Goal: Information Seeking & Learning: Learn about a topic

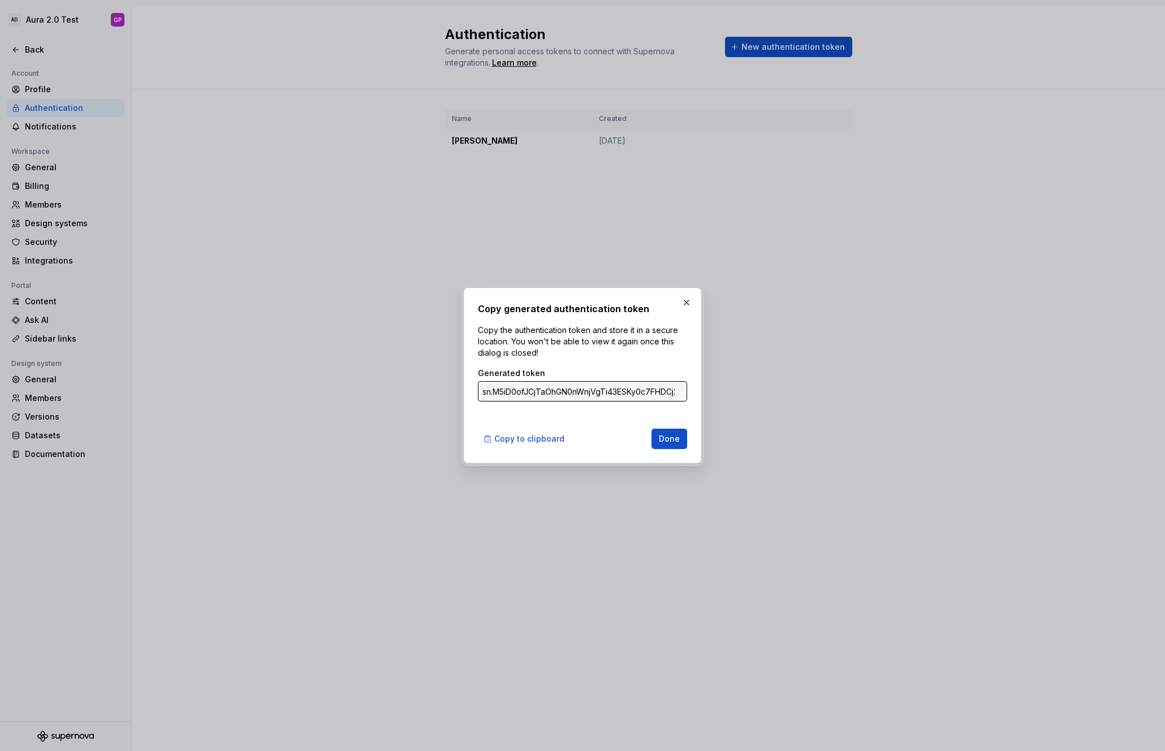
click at [683, 303] on button "button" at bounding box center [687, 303] width 16 height 16
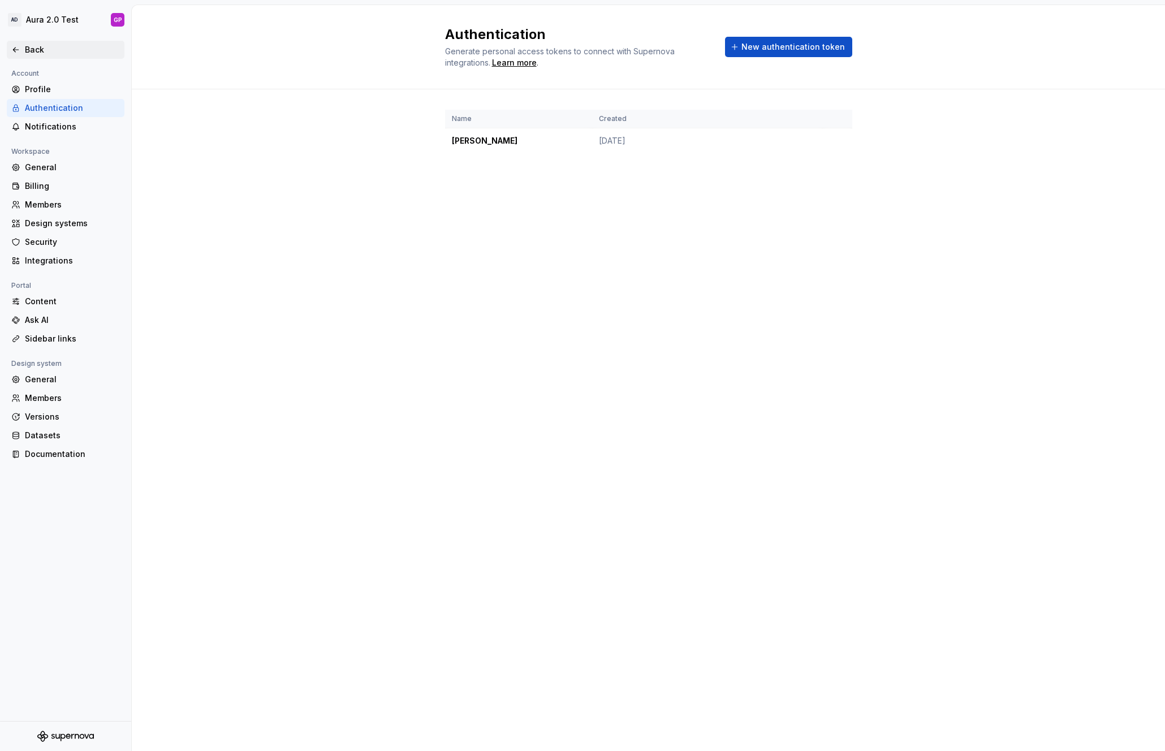
click at [16, 48] on icon at bounding box center [15, 49] width 9 height 9
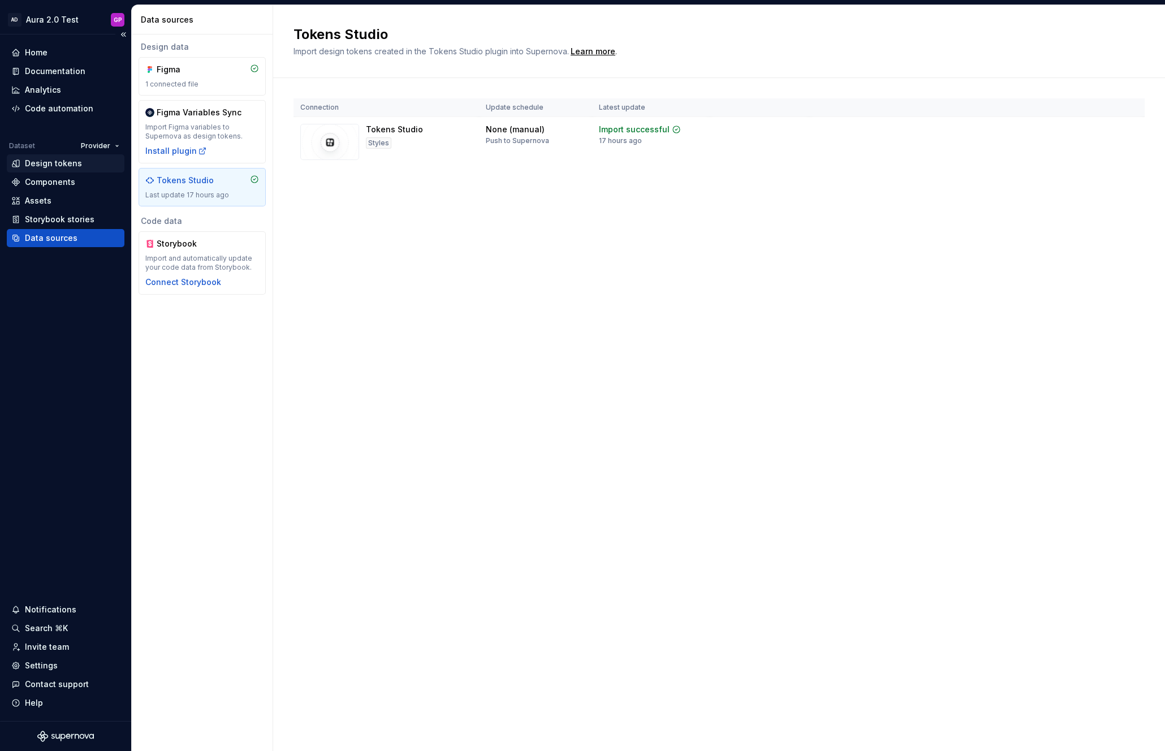
click at [28, 162] on div "Design tokens" at bounding box center [53, 163] width 57 height 11
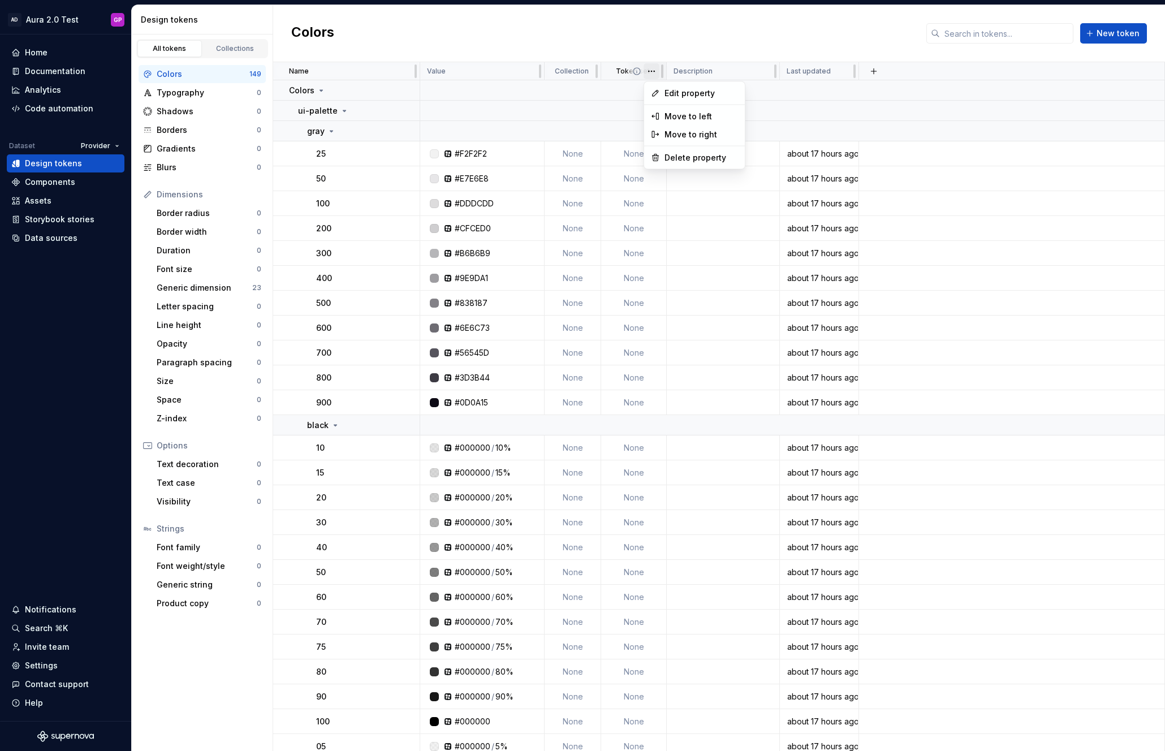
click at [654, 68] on html "AD Aura 2.0 Test GP Home Documentation Analytics Code automation Dataset Provid…" at bounding box center [582, 375] width 1165 height 751
click at [619, 42] on html "AD Aura 2.0 Test GP Home Documentation Analytics Code automation Dataset Provid…" at bounding box center [582, 375] width 1165 height 751
click at [116, 18] on html "AD Aura 2.0 Test GP Home Documentation Analytics Code automation Dataset Provid…" at bounding box center [582, 375] width 1165 height 751
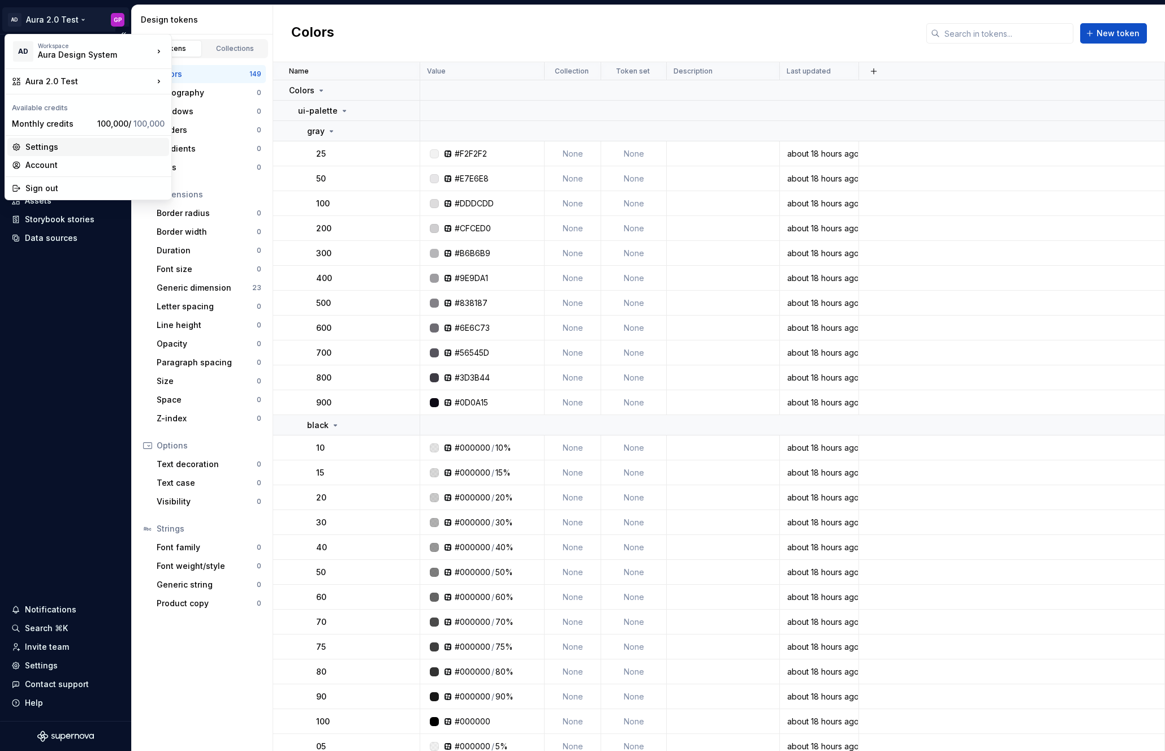
click at [44, 145] on div "Settings" at bounding box center [94, 146] width 139 height 11
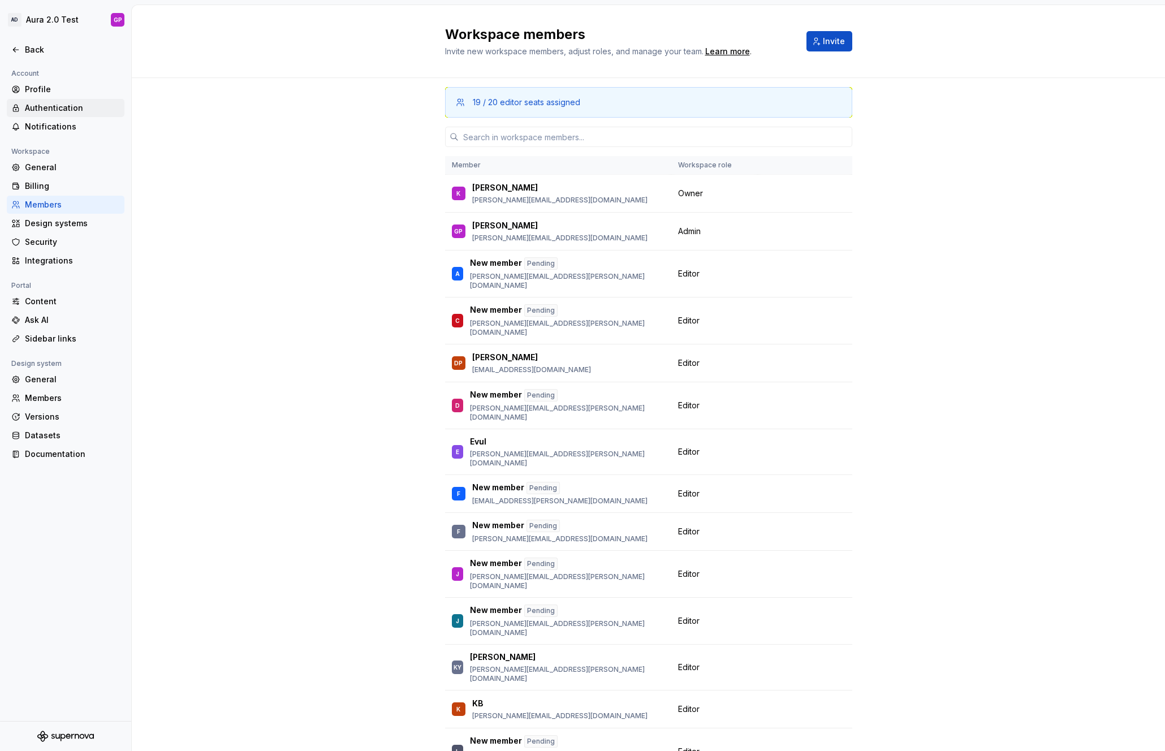
click at [47, 110] on div "Authentication" at bounding box center [72, 107] width 95 height 11
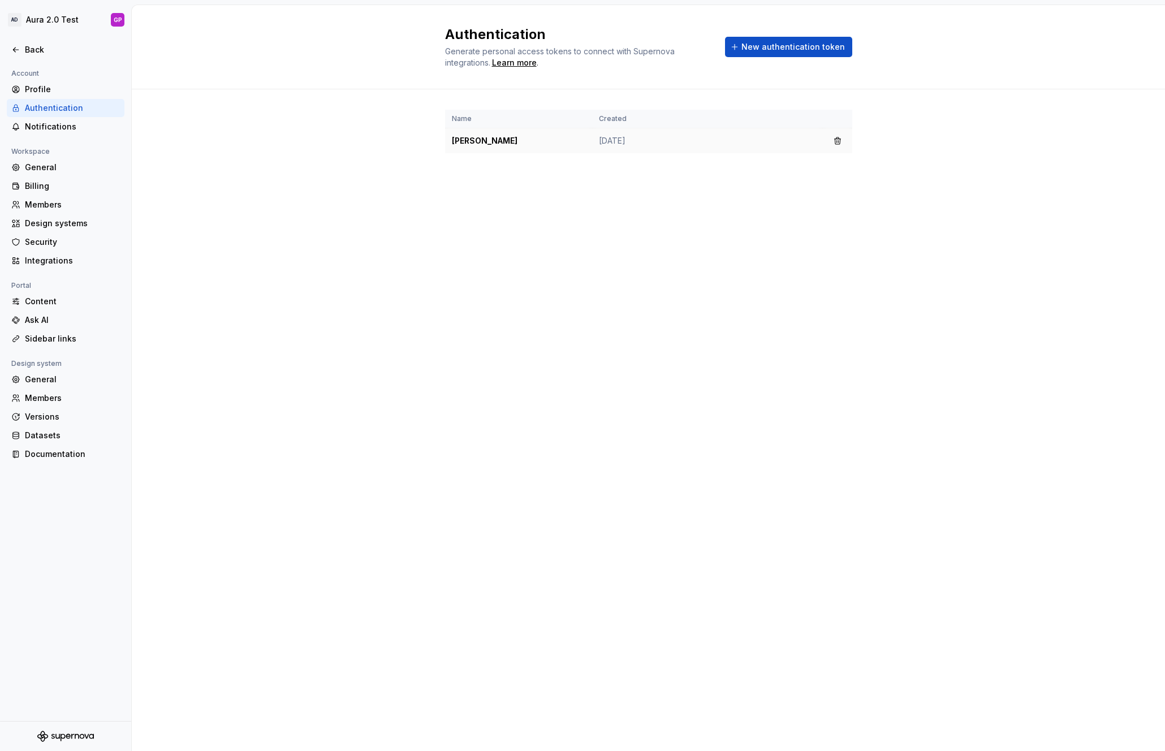
click at [502, 145] on td "[PERSON_NAME]" at bounding box center [518, 140] width 147 height 25
click at [530, 144] on td "[PERSON_NAME]" at bounding box center [518, 140] width 147 height 25
click at [621, 143] on td "[DATE]" at bounding box center [707, 140] width 231 height 25
click at [782, 145] on td "[DATE]" at bounding box center [707, 140] width 231 height 25
click at [769, 46] on span "New authentication token" at bounding box center [793, 46] width 104 height 11
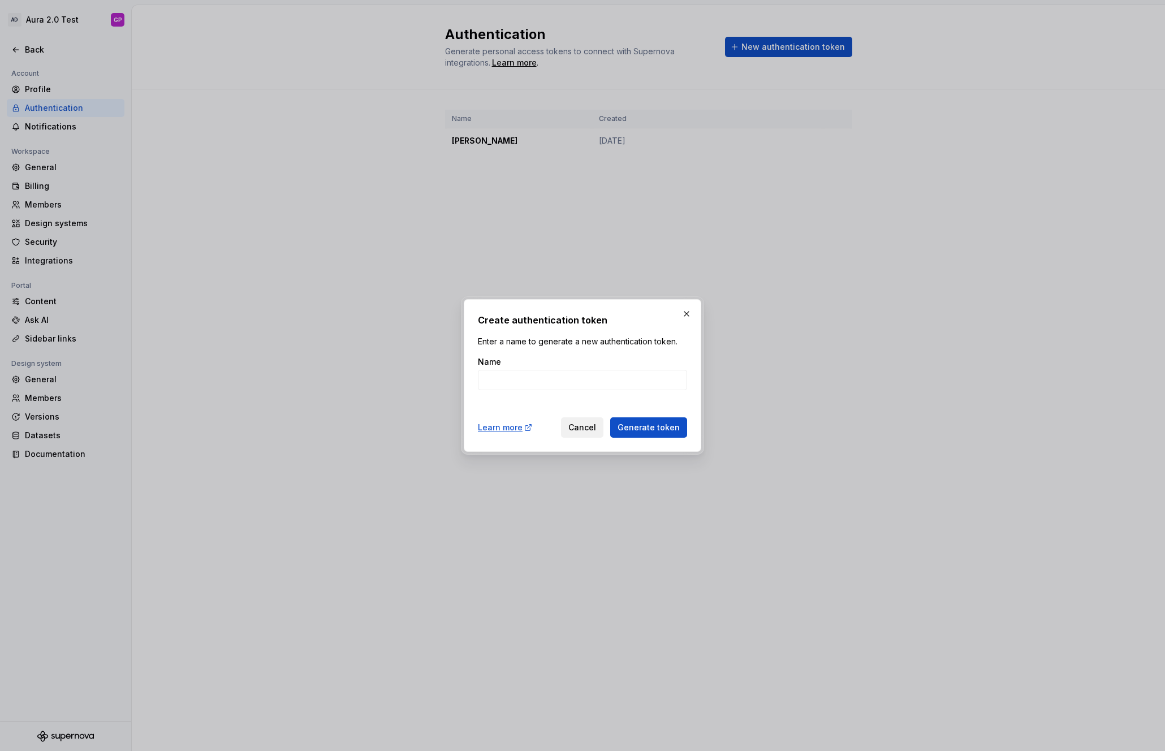
click at [583, 427] on span "Cancel" at bounding box center [582, 427] width 28 height 11
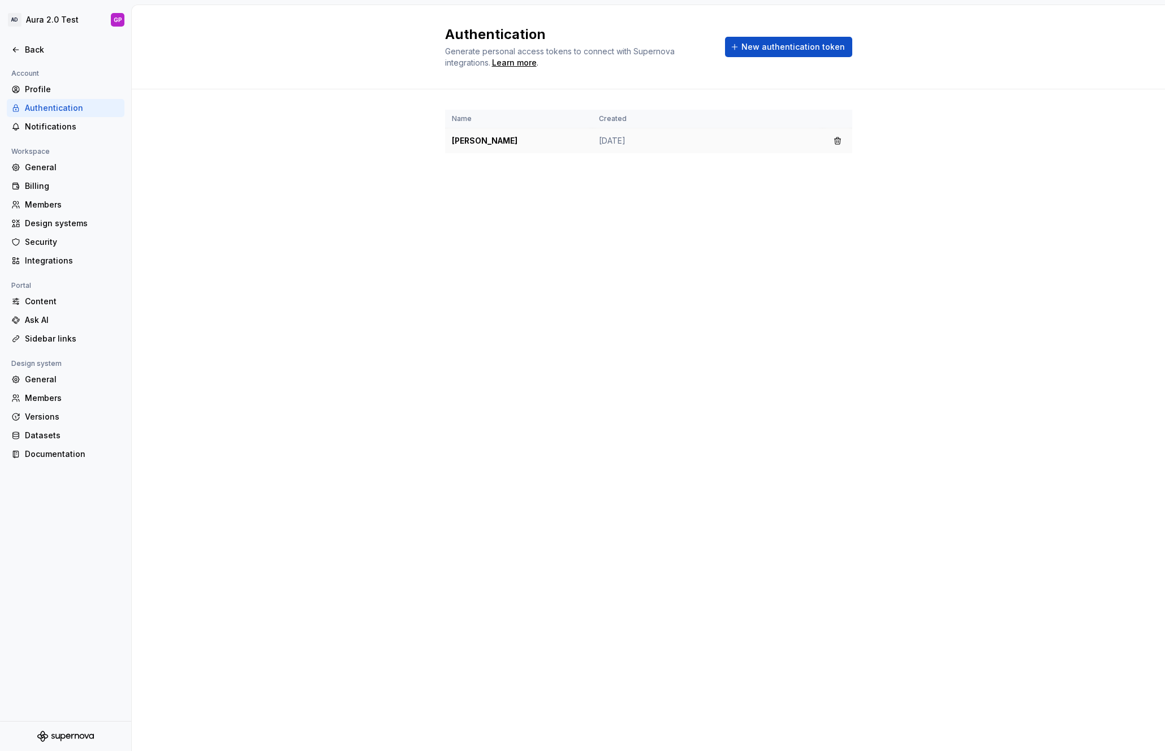
click at [478, 142] on td "[PERSON_NAME]" at bounding box center [518, 140] width 147 height 25
drag, startPoint x: 617, startPoint y: 146, endPoint x: 636, endPoint y: 142, distance: 19.1
click at [622, 145] on td "[DATE]" at bounding box center [707, 140] width 231 height 25
click at [636, 142] on td "[DATE]" at bounding box center [707, 140] width 231 height 25
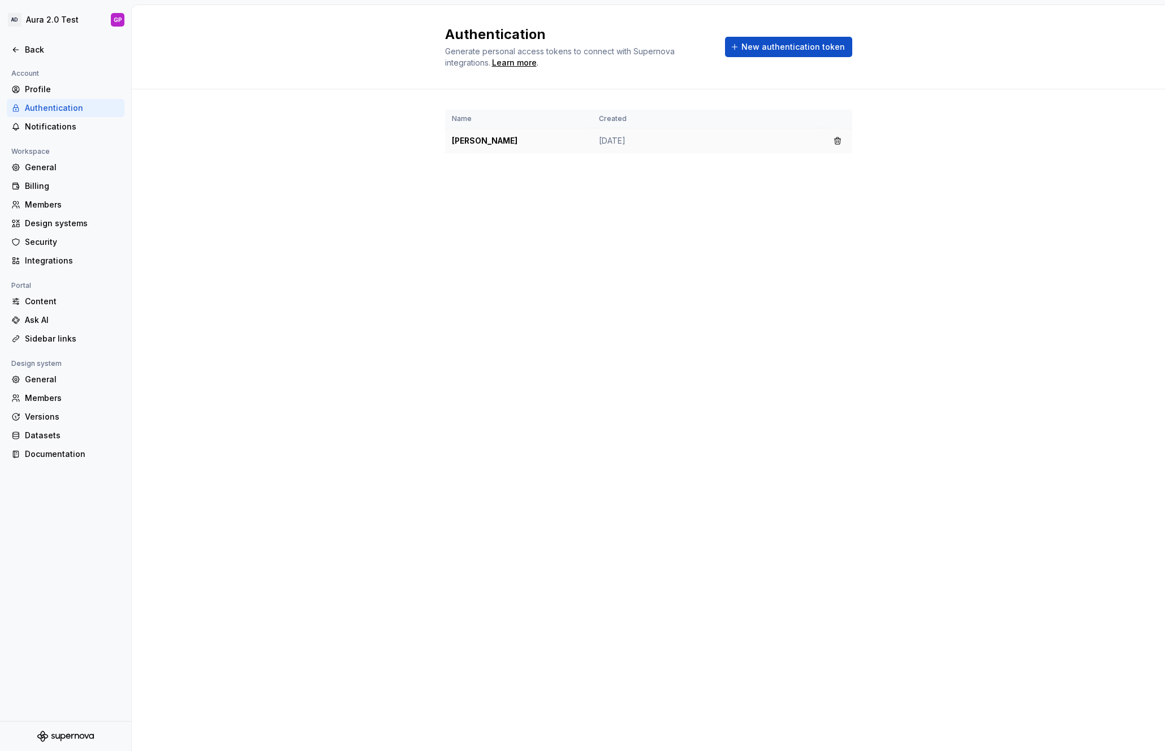
click at [700, 144] on td "[DATE]" at bounding box center [707, 140] width 231 height 25
click at [765, 49] on span "New authentication token" at bounding box center [793, 46] width 104 height 11
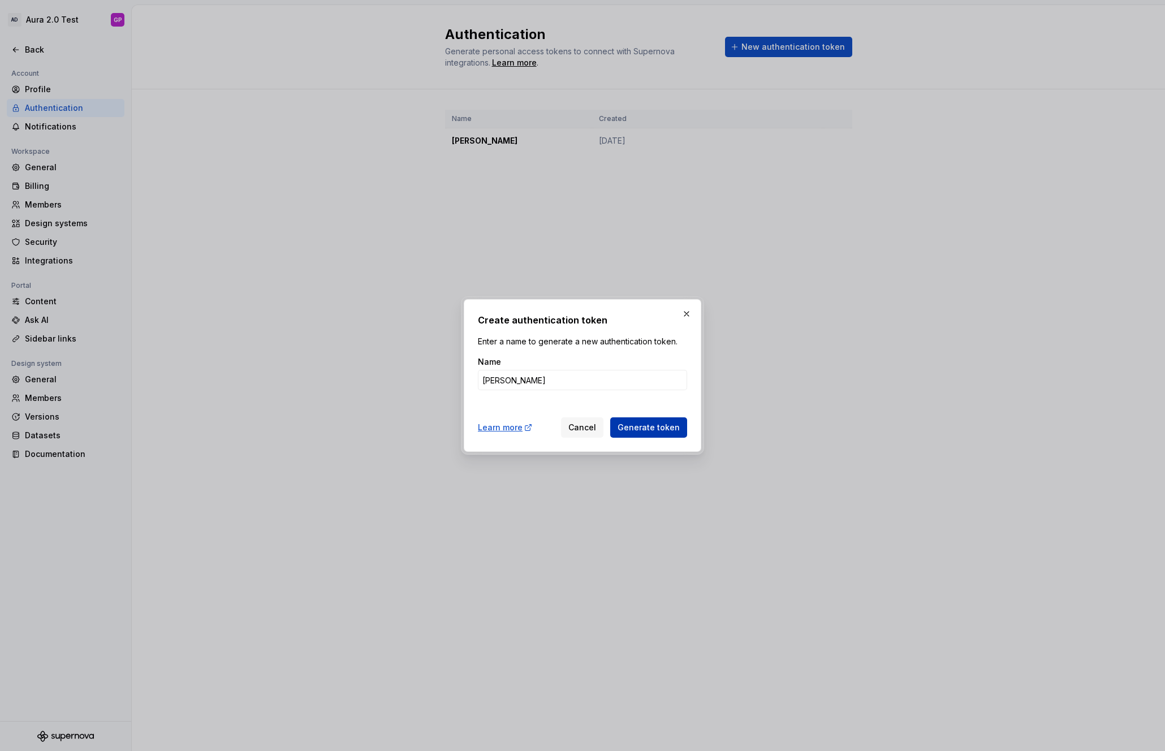
type input "[PERSON_NAME]"
click at [642, 430] on span "Generate token" at bounding box center [649, 427] width 62 height 11
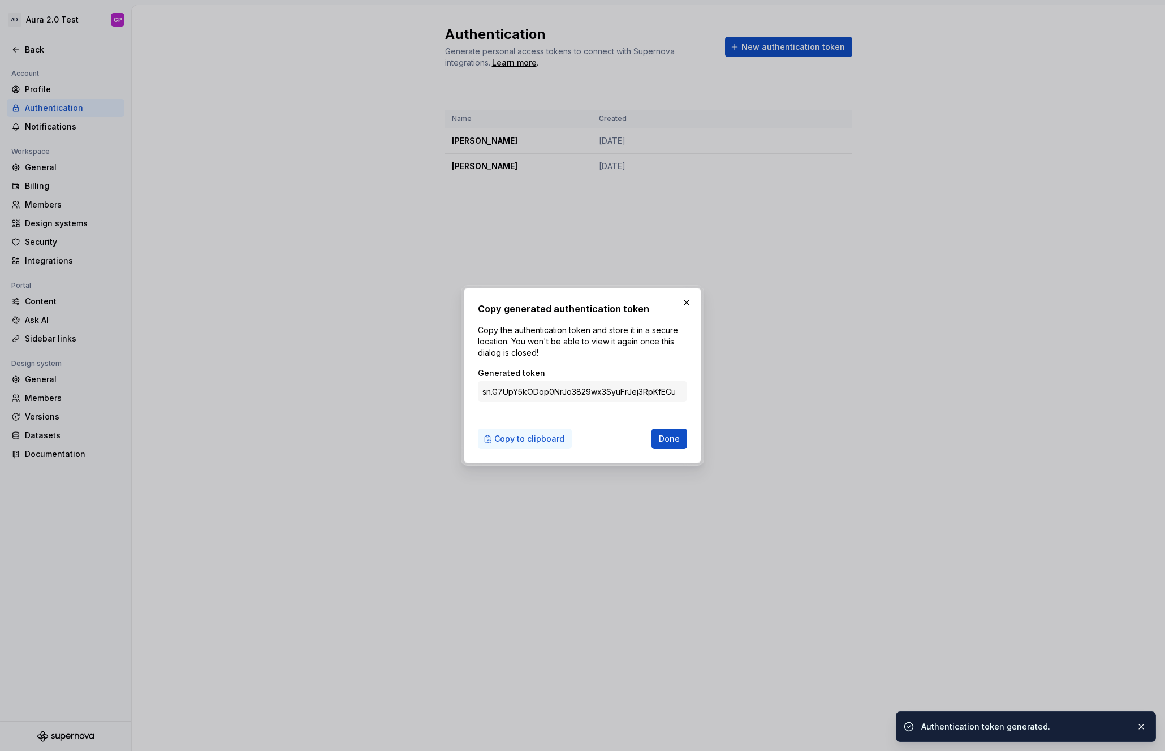
click at [523, 440] on span "Copy to clipboard" at bounding box center [529, 438] width 70 height 11
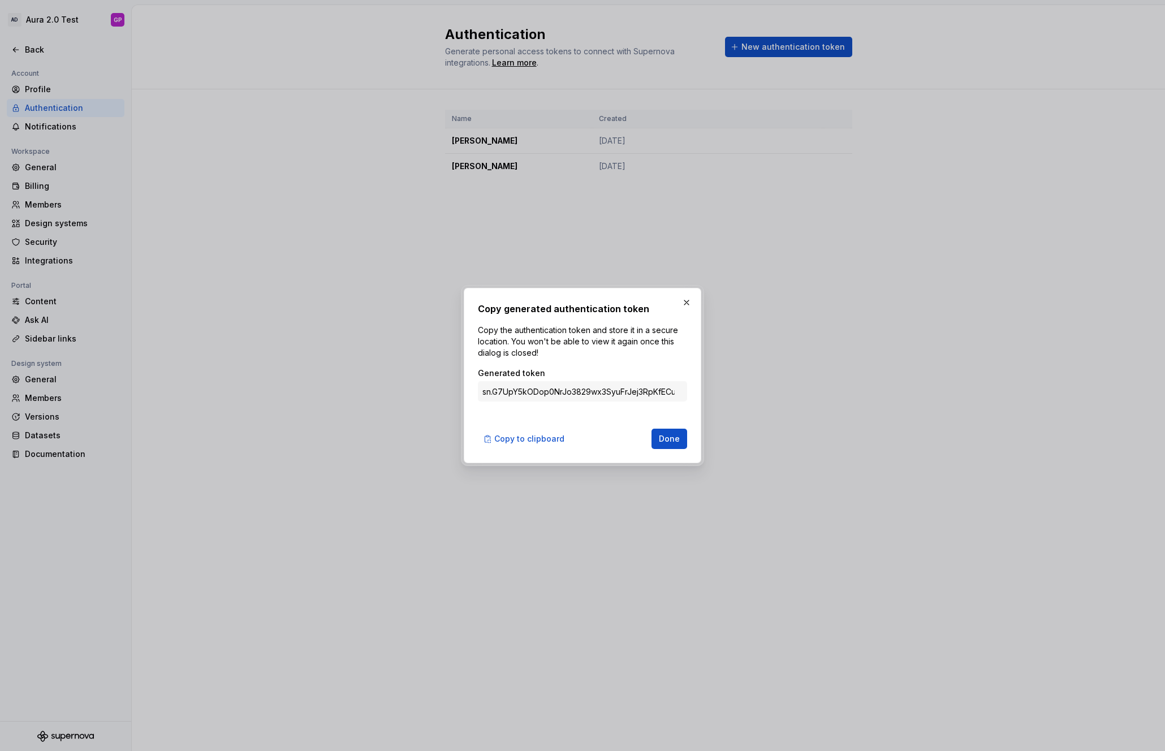
click at [684, 304] on button "button" at bounding box center [687, 303] width 16 height 16
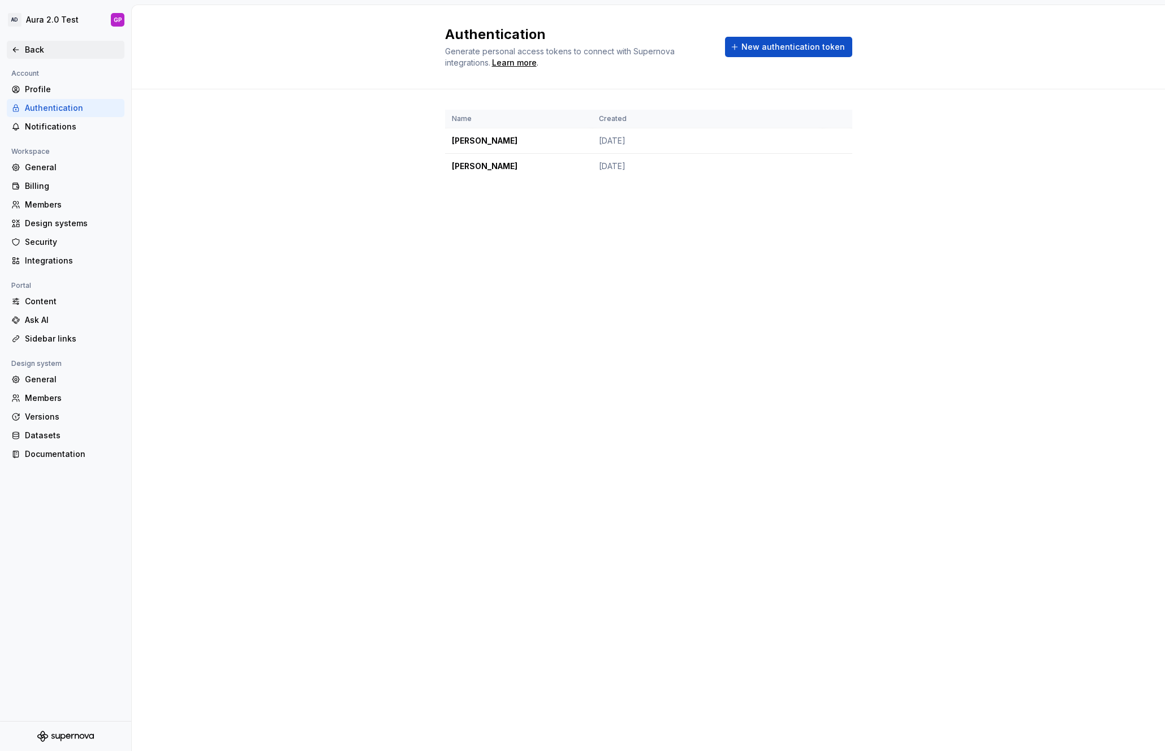
click at [11, 46] on icon at bounding box center [15, 49] width 9 height 9
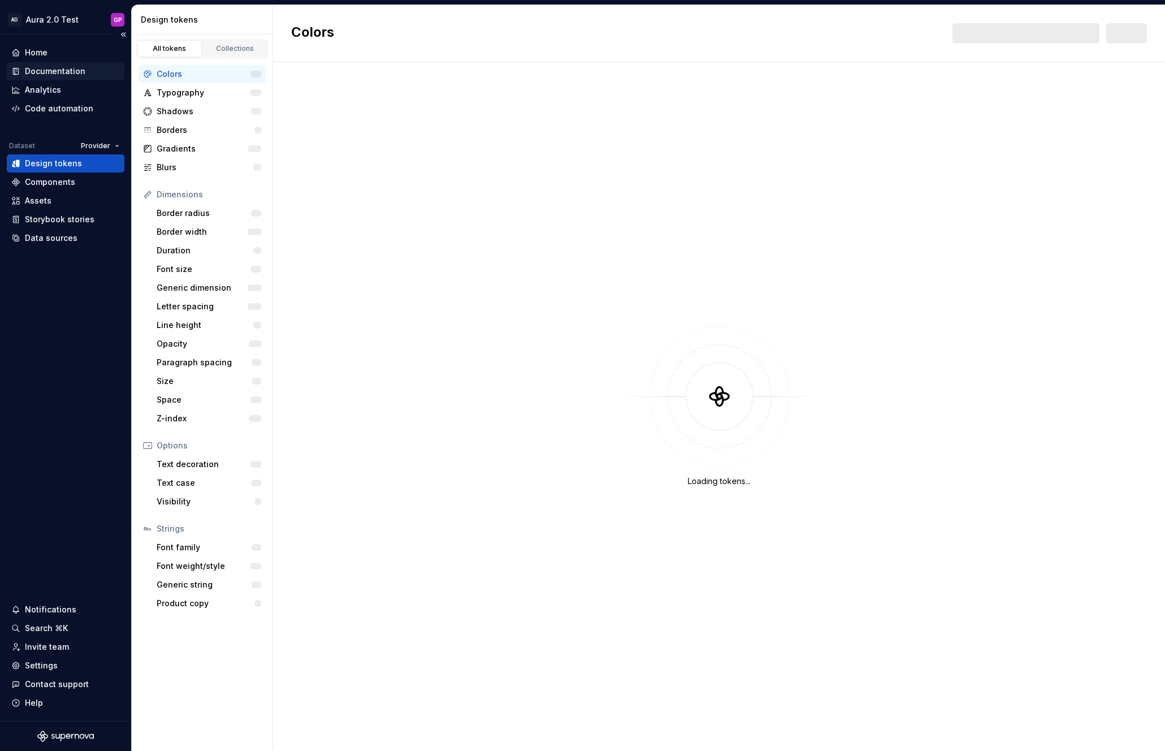
click at [46, 68] on div "Documentation" at bounding box center [55, 71] width 61 height 11
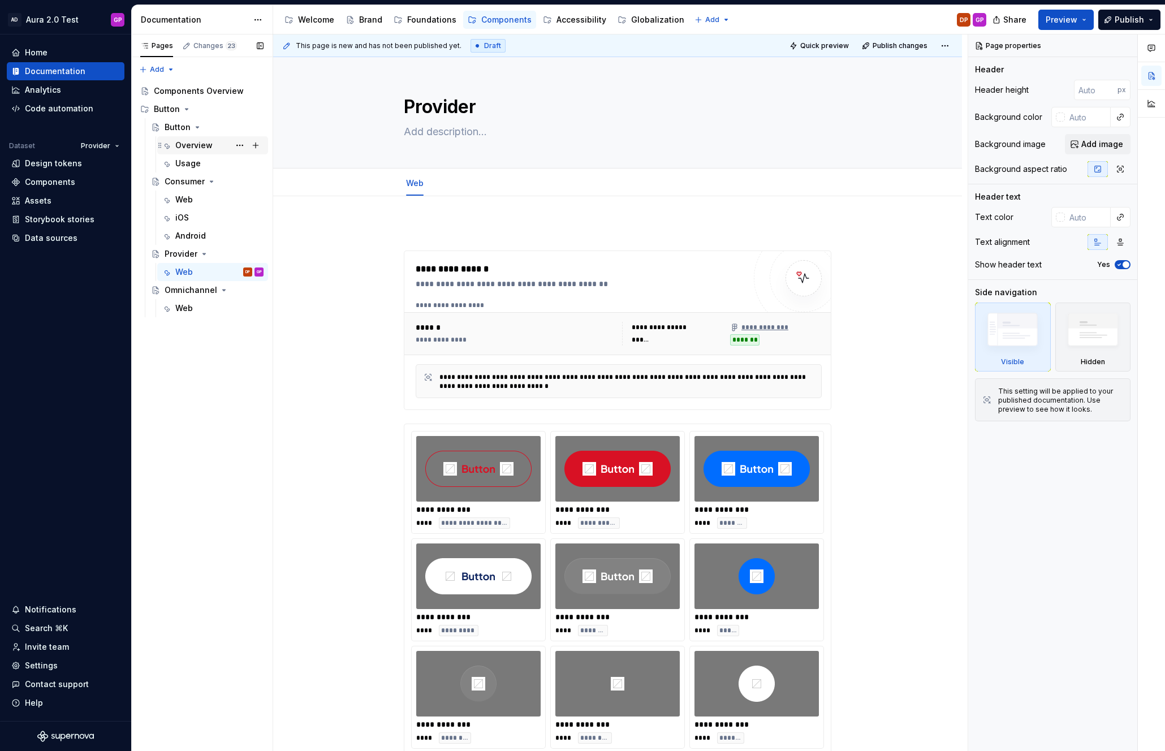
click at [191, 146] on div "Overview" at bounding box center [193, 145] width 37 height 11
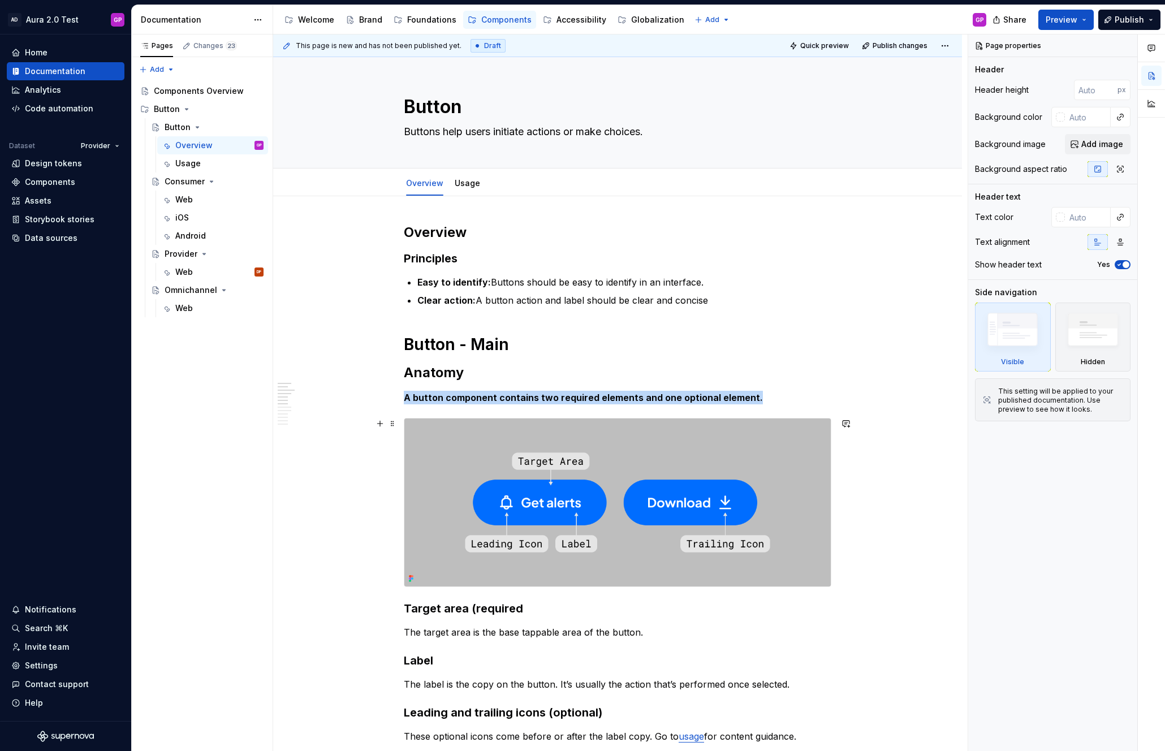
click at [518, 492] on img at bounding box center [617, 503] width 426 height 168
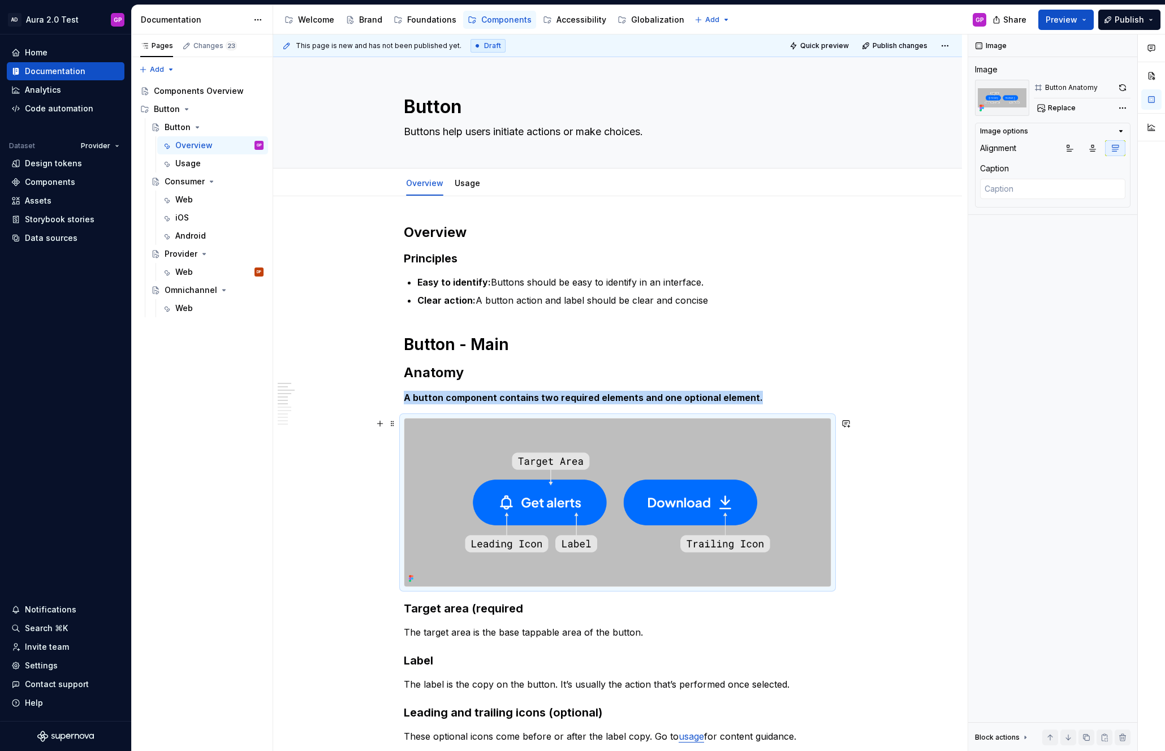
click at [518, 492] on img at bounding box center [617, 503] width 426 height 168
click at [180, 197] on div "Web" at bounding box center [184, 199] width 18 height 11
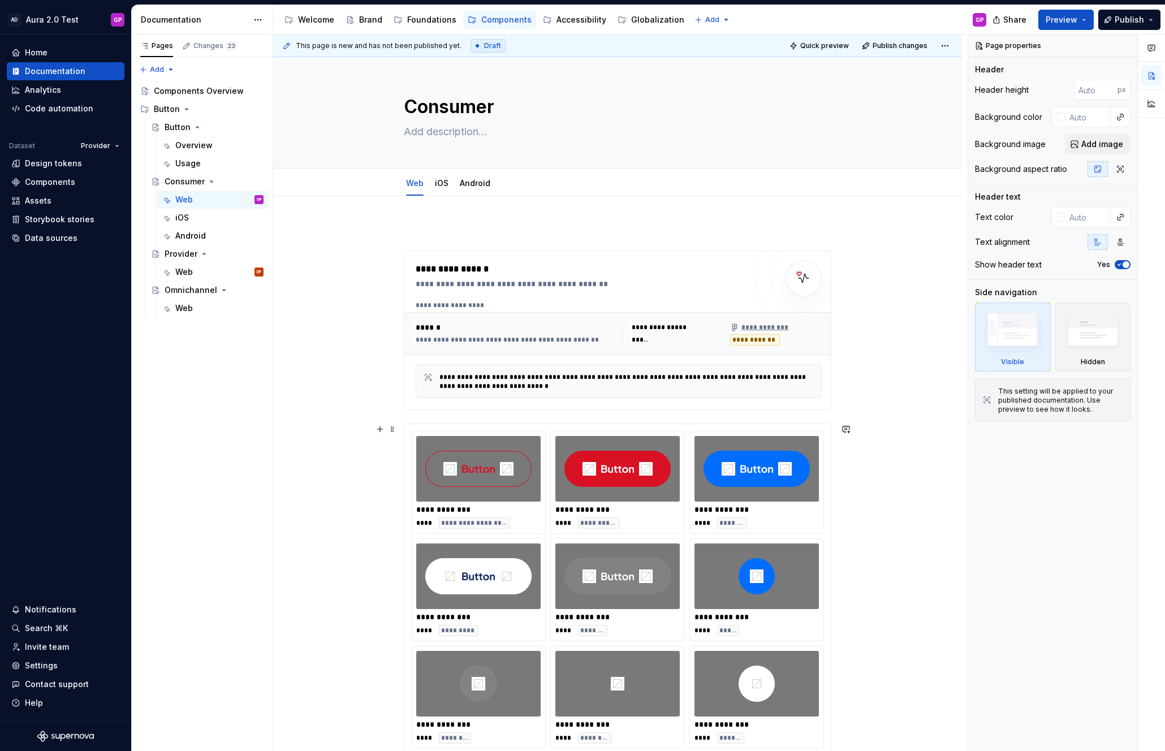
click at [506, 472] on img at bounding box center [478, 469] width 106 height 57
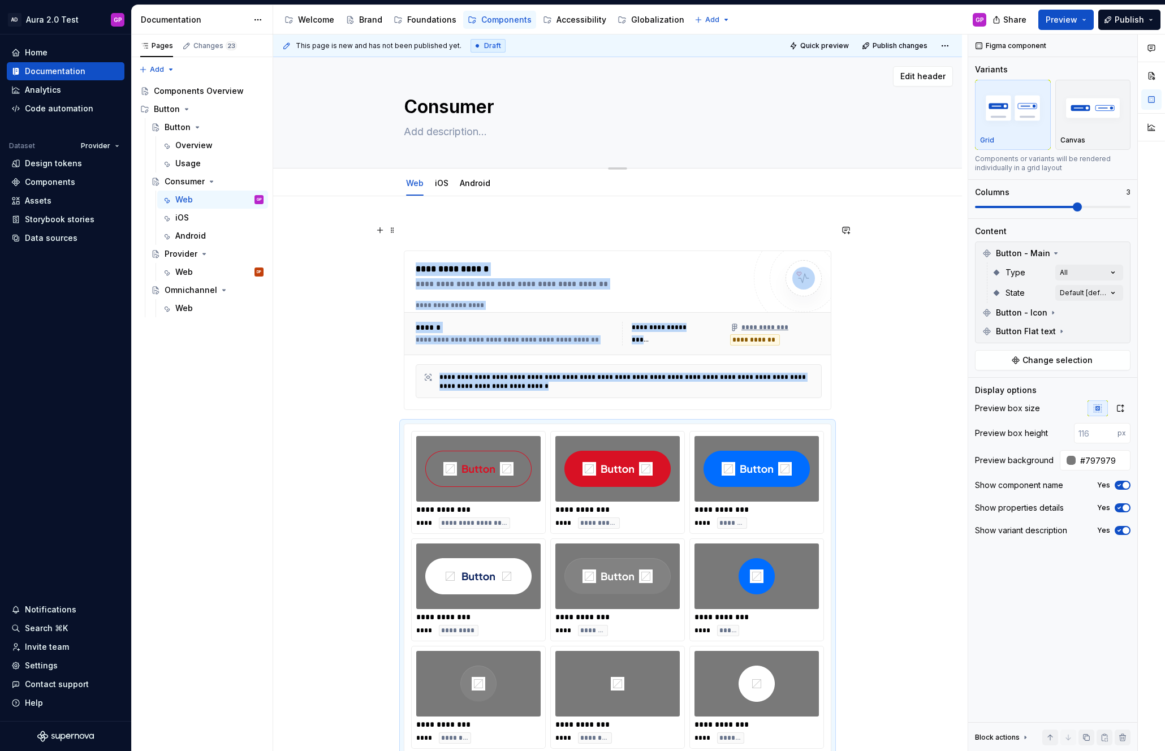
scroll to position [1, 0]
click at [186, 214] on div "iOS" at bounding box center [182, 217] width 14 height 11
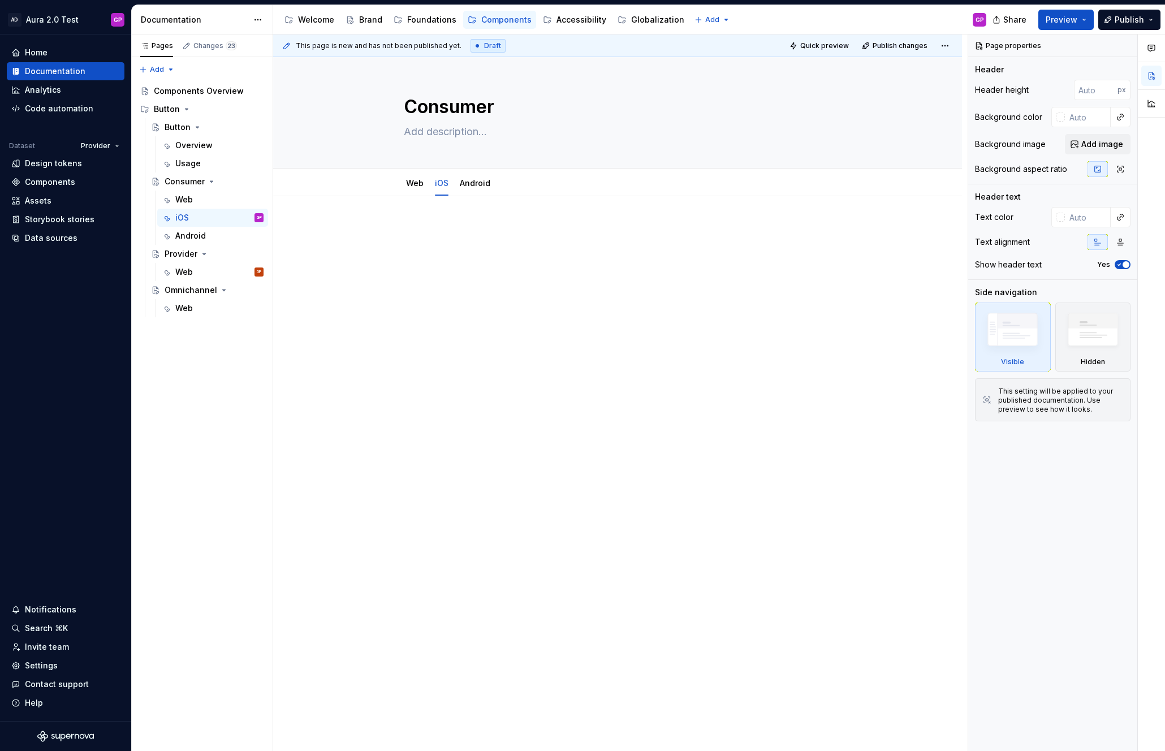
click at [445, 229] on p at bounding box center [618, 230] width 428 height 14
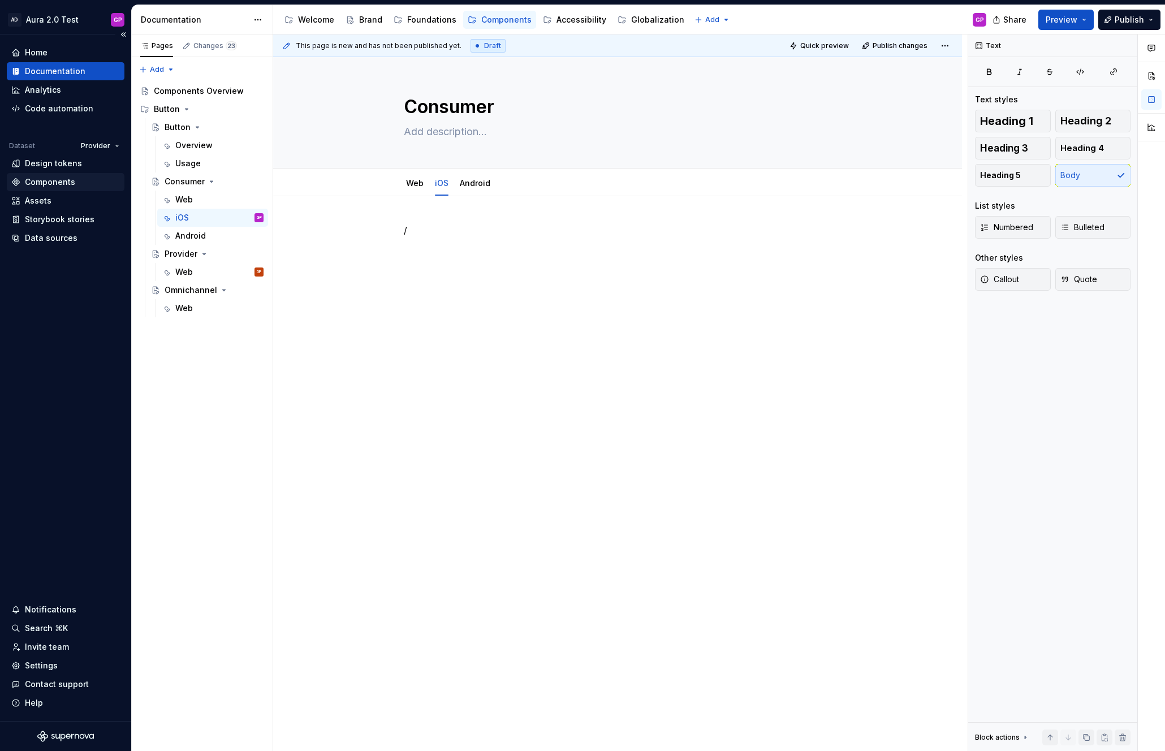
click at [45, 181] on div "Components" at bounding box center [50, 181] width 50 height 11
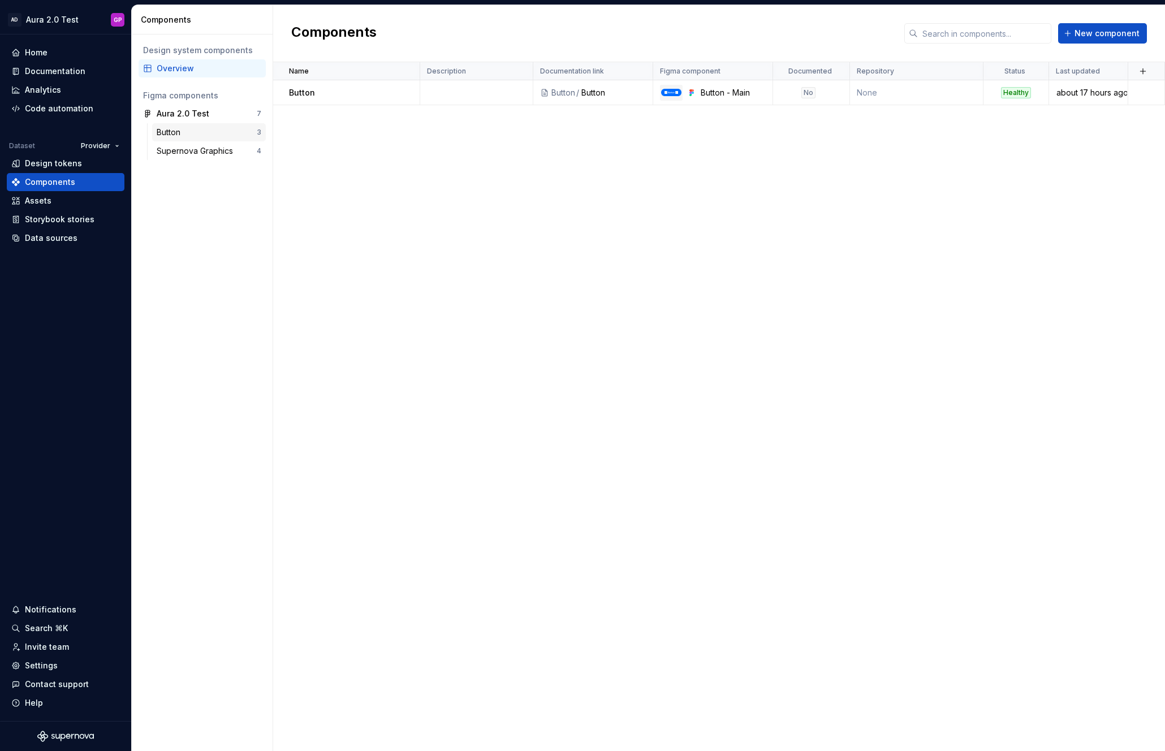
click at [173, 132] on div "Button" at bounding box center [171, 132] width 28 height 11
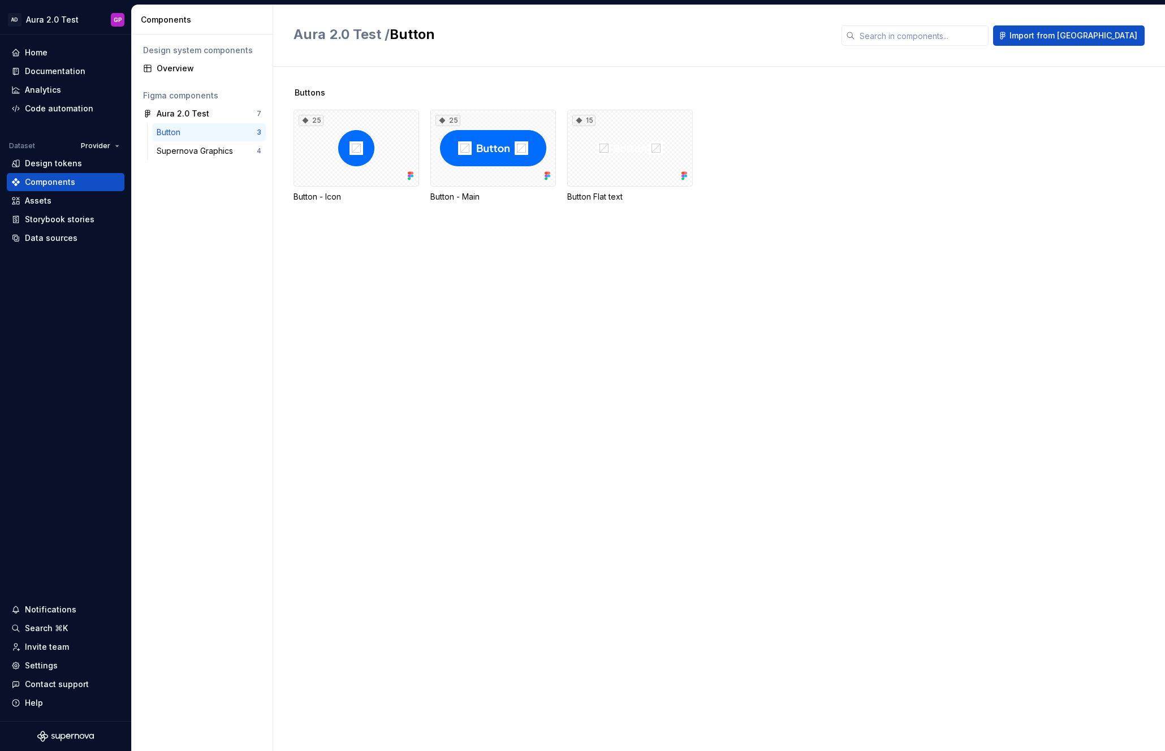
click at [175, 131] on div "Button" at bounding box center [171, 132] width 28 height 11
click at [1085, 38] on span "Import from [GEOGRAPHIC_DATA]" at bounding box center [1074, 35] width 128 height 11
click at [175, 114] on div "Aura 2.0 Test" at bounding box center [183, 113] width 53 height 11
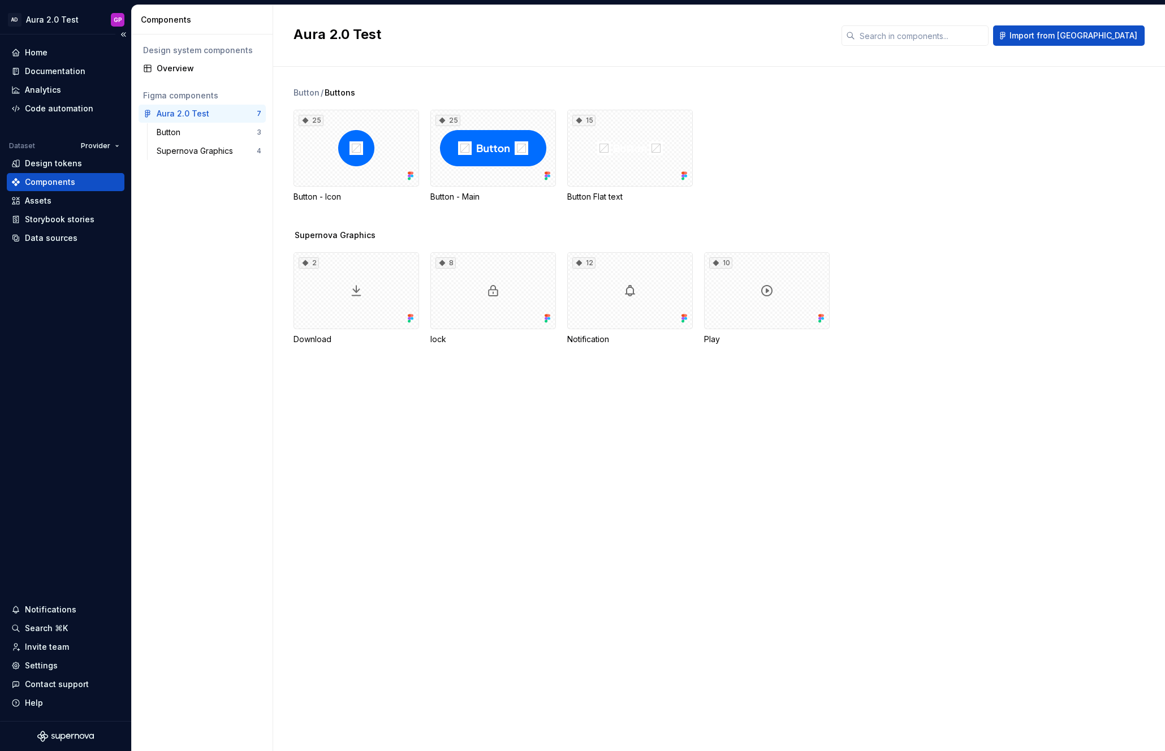
click at [43, 181] on div "Components" at bounding box center [50, 181] width 50 height 11
click at [255, 113] on button "button" at bounding box center [257, 114] width 16 height 16
drag, startPoint x: 183, startPoint y: 113, endPoint x: 563, endPoint y: 5, distance: 394.7
click at [0, 0] on div "AD Aura 2.0 Test GP Home Documentation Analytics Code automation Dataset Provid…" at bounding box center [582, 375] width 1165 height 751
click at [55, 235] on div "Data sources" at bounding box center [51, 237] width 53 height 11
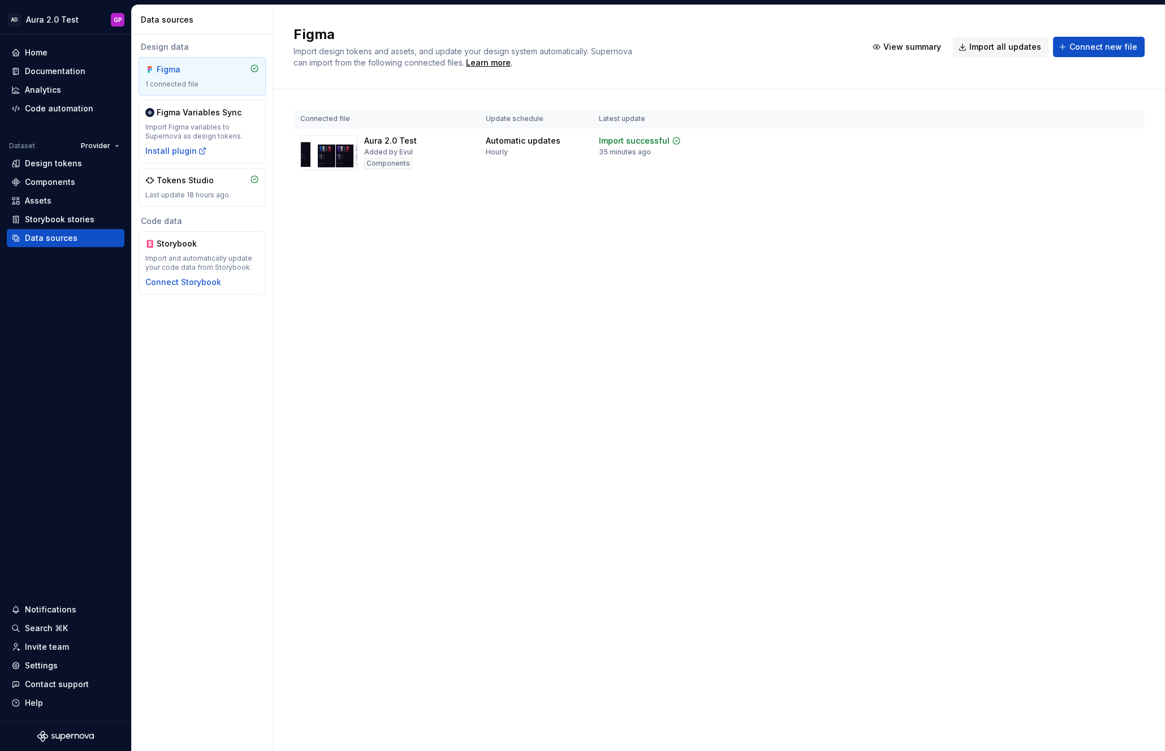
click at [184, 80] on div "1 connected file" at bounding box center [202, 84] width 114 height 9
click at [1131, 141] on html "AD Aura 2.0 Test GP Home Documentation Analytics Code automation Dataset Provid…" at bounding box center [582, 375] width 1165 height 751
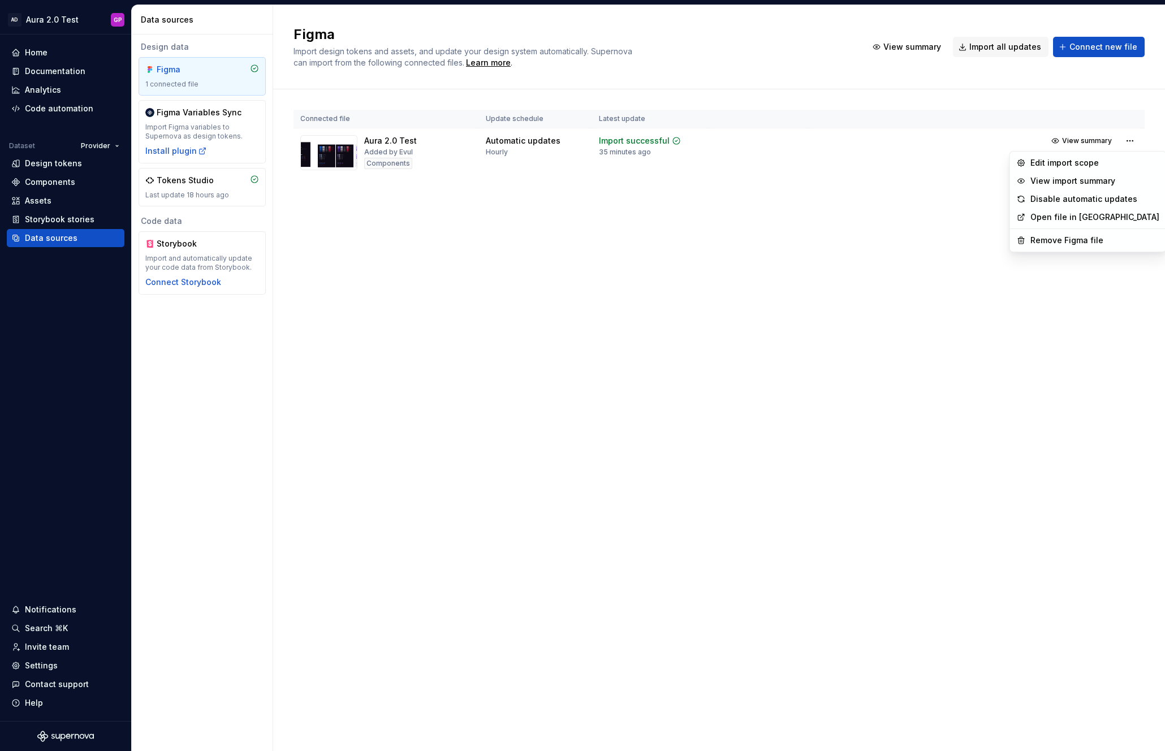
click at [652, 235] on html "AD Aura 2.0 Test GP Home Documentation Analytics Code automation Dataset Provid…" at bounding box center [582, 375] width 1165 height 751
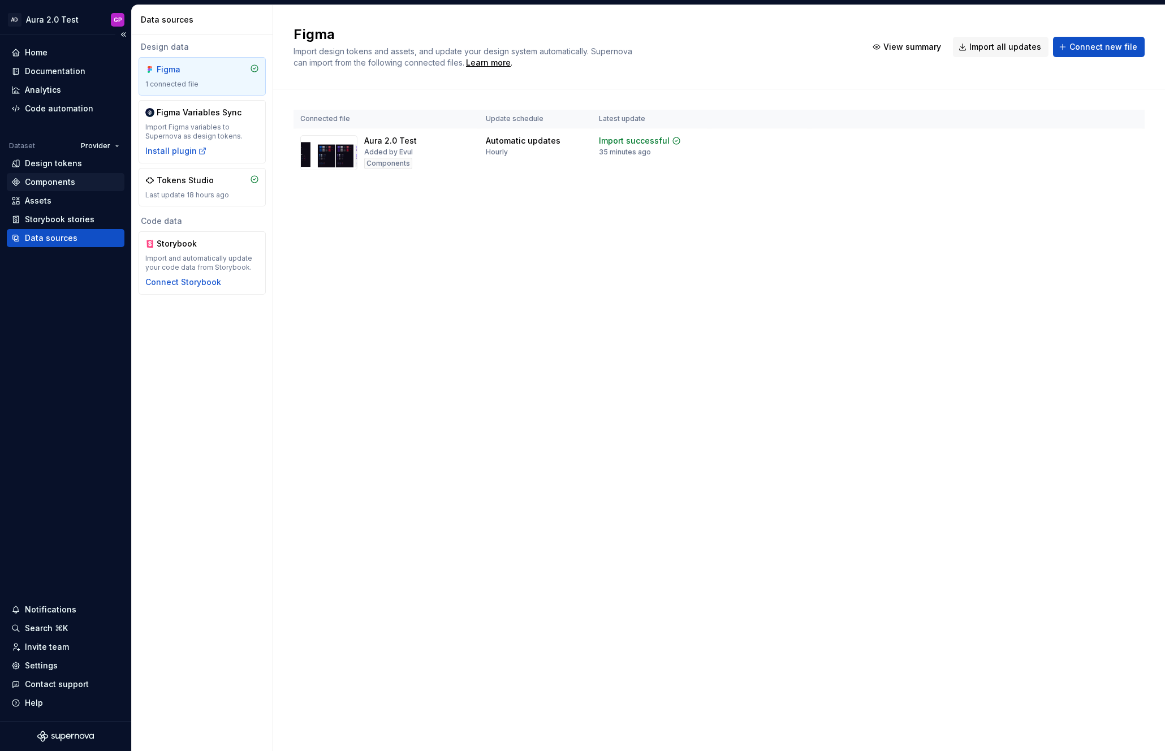
click at [40, 182] on div "Components" at bounding box center [50, 181] width 50 height 11
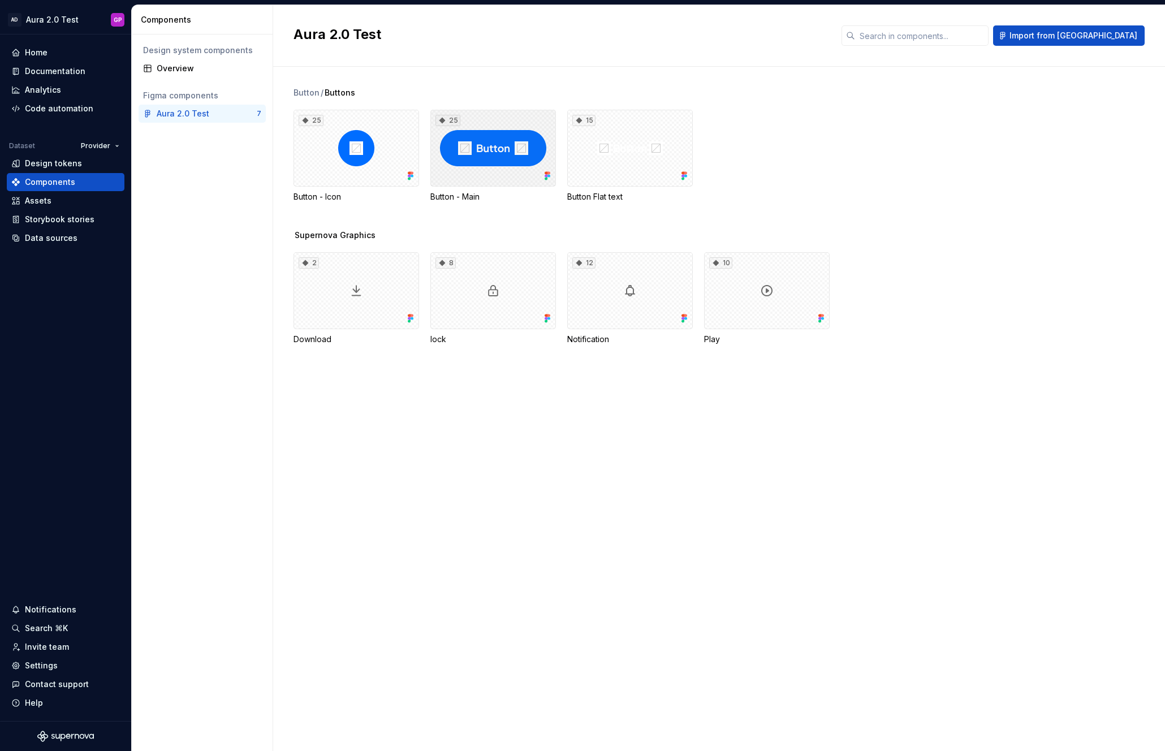
click at [476, 146] on div "25" at bounding box center [493, 148] width 126 height 77
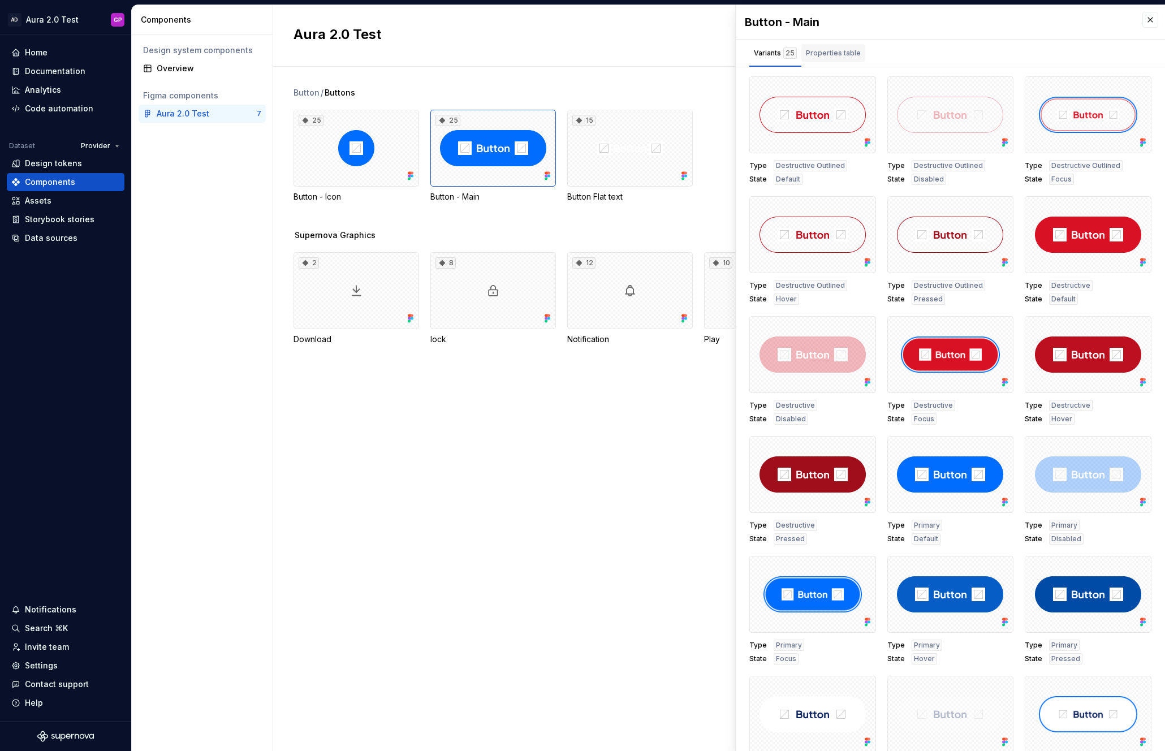
click at [833, 56] on div "Properties table" at bounding box center [833, 53] width 55 height 11
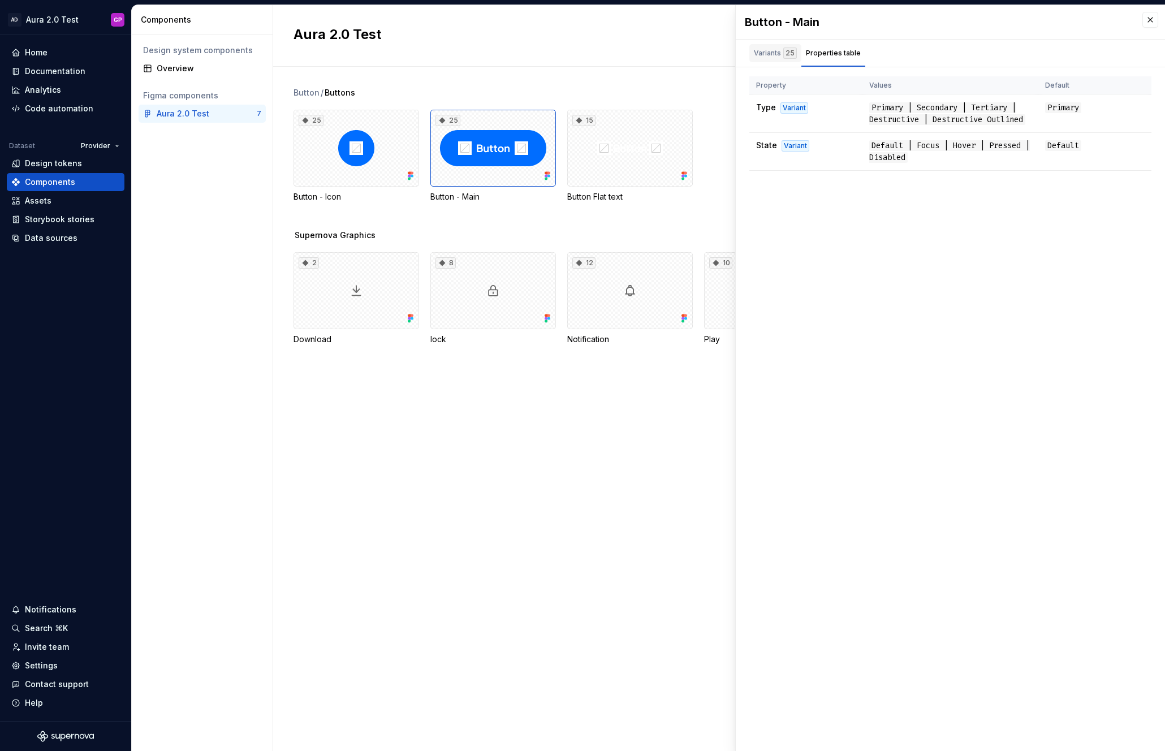
click at [768, 52] on div "Variants 25" at bounding box center [775, 53] width 43 height 11
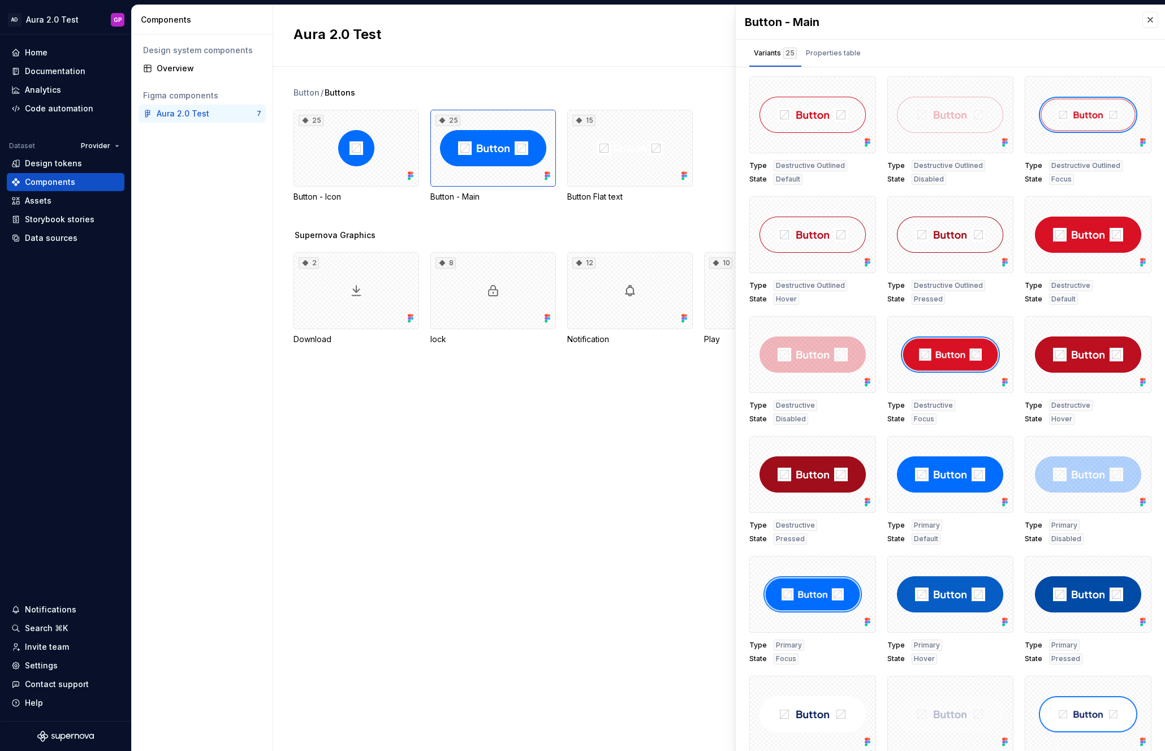
click at [1152, 20] on button "button" at bounding box center [1150, 20] width 16 height 16
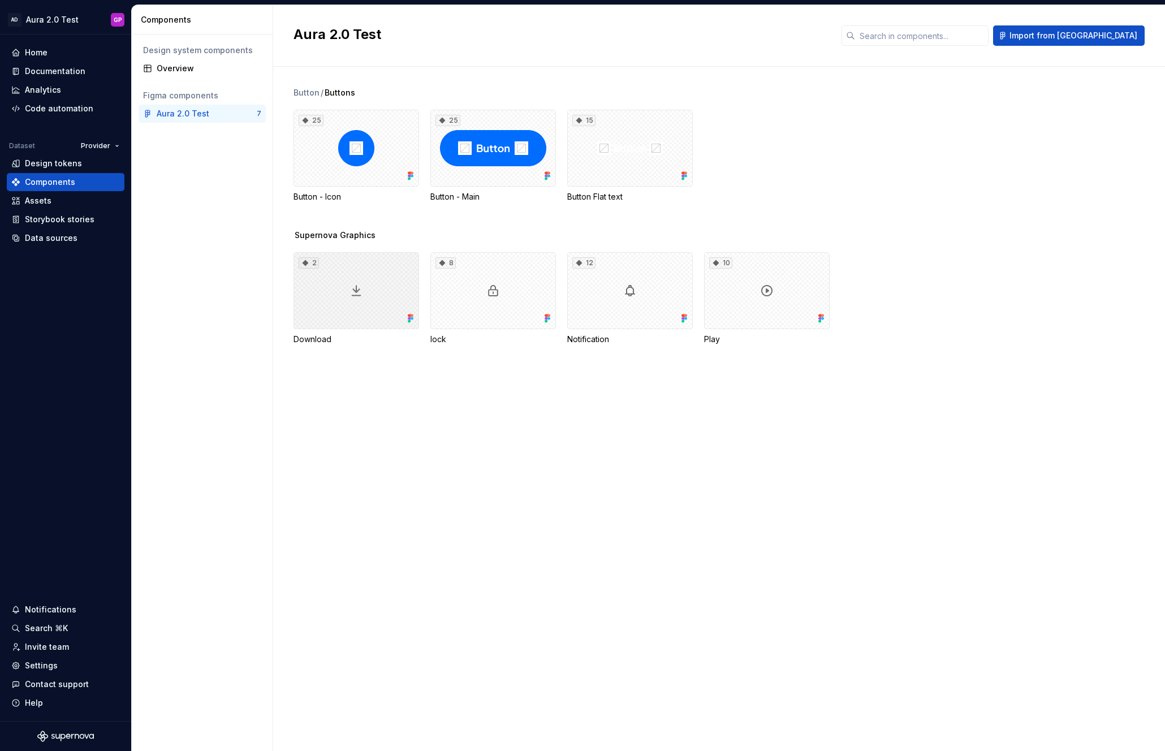
click at [412, 258] on div "2" at bounding box center [357, 290] width 126 height 77
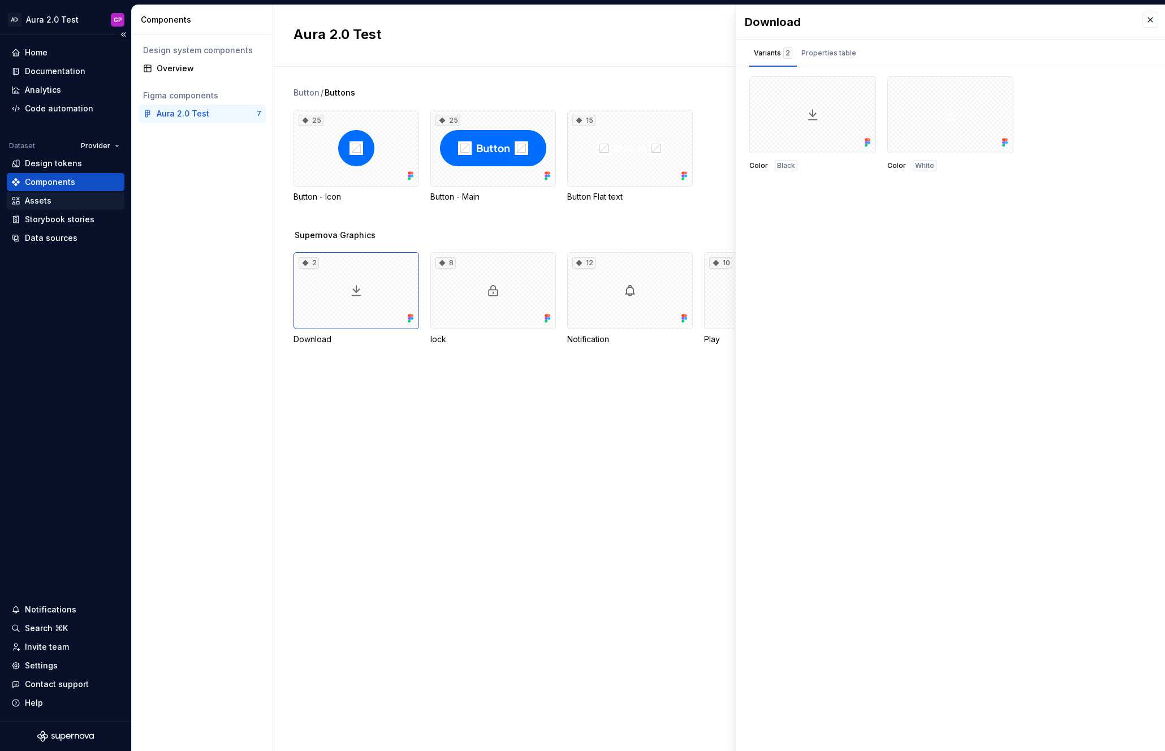
click at [36, 199] on div "Assets" at bounding box center [38, 200] width 27 height 11
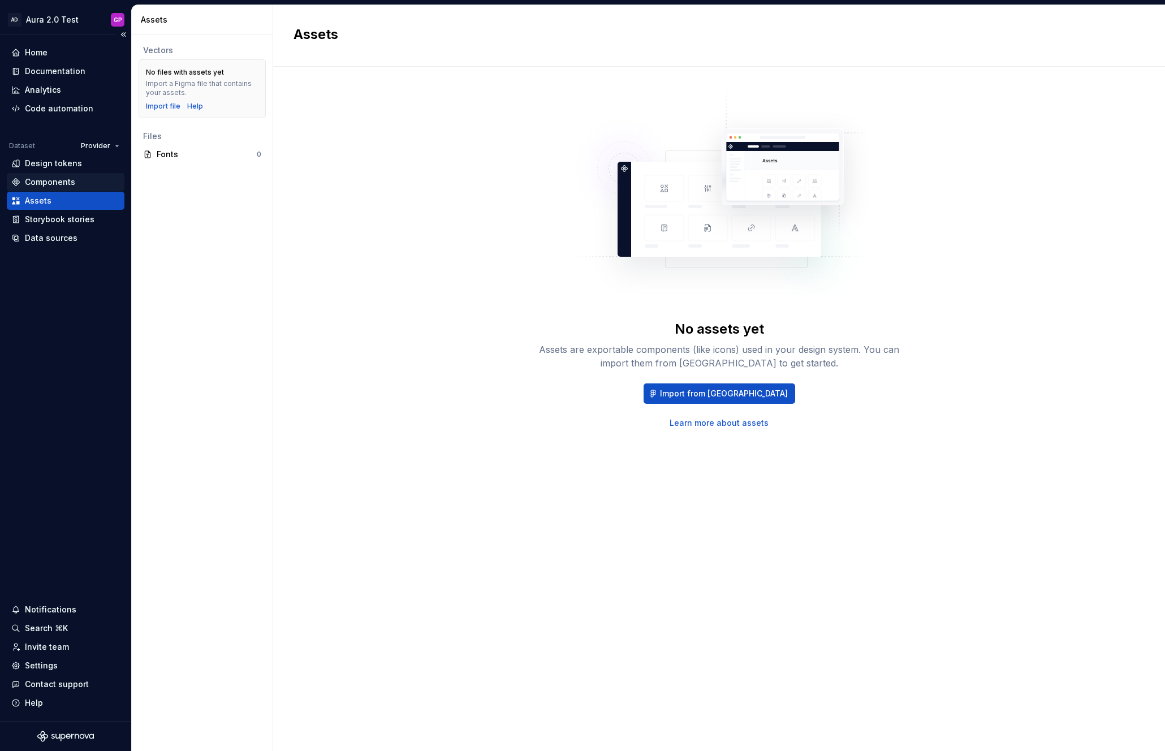
click at [36, 182] on div "Components" at bounding box center [50, 181] width 50 height 11
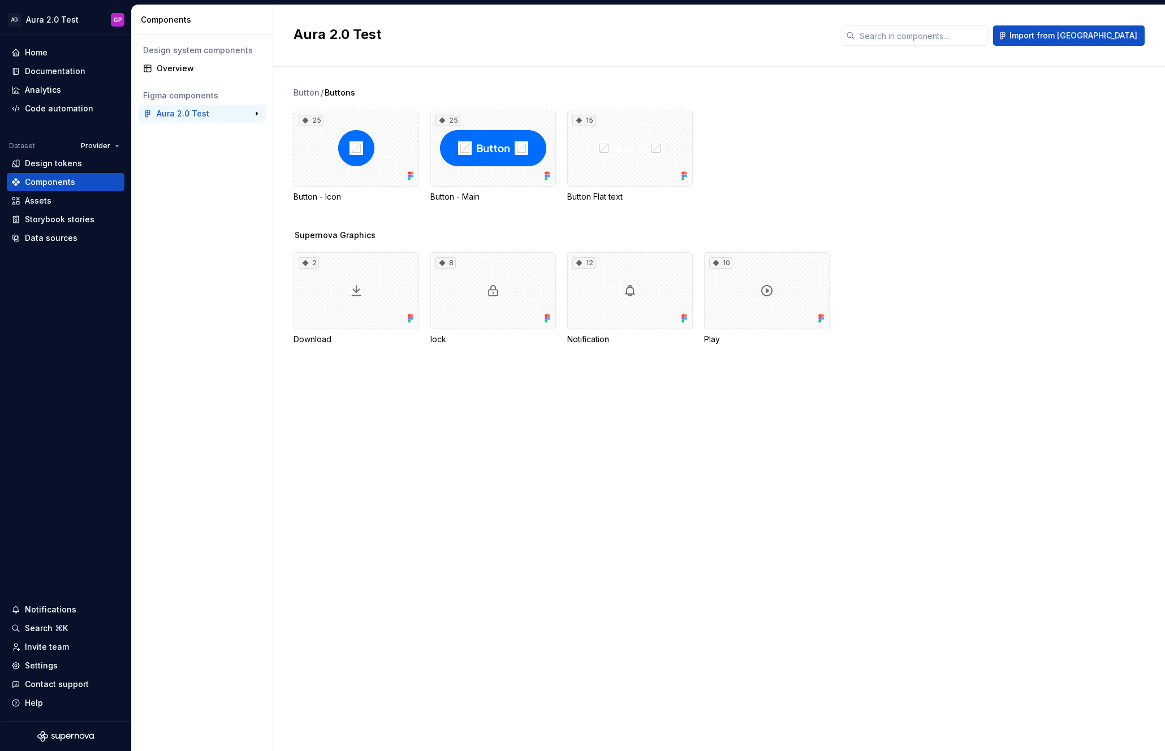
click at [196, 115] on div "Aura 2.0 Test" at bounding box center [183, 113] width 53 height 11
click at [331, 92] on span "Buttons" at bounding box center [340, 92] width 31 height 11
click at [40, 236] on div "Data sources" at bounding box center [51, 237] width 53 height 11
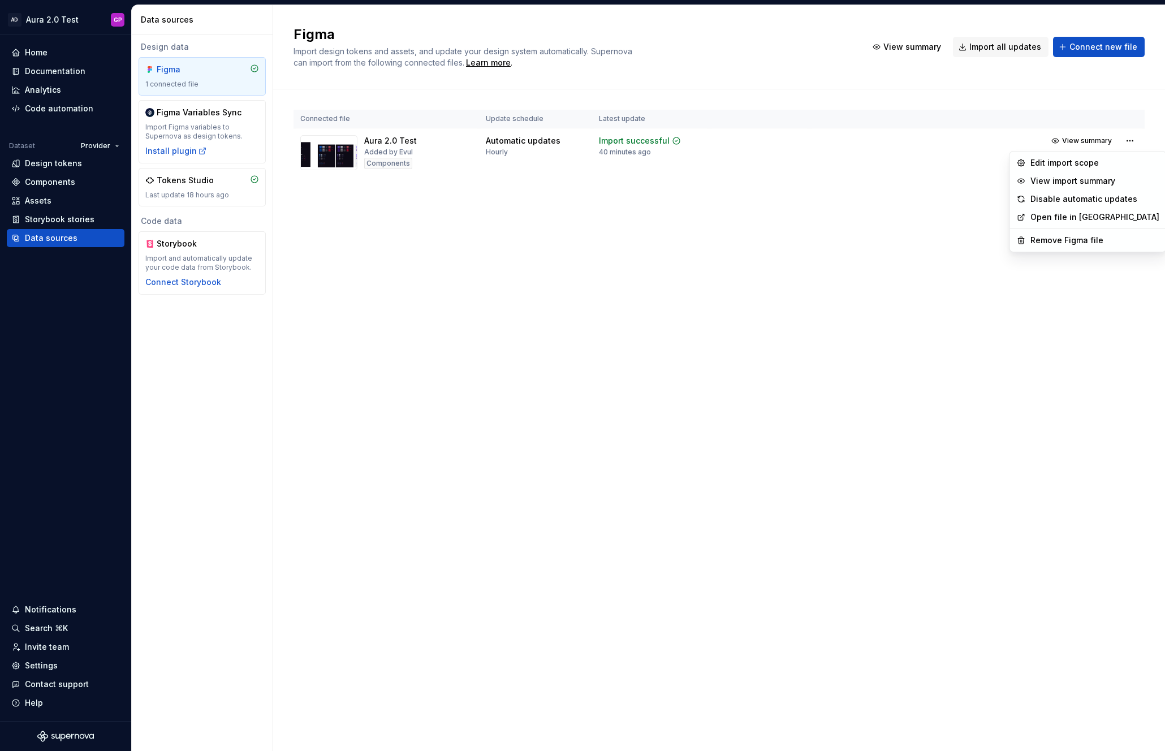
click at [1128, 139] on html "AD Aura 2.0 Test GP Home Documentation Analytics Code automation Dataset Provid…" at bounding box center [582, 375] width 1165 height 751
click at [1059, 161] on div "Edit import scope" at bounding box center [1094, 162] width 129 height 11
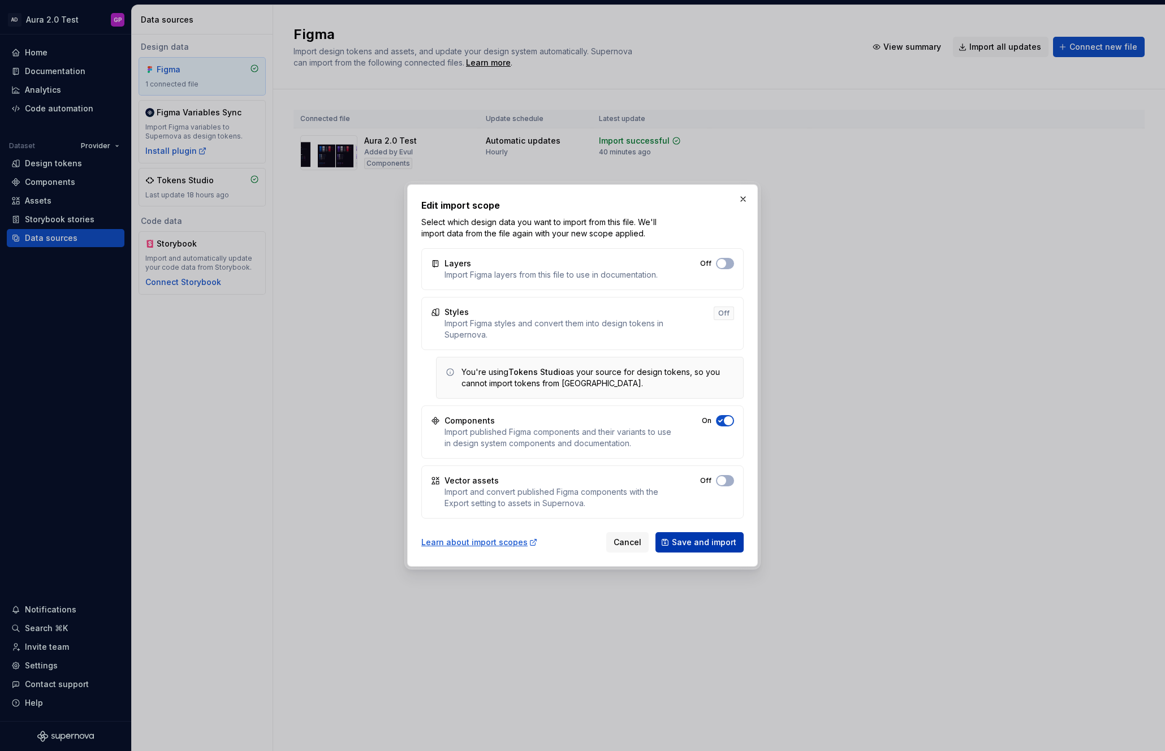
click at [705, 544] on span "Save and import" at bounding box center [704, 542] width 64 height 11
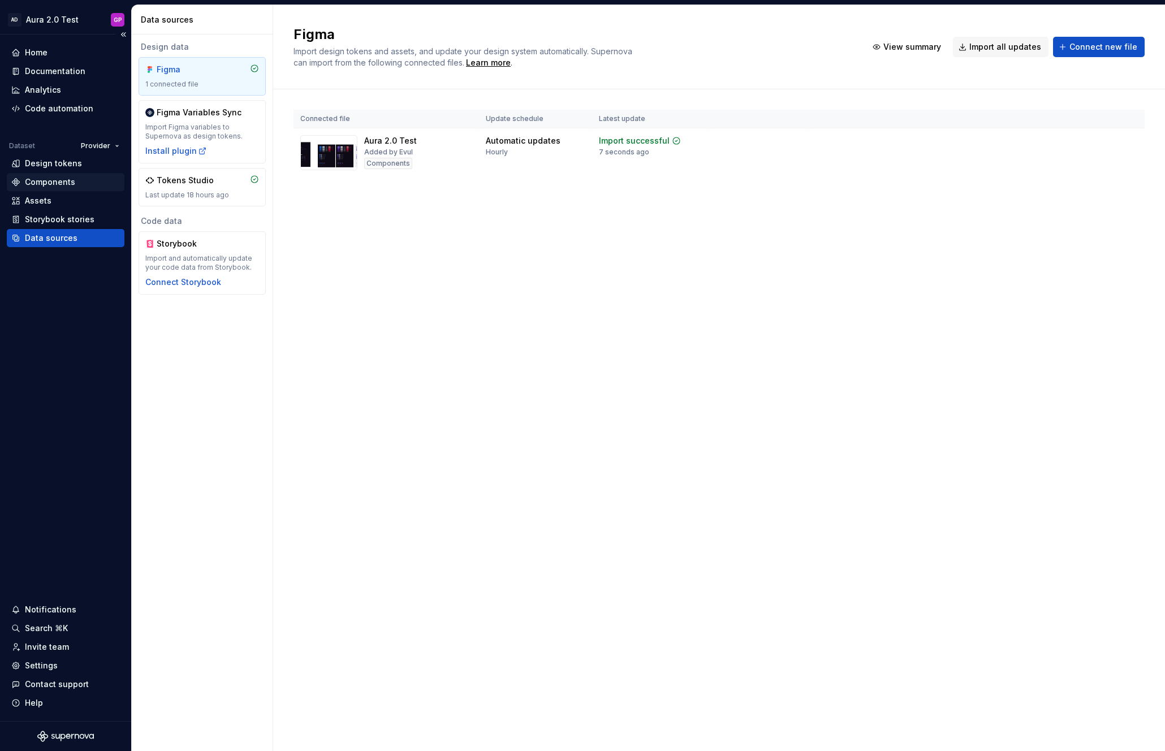
click at [48, 182] on div "Components" at bounding box center [50, 181] width 50 height 11
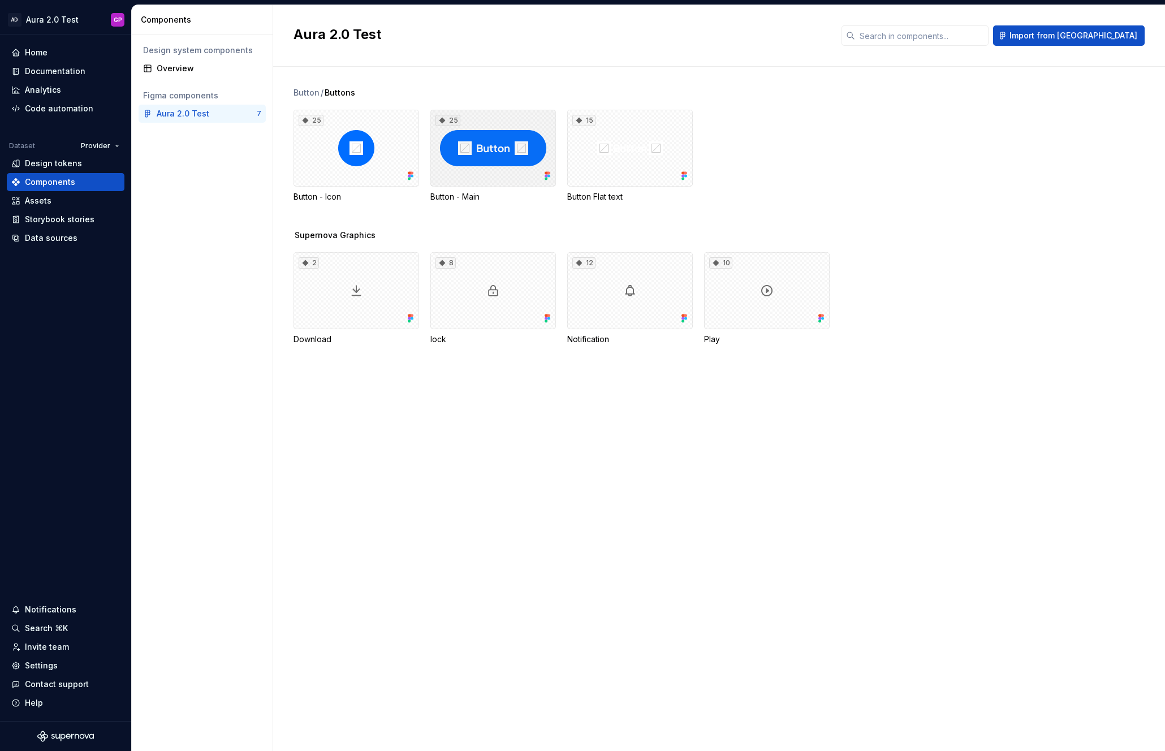
click at [507, 157] on div "25" at bounding box center [493, 148] width 126 height 77
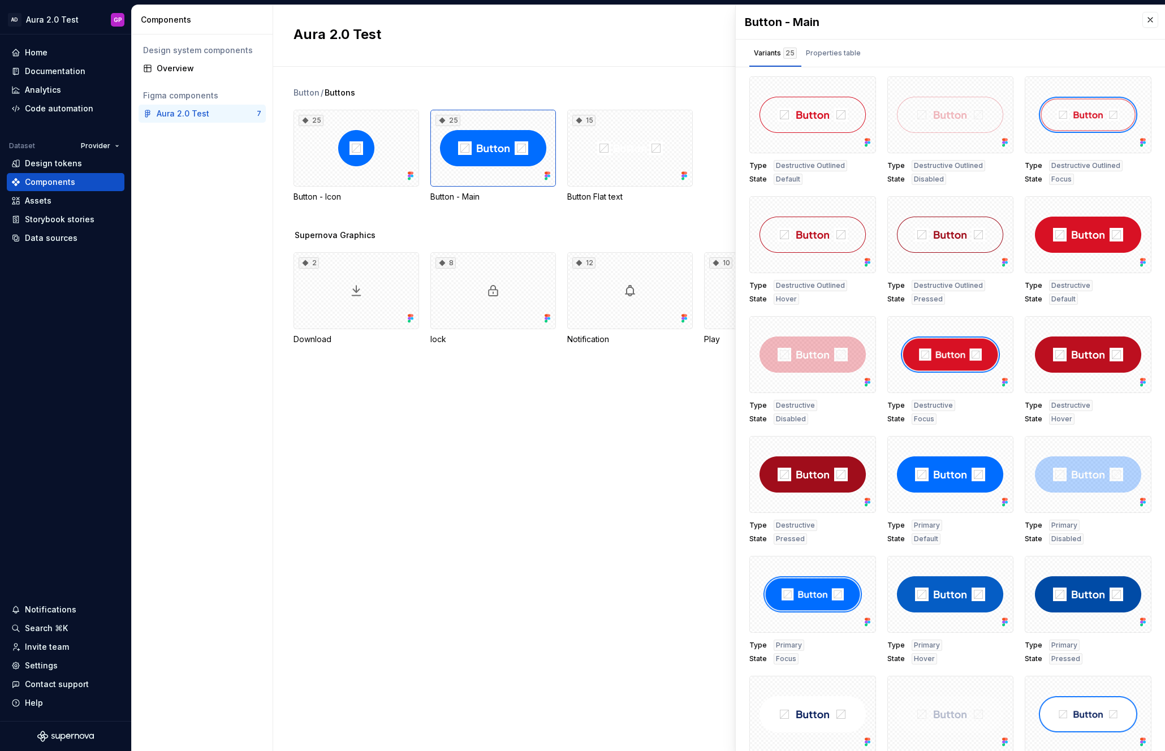
click at [264, 220] on div "Design system components Overview Figma components Aura 2.0 Test 7" at bounding box center [202, 393] width 141 height 717
click at [37, 161] on div "Design tokens" at bounding box center [53, 163] width 57 height 11
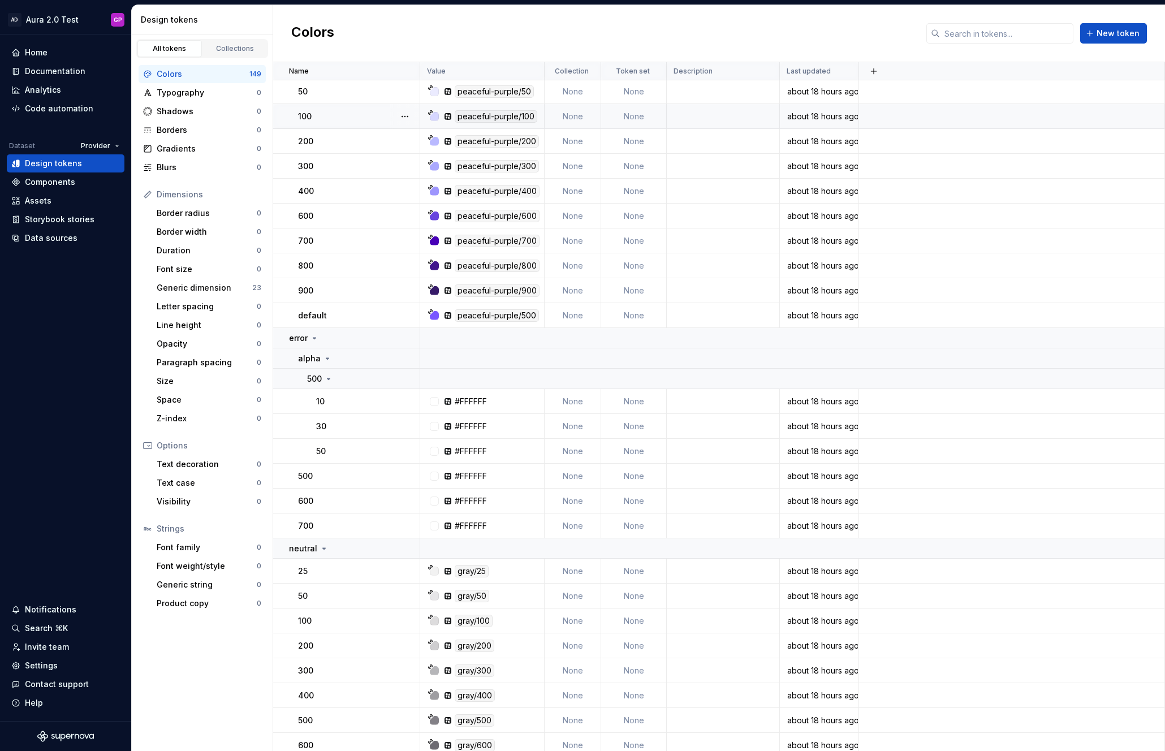
scroll to position [3465, 0]
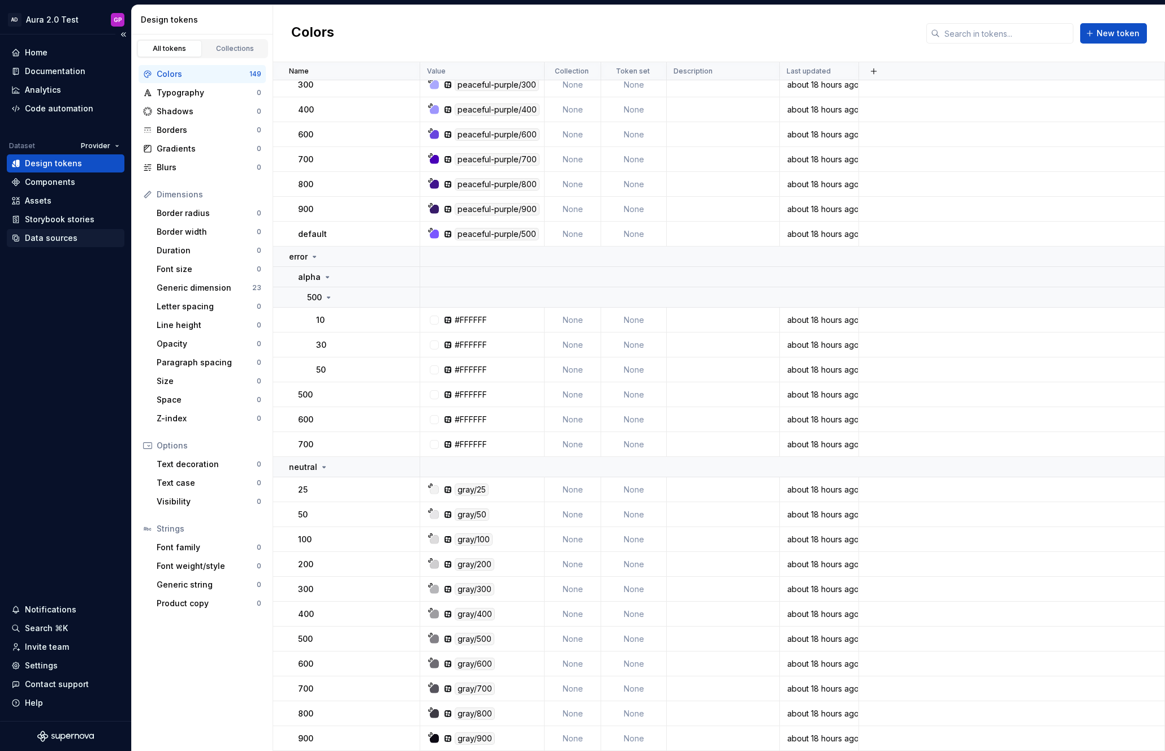
click at [35, 237] on div "Data sources" at bounding box center [51, 237] width 53 height 11
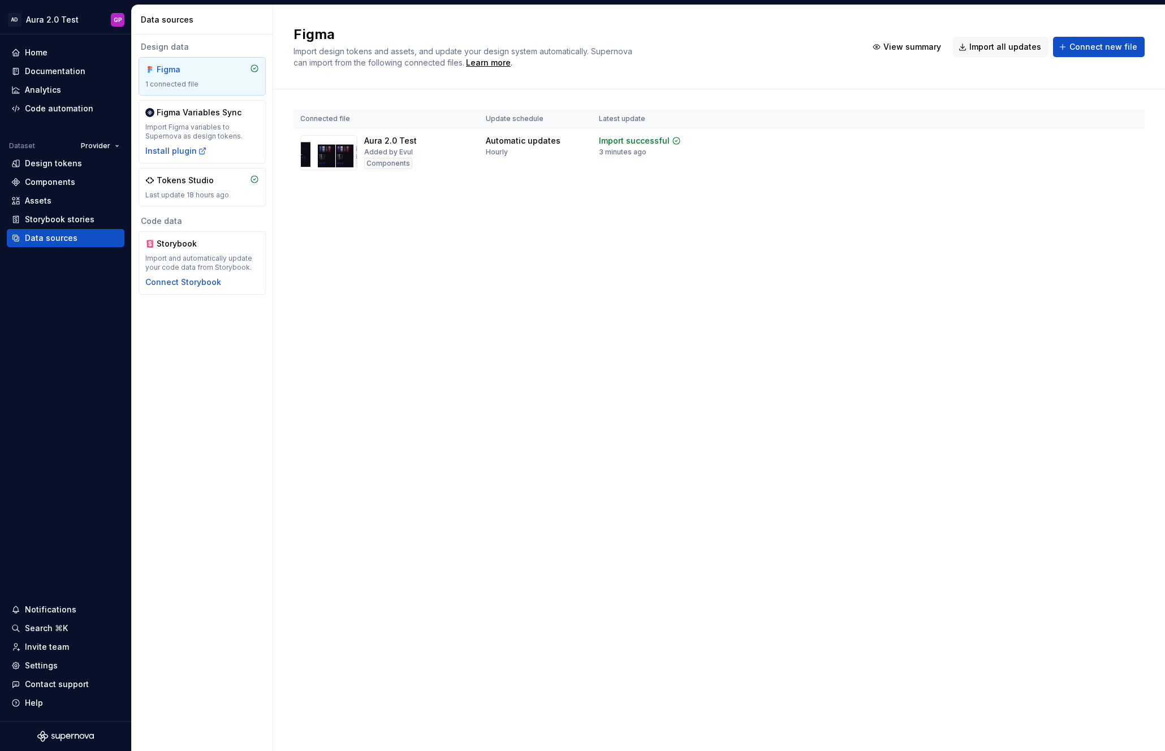
click at [110, 145] on html "AD Aura 2.0 Test GP Home Documentation Analytics Code automation Dataset Provid…" at bounding box center [582, 375] width 1165 height 751
click at [107, 165] on div "Consumer" at bounding box center [136, 167] width 74 height 11
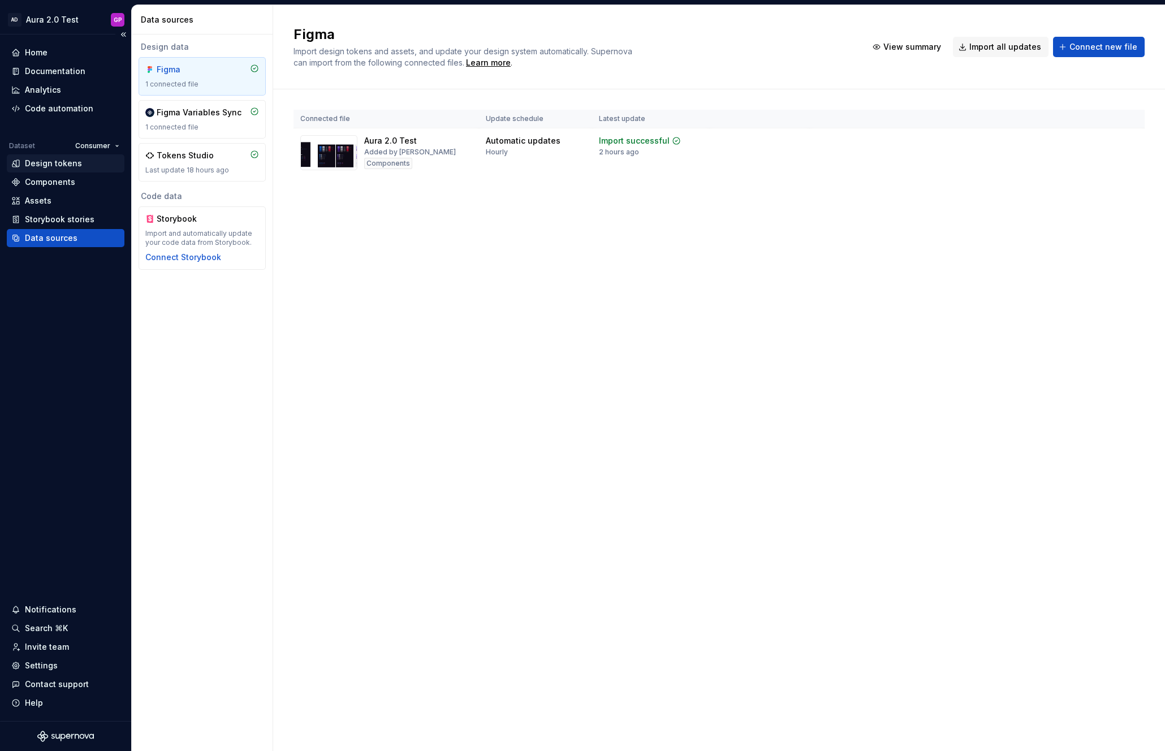
click at [36, 162] on div "Design tokens" at bounding box center [53, 163] width 57 height 11
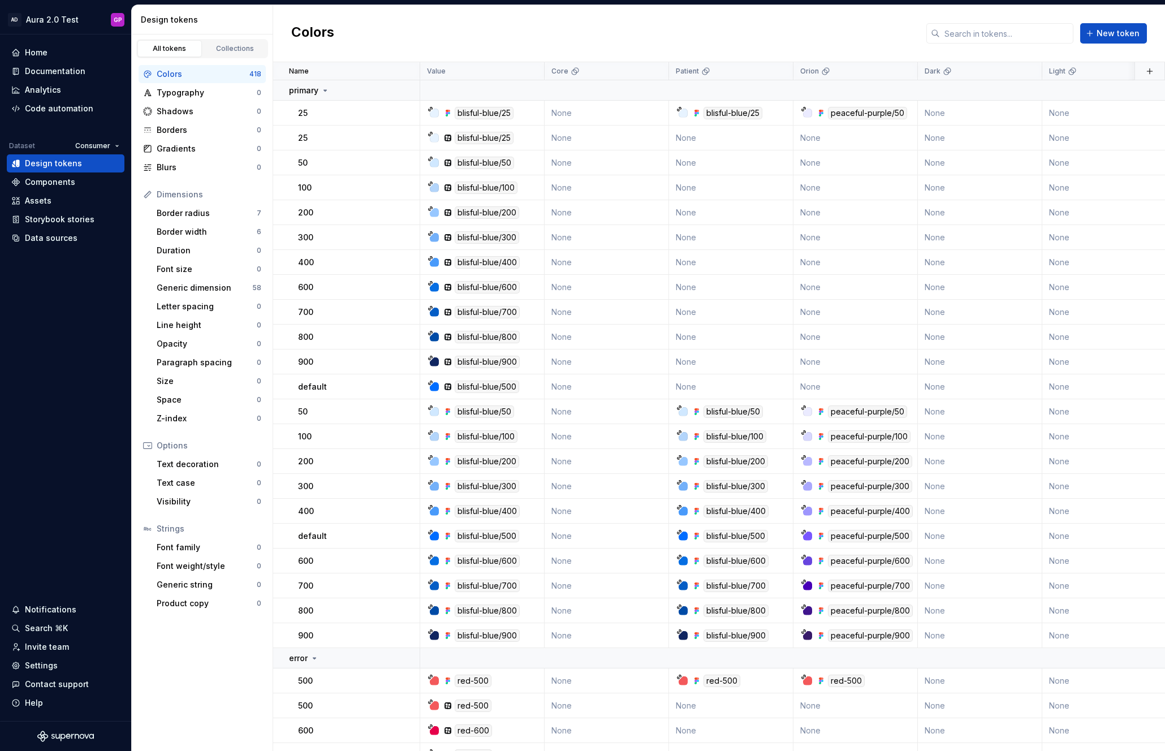
click at [110, 146] on html "AD Aura 2.0 Test GP Home Documentation Analytics Code automation Dataset Consum…" at bounding box center [582, 375] width 1165 height 751
click at [106, 200] on div "Provider" at bounding box center [130, 204] width 74 height 11
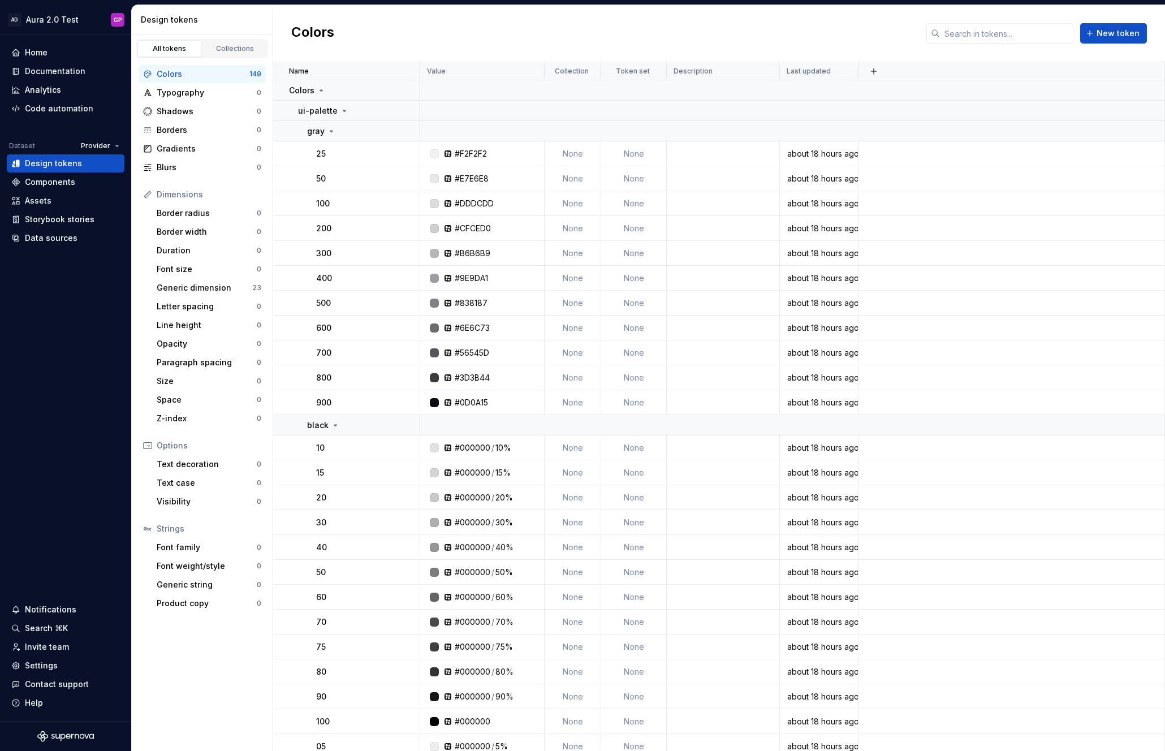
click at [117, 147] on html "AD Aura 2.0 Test GP Home Documentation Analytics Code automation Dataset Provid…" at bounding box center [582, 375] width 1165 height 751
click at [111, 170] on div "Consumer" at bounding box center [136, 167] width 74 height 11
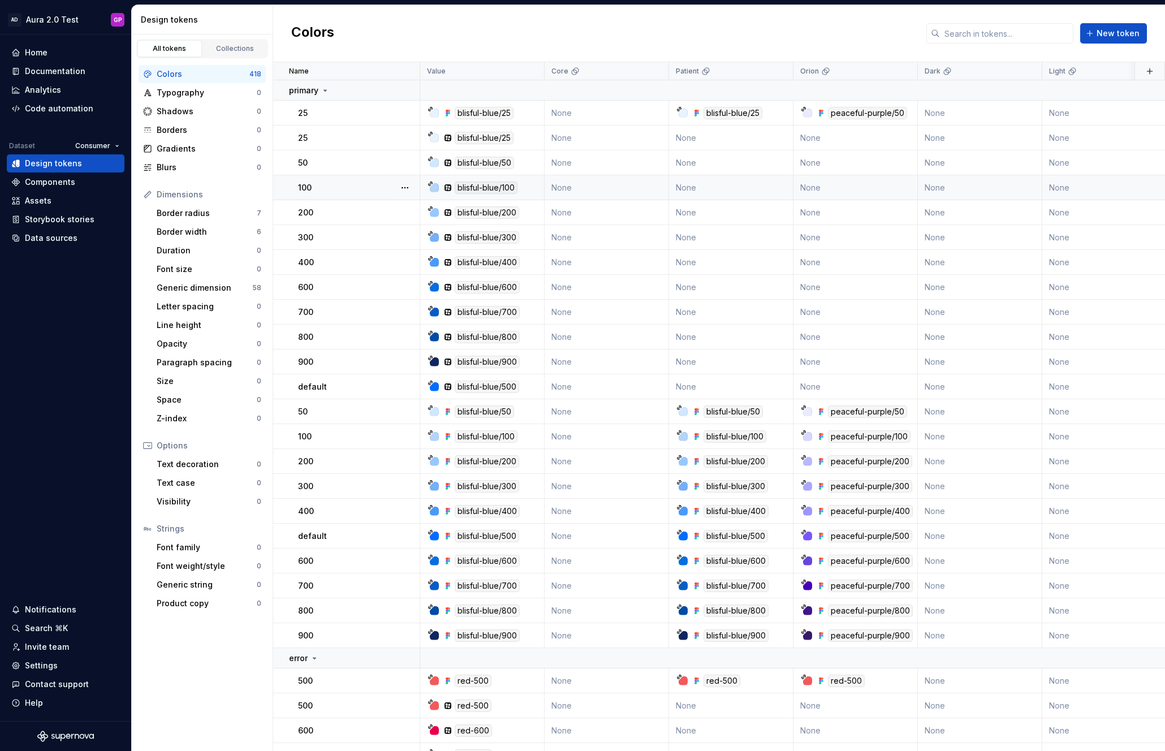
scroll to position [67, 0]
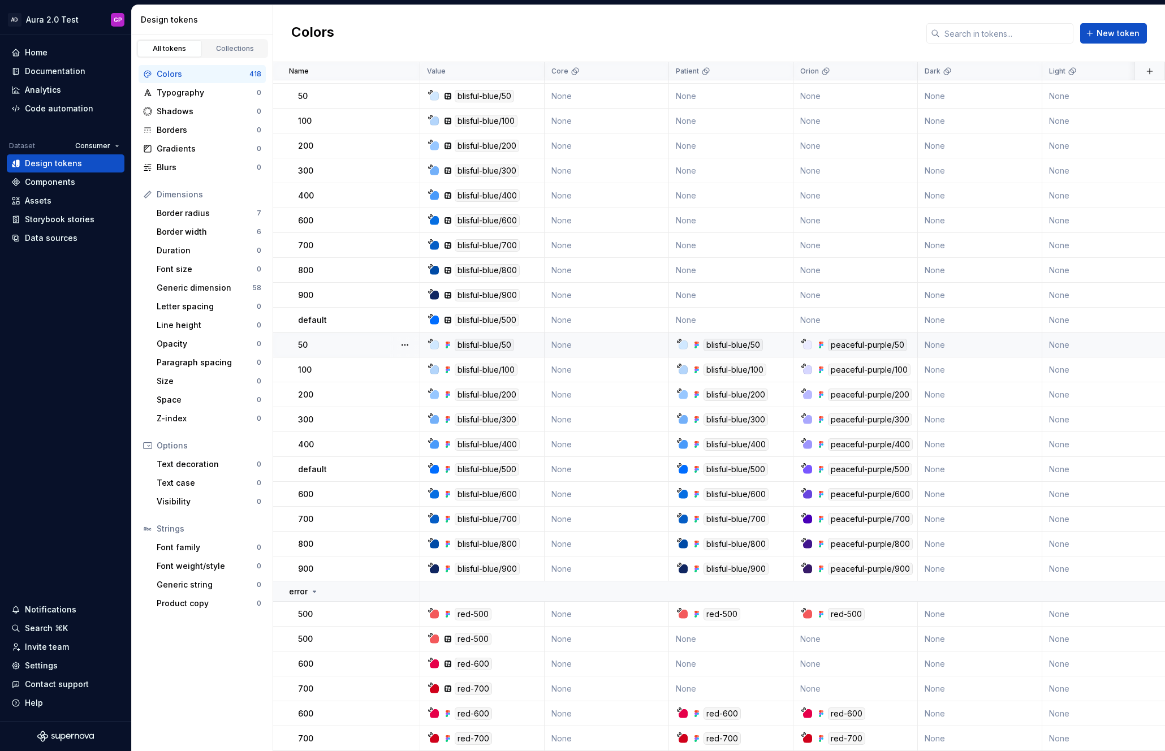
click at [446, 344] on icon at bounding box center [447, 345] width 2 height 2
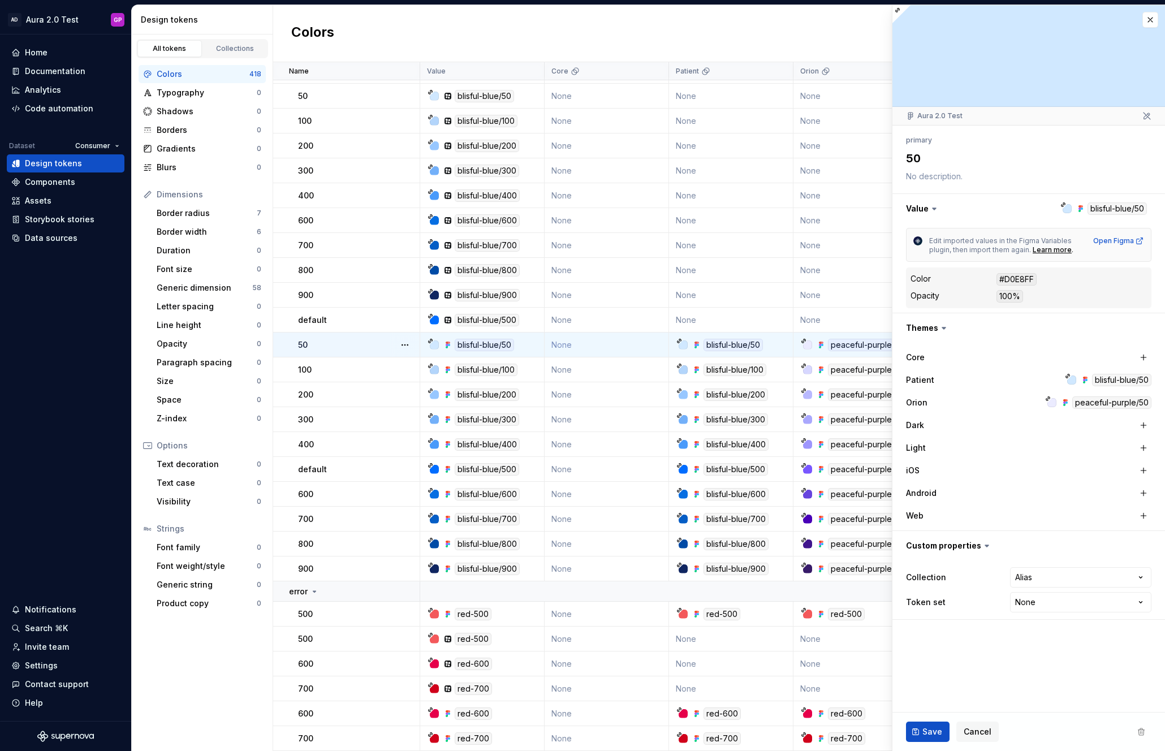
click at [1057, 577] on html "AD Aura 2.0 Test GP Home Documentation Analytics Code automation Dataset Consum…" at bounding box center [582, 375] width 1165 height 751
click at [1048, 602] on html "AD Aura 2.0 Test GP Home Documentation Analytics Code automation Dataset Consum…" at bounding box center [582, 375] width 1165 height 751
click at [1148, 19] on button "button" at bounding box center [1150, 20] width 16 height 16
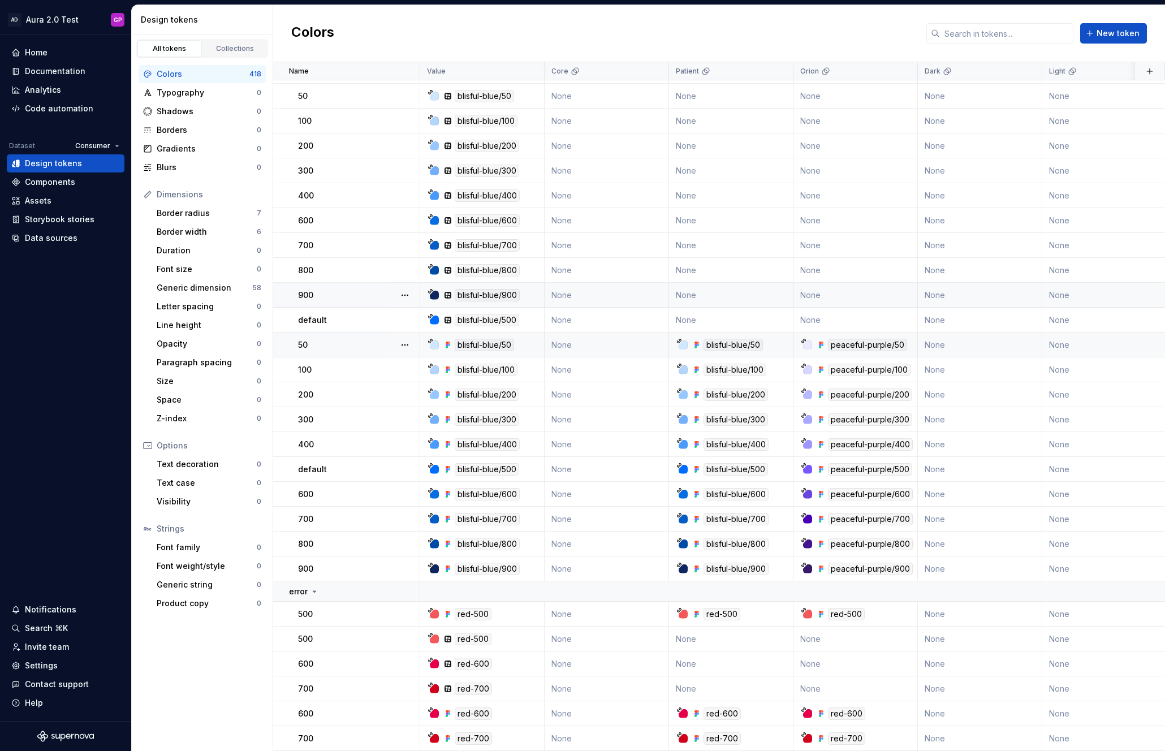
scroll to position [69, 0]
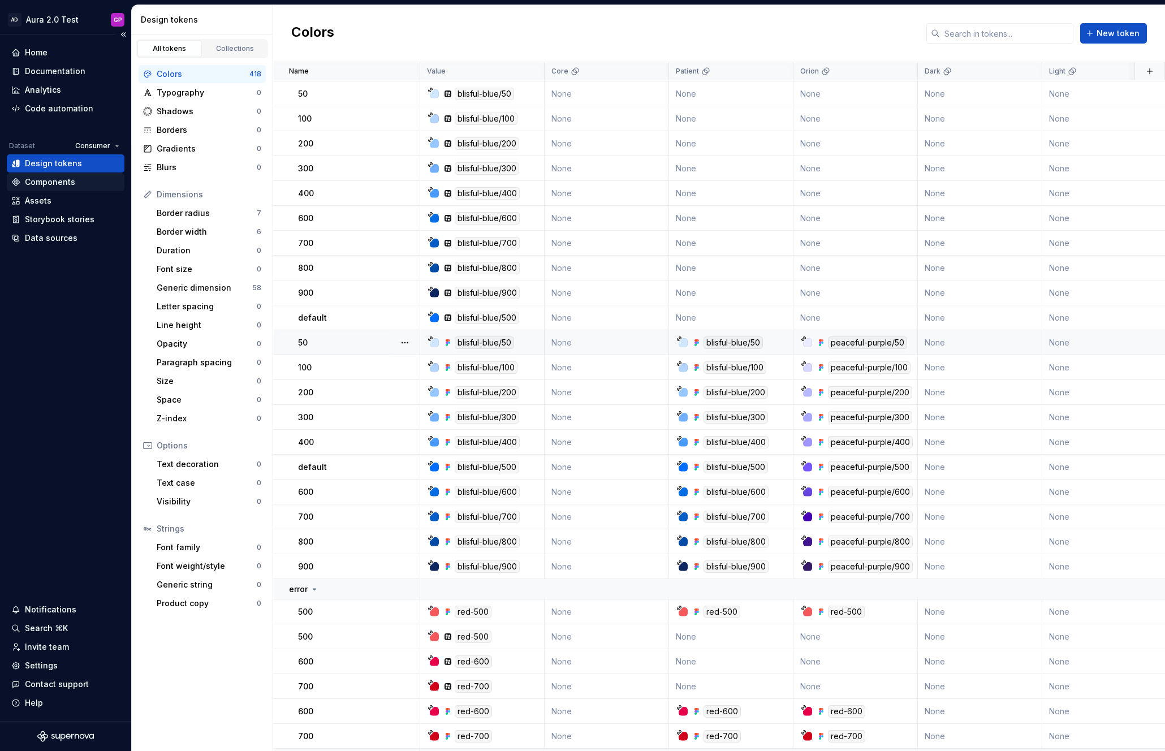
click at [40, 186] on div "Components" at bounding box center [50, 181] width 50 height 11
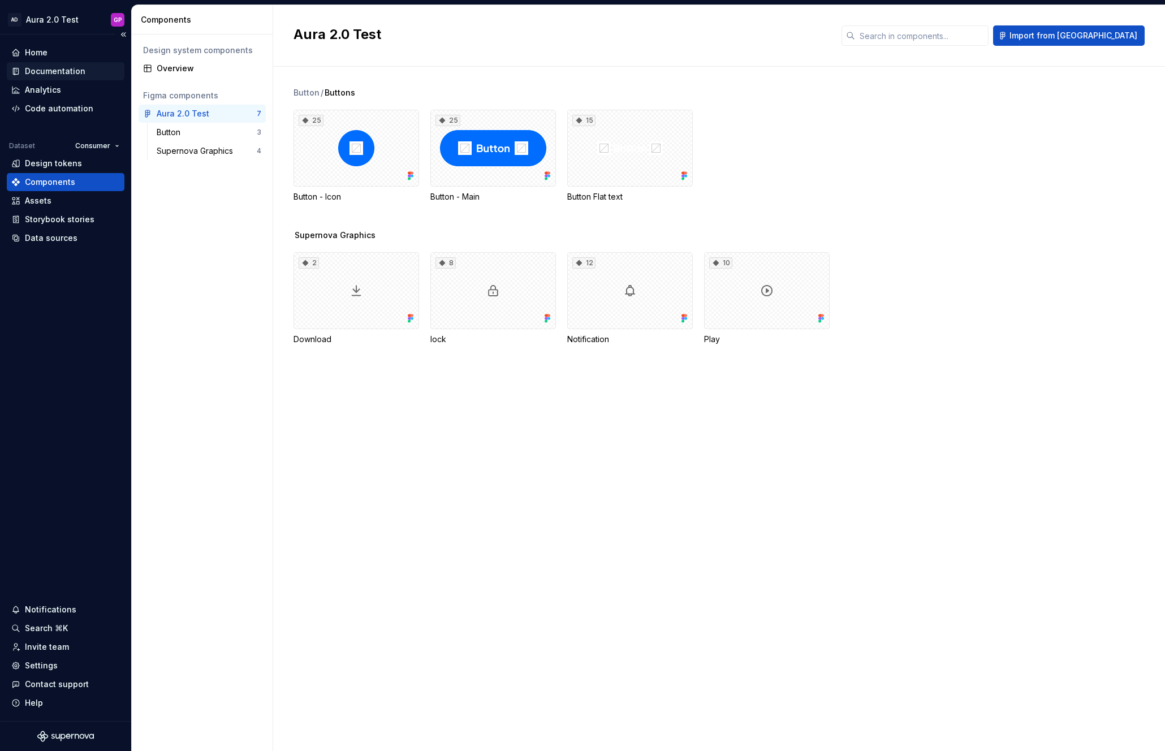
click at [48, 72] on div "Documentation" at bounding box center [55, 71] width 61 height 11
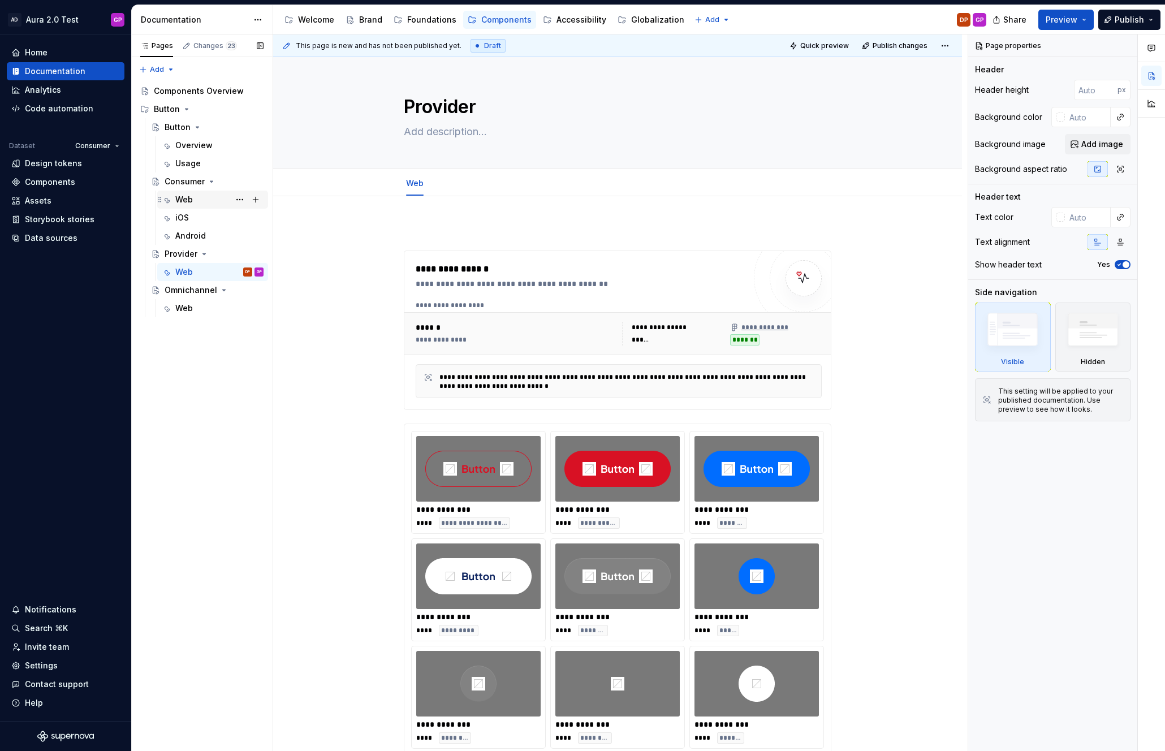
click at [189, 199] on div "Web" at bounding box center [184, 199] width 18 height 11
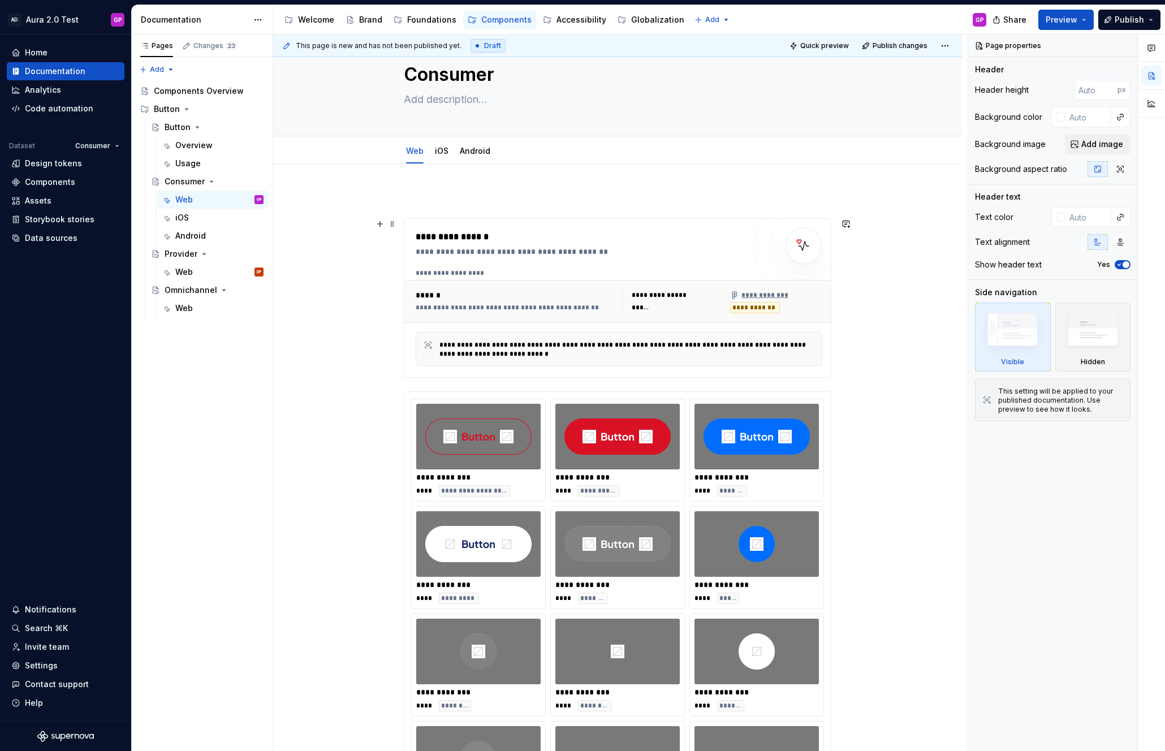
scroll to position [34, 0]
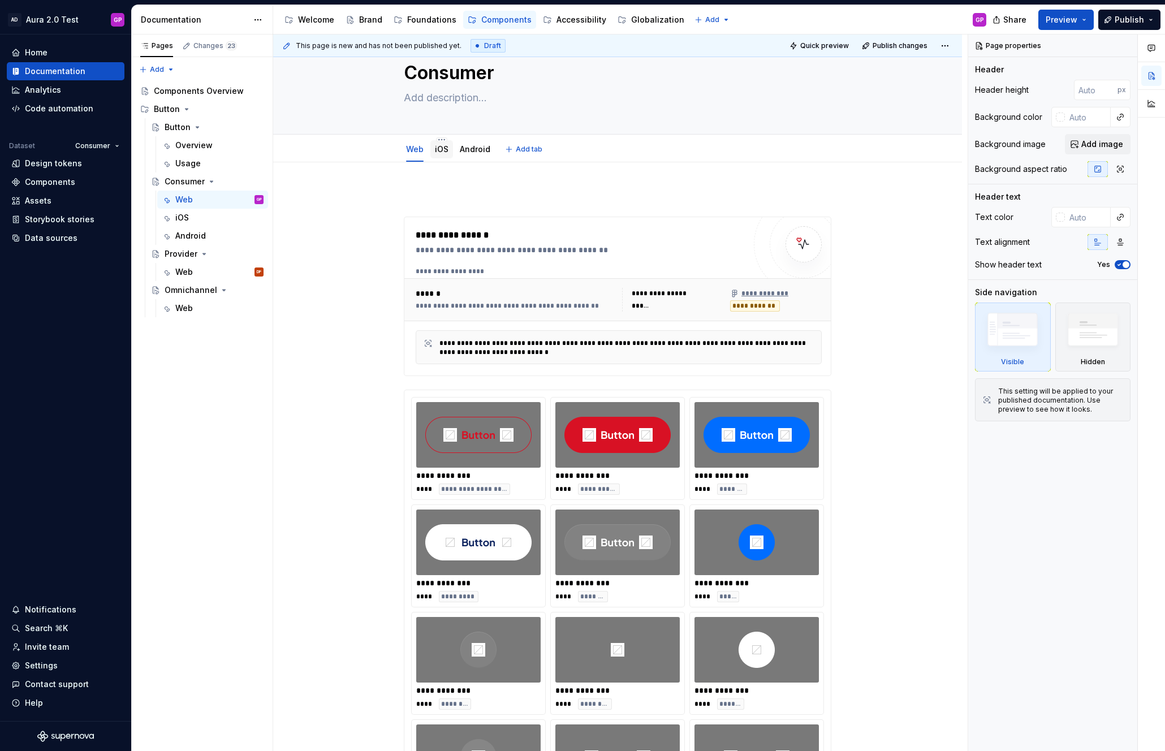
click at [443, 153] on link "iOS" at bounding box center [442, 149] width 14 height 10
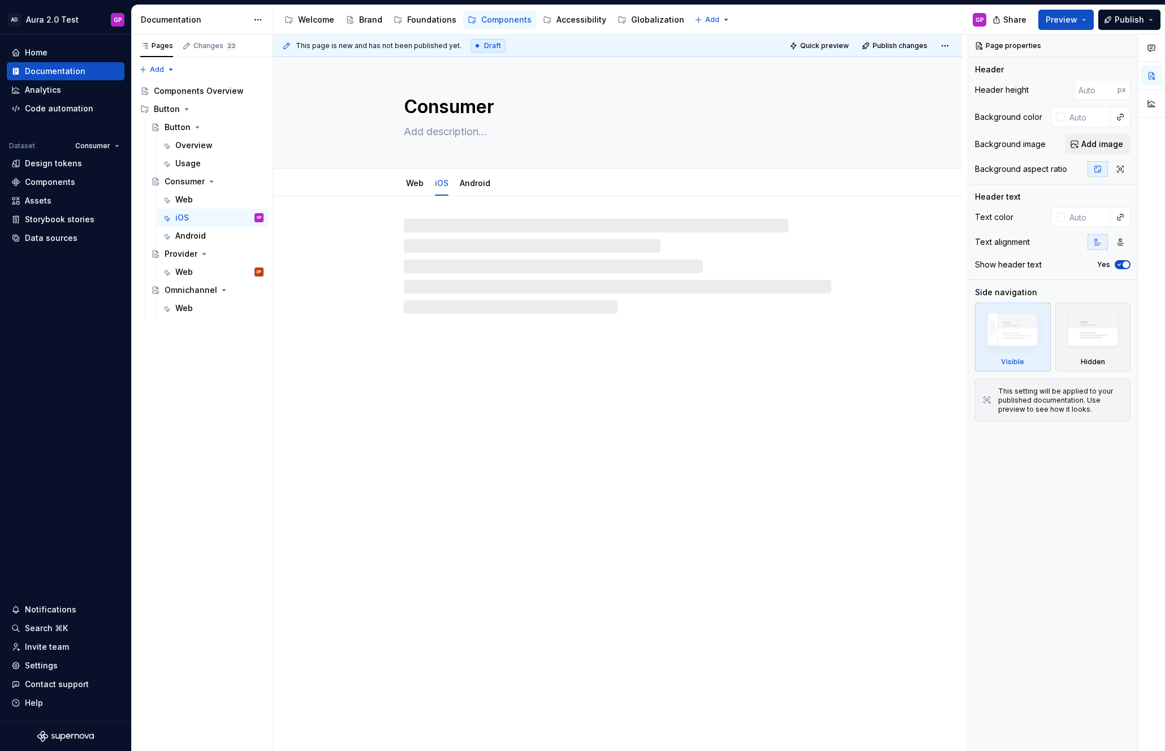
type textarea "*"
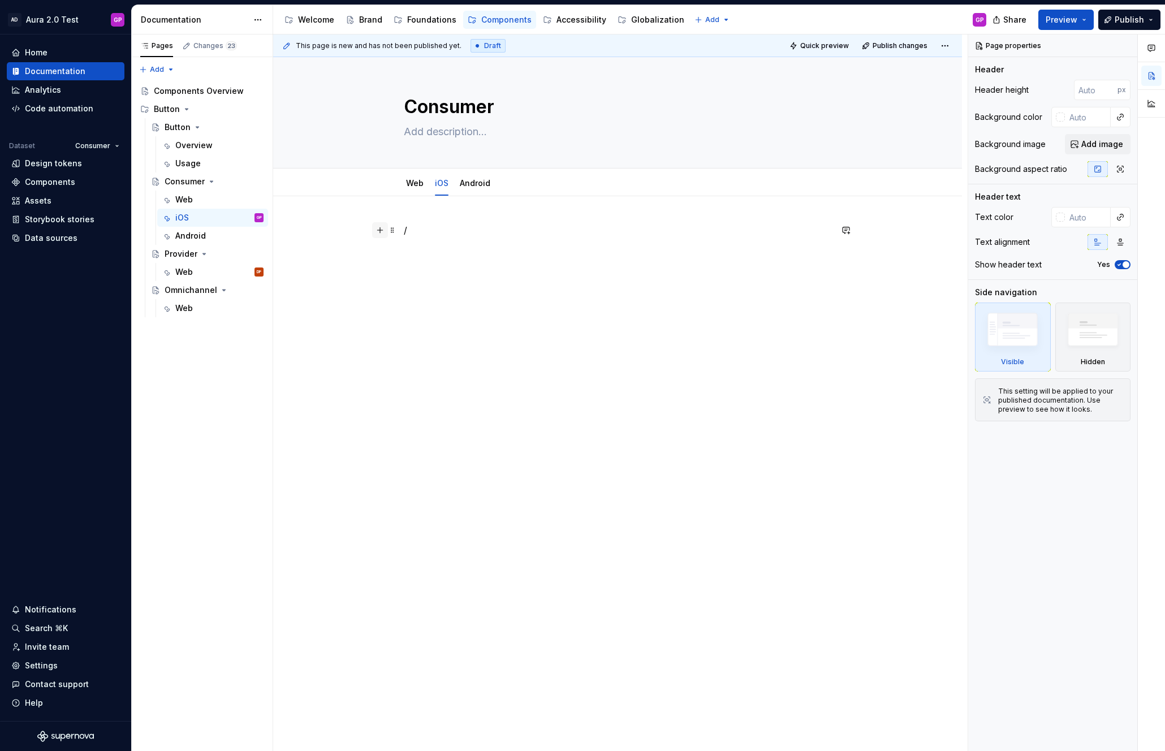
click at [386, 232] on button "button" at bounding box center [380, 230] width 16 height 16
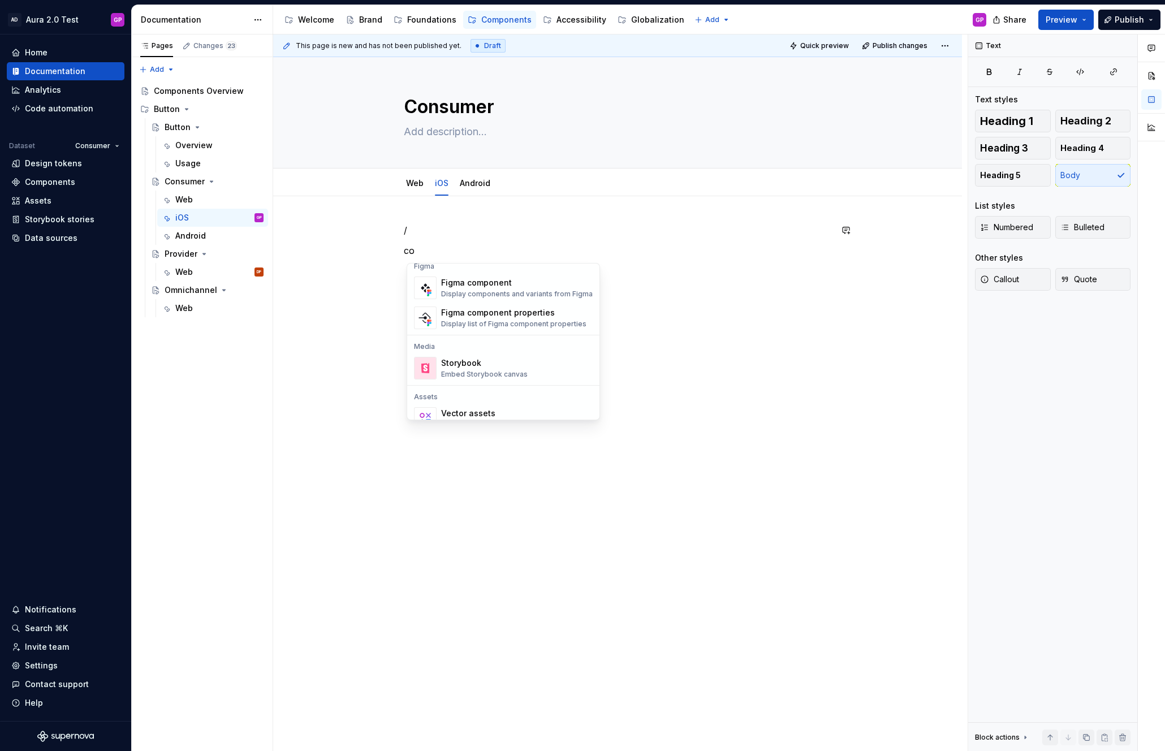
scroll to position [34, 0]
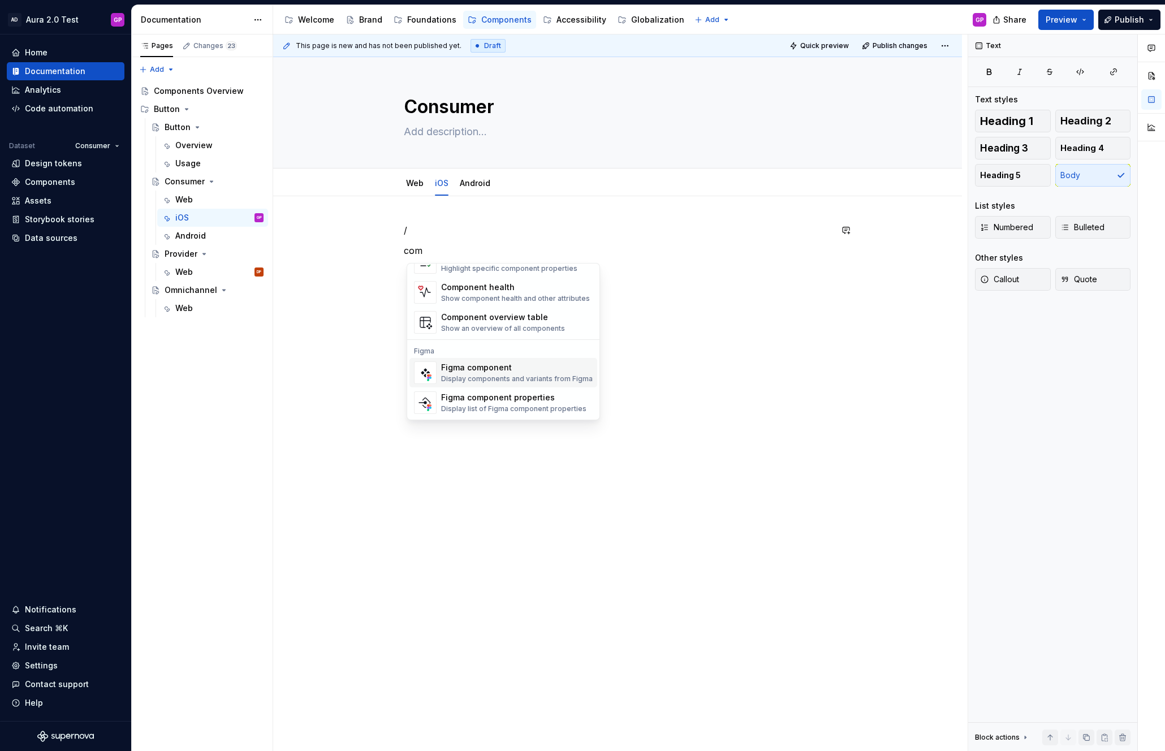
click at [464, 373] on div "Figma component" at bounding box center [517, 367] width 152 height 11
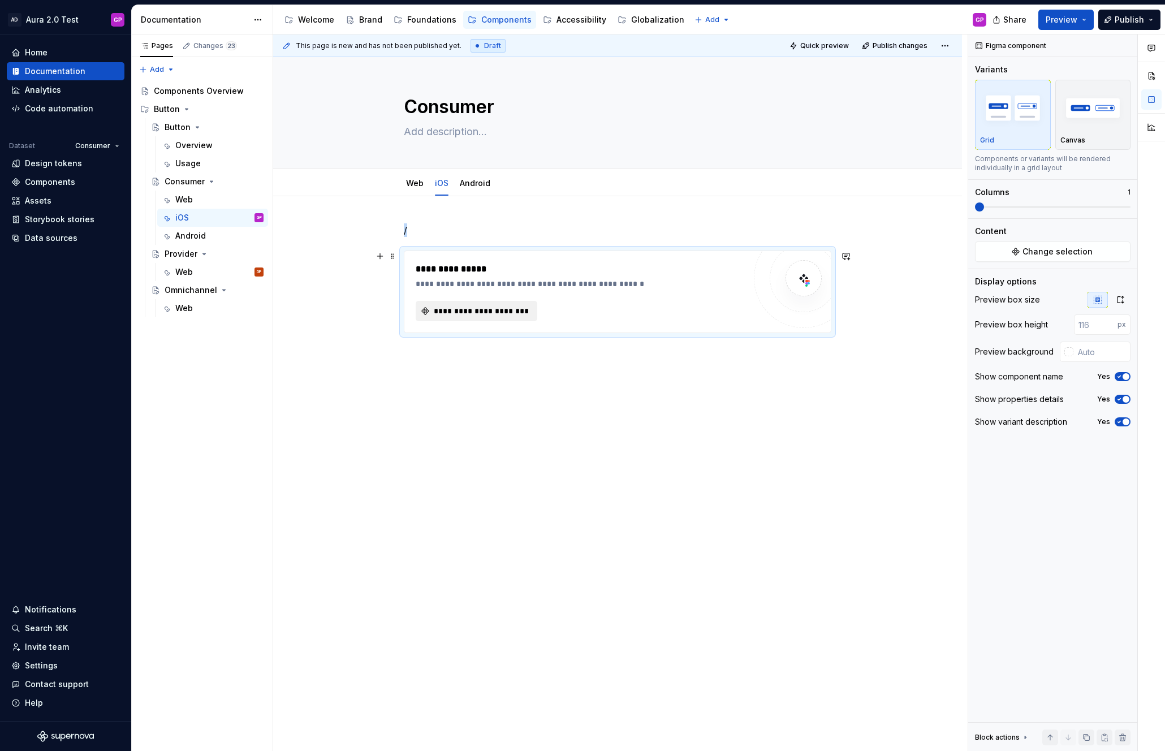
click at [459, 312] on span "**********" at bounding box center [481, 310] width 98 height 11
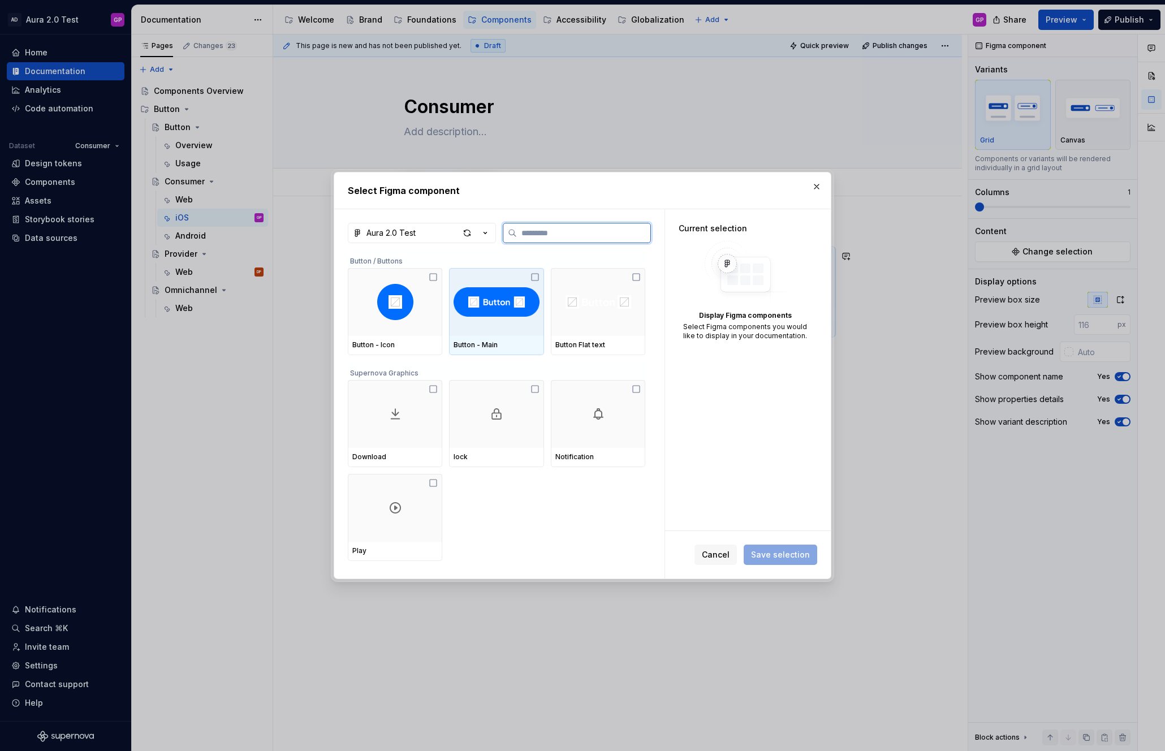
click at [497, 333] on div at bounding box center [496, 302] width 94 height 68
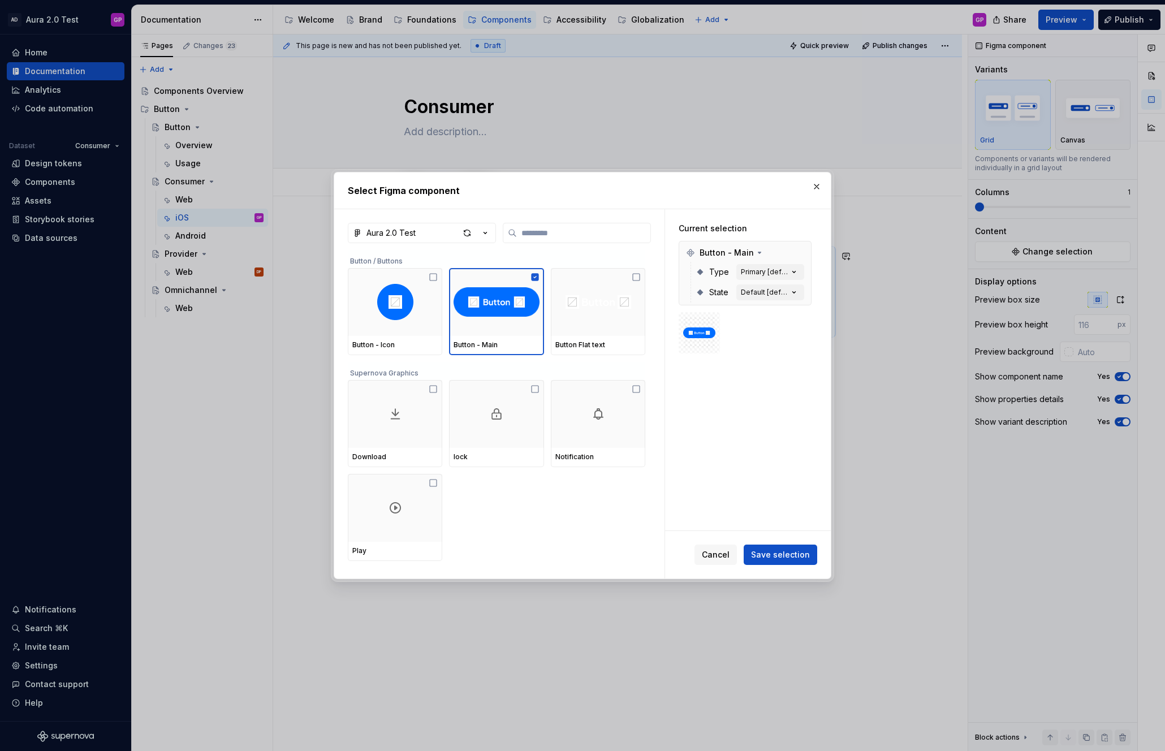
click at [787, 557] on span "Save selection" at bounding box center [780, 554] width 59 height 11
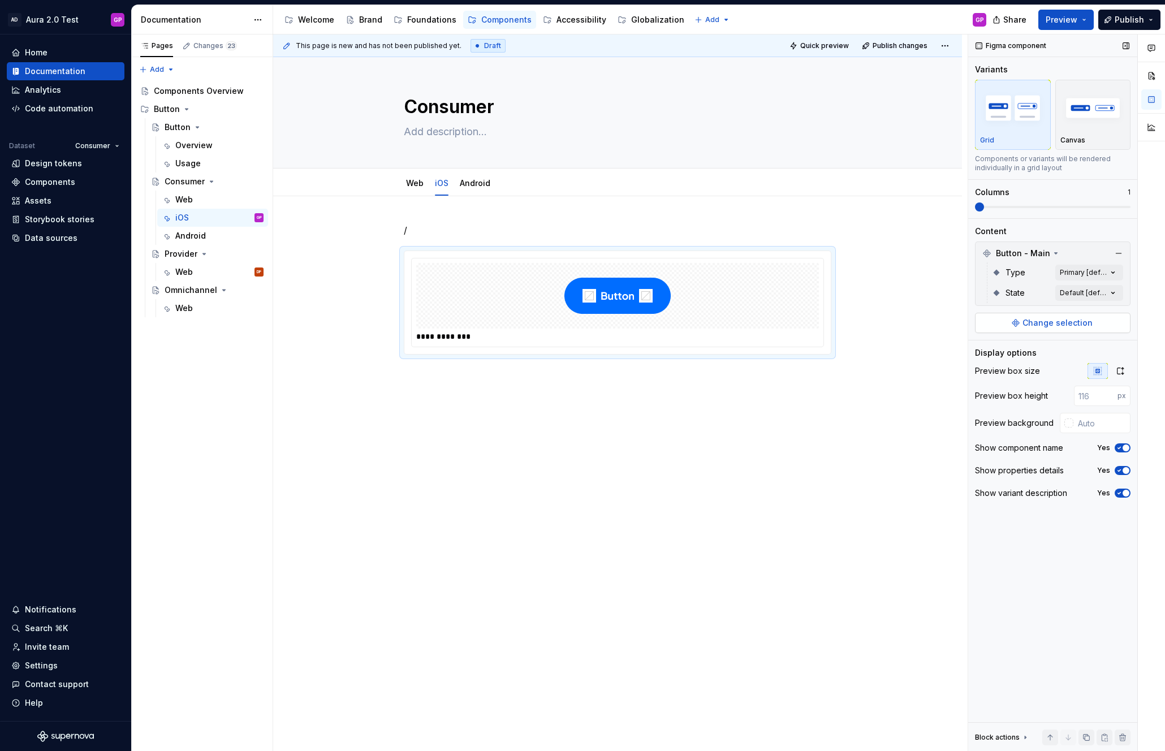
click at [1063, 321] on span "Change selection" at bounding box center [1058, 322] width 70 height 11
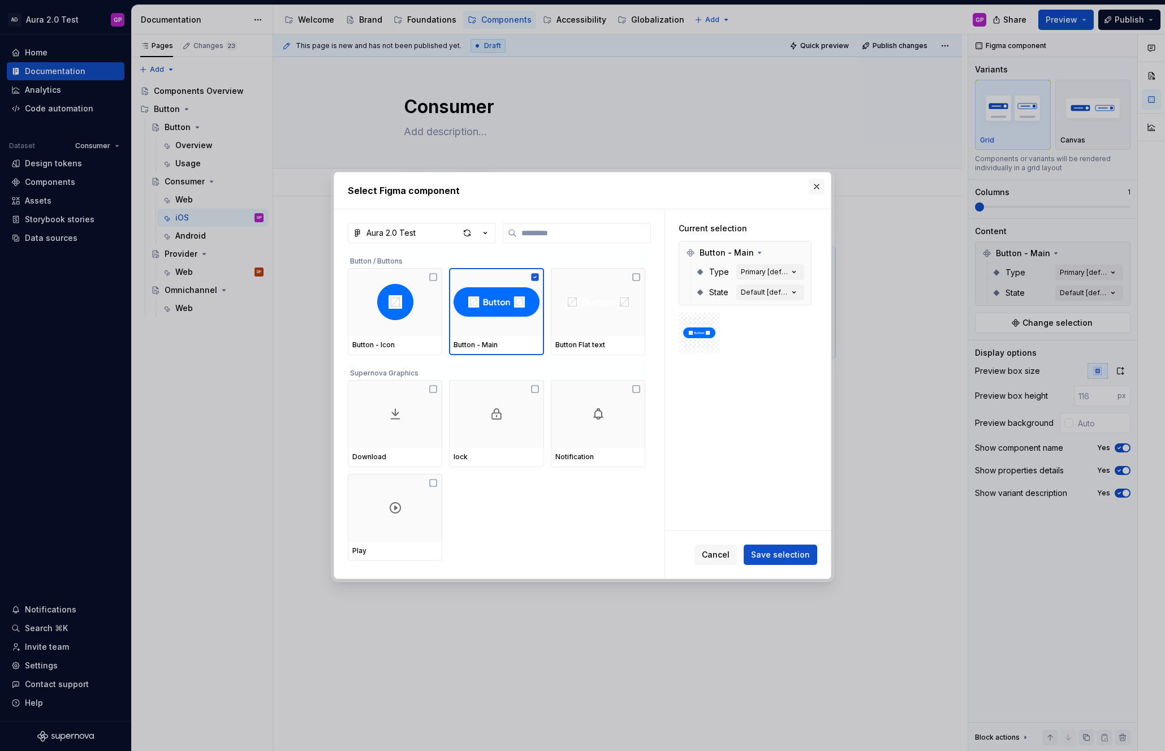
click at [815, 183] on button "button" at bounding box center [817, 187] width 16 height 16
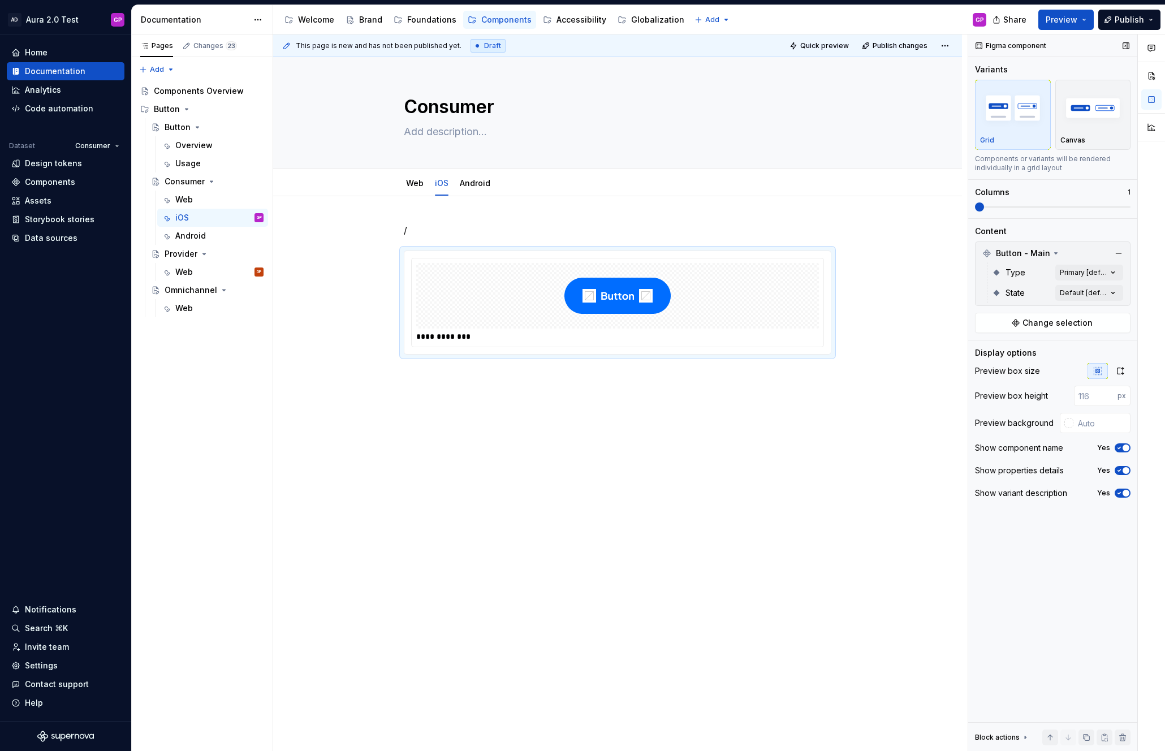
click at [1025, 738] on icon at bounding box center [1025, 737] width 1 height 3
click at [1024, 618] on icon at bounding box center [1025, 619] width 9 height 9
click at [1059, 324] on span "Change selection" at bounding box center [1058, 322] width 70 height 11
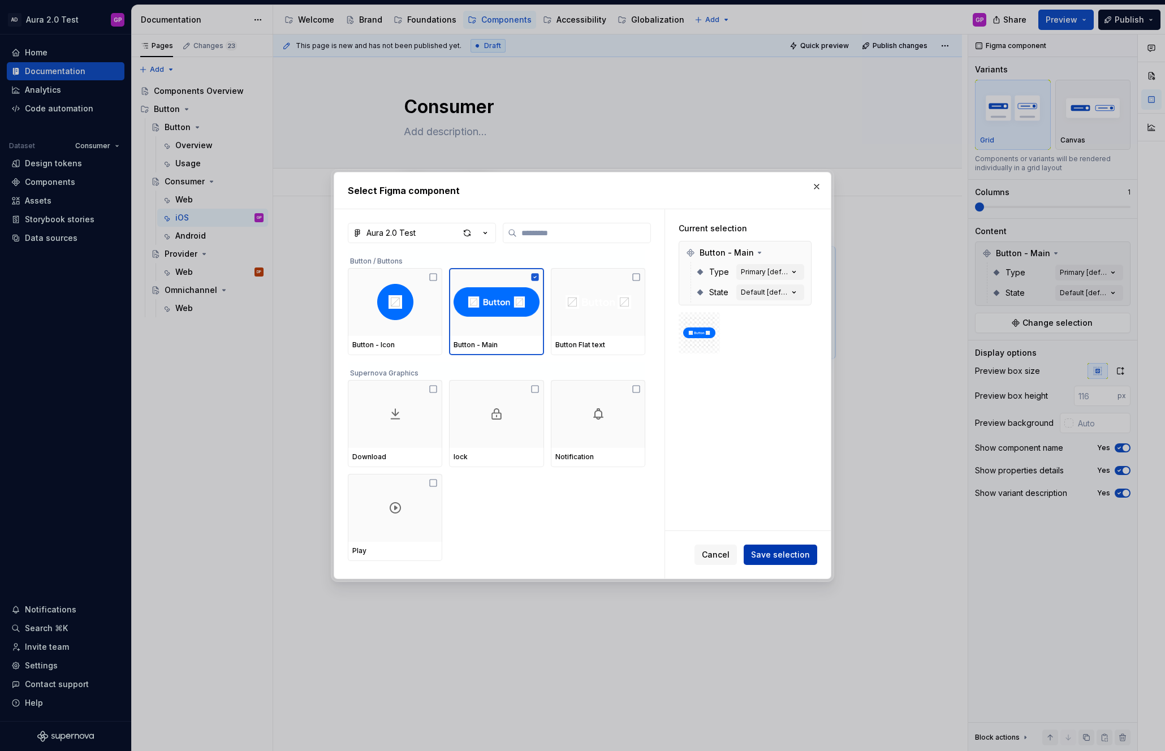
click at [773, 555] on span "Save selection" at bounding box center [780, 554] width 59 height 11
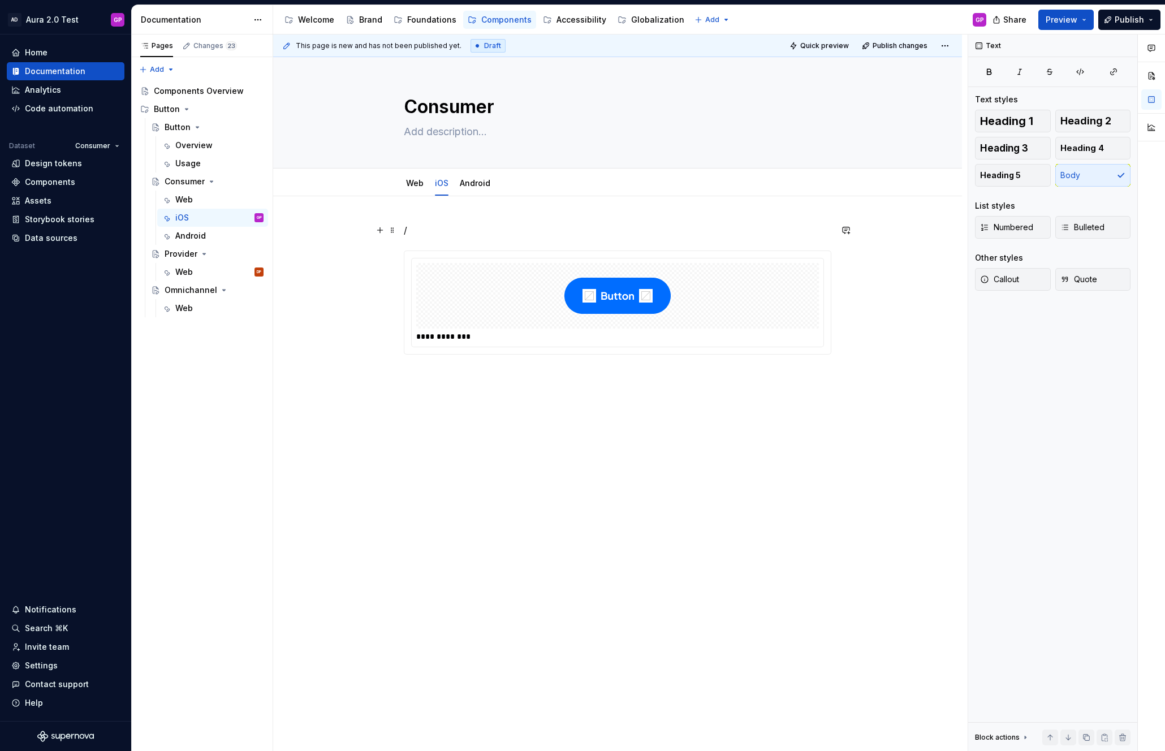
click at [418, 232] on p "/" at bounding box center [618, 230] width 428 height 14
click at [326, 368] on div "**********" at bounding box center [617, 394] width 689 height 397
click at [395, 230] on span at bounding box center [392, 230] width 9 height 16
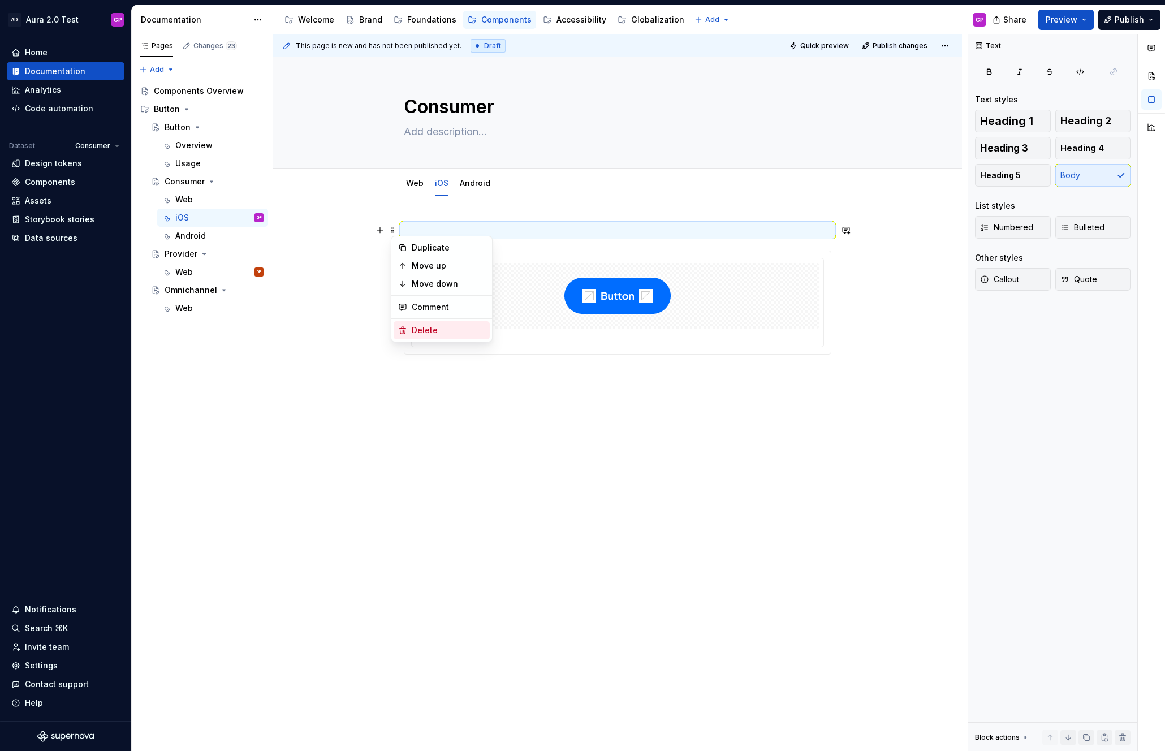
click at [418, 322] on div "Delete" at bounding box center [442, 330] width 96 height 18
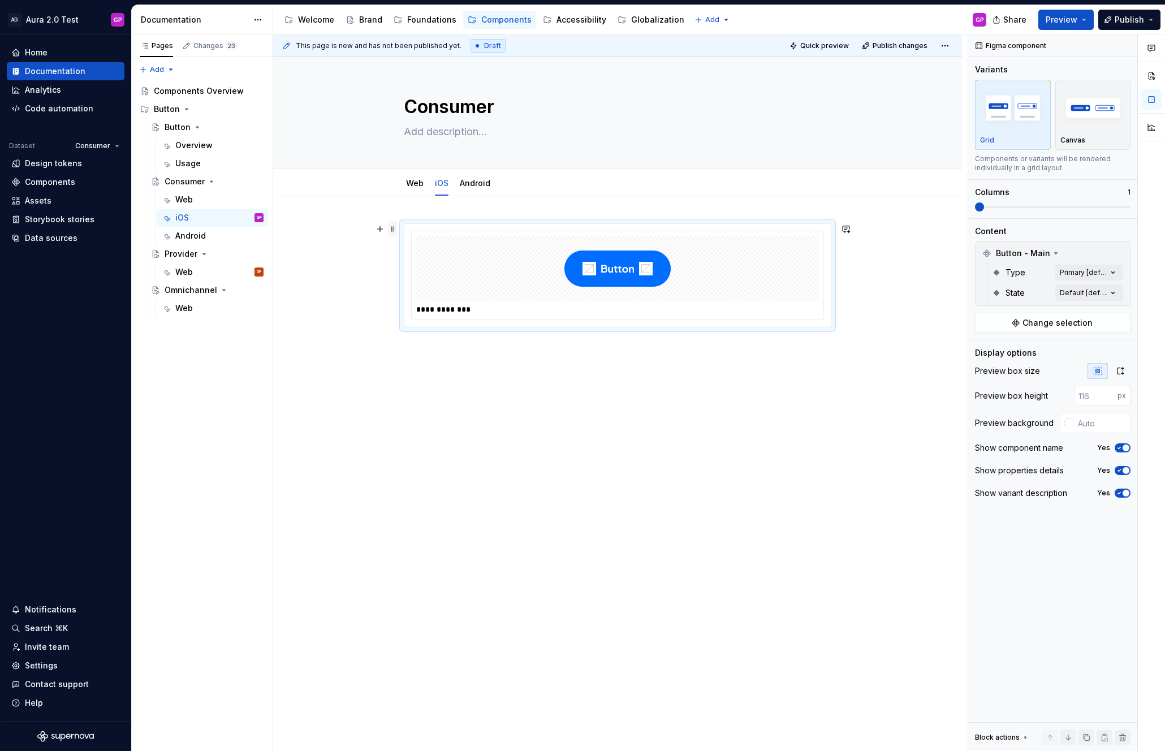
click at [396, 231] on span at bounding box center [392, 229] width 9 height 16
click at [412, 329] on div "Delete" at bounding box center [449, 329] width 74 height 11
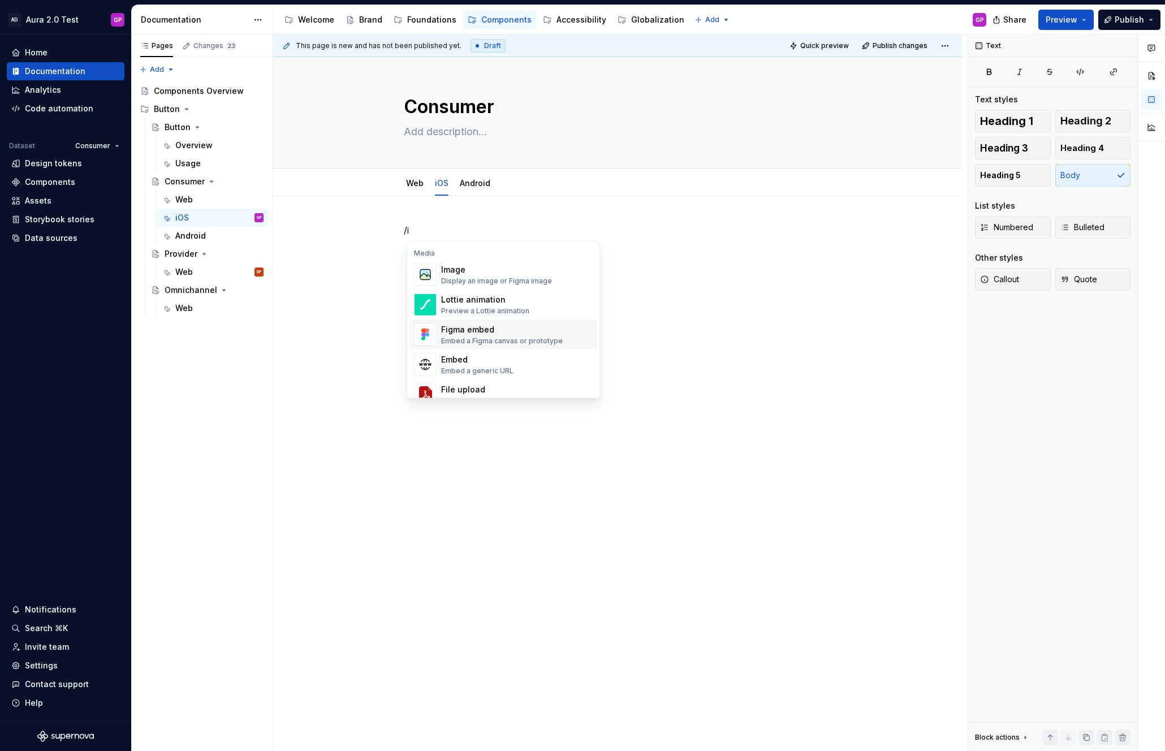
click at [458, 331] on div "Figma embed" at bounding box center [502, 329] width 122 height 11
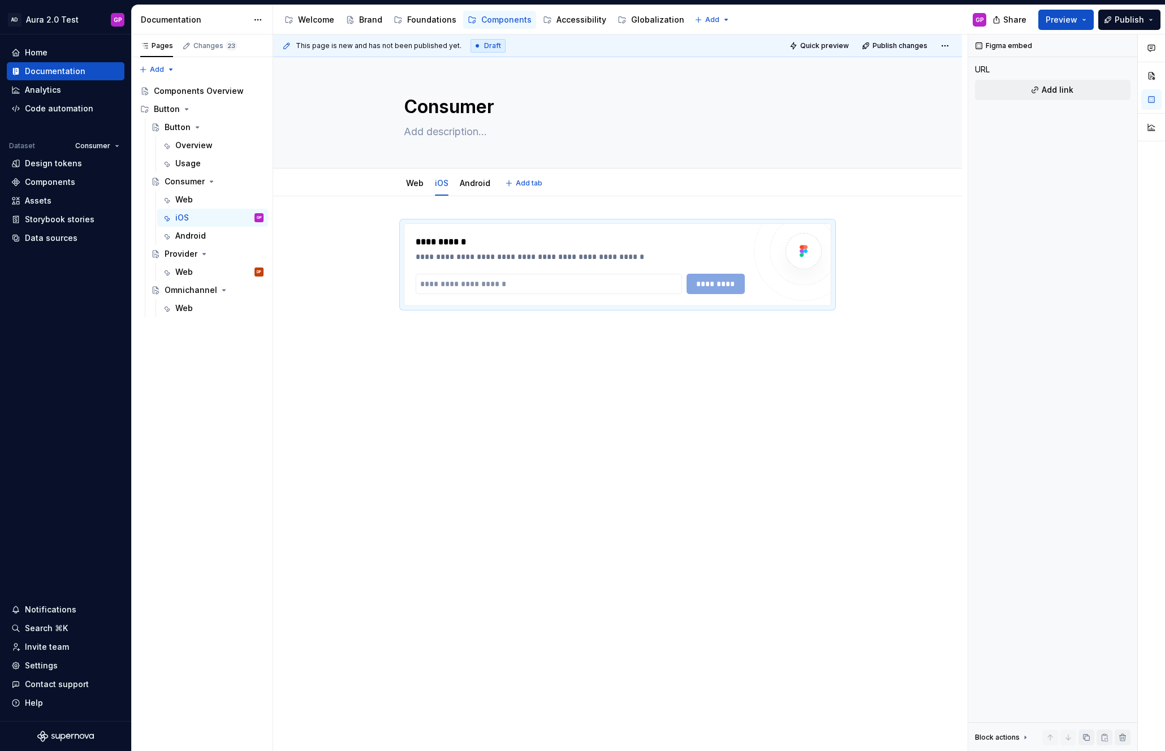
type textarea "*"
click at [566, 284] on input "text" at bounding box center [549, 284] width 266 height 20
paste input "**********"
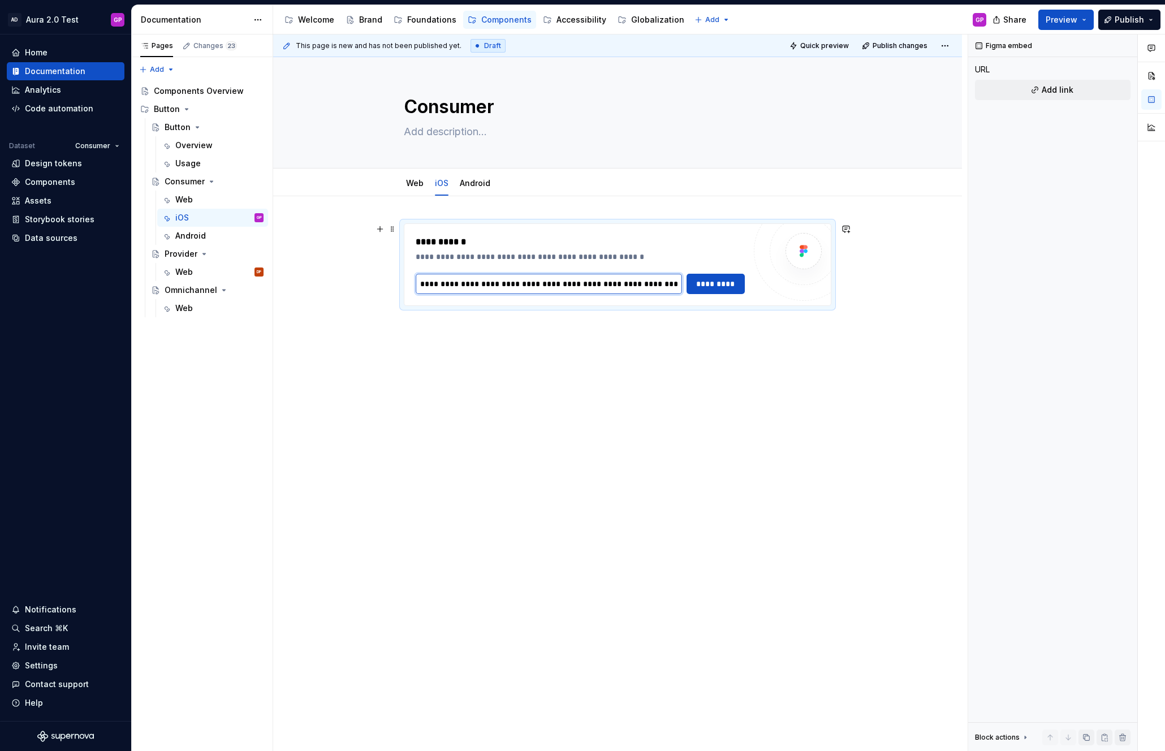
scroll to position [0, 188]
type input "**********"
click at [719, 287] on span "*********" at bounding box center [716, 283] width 44 height 11
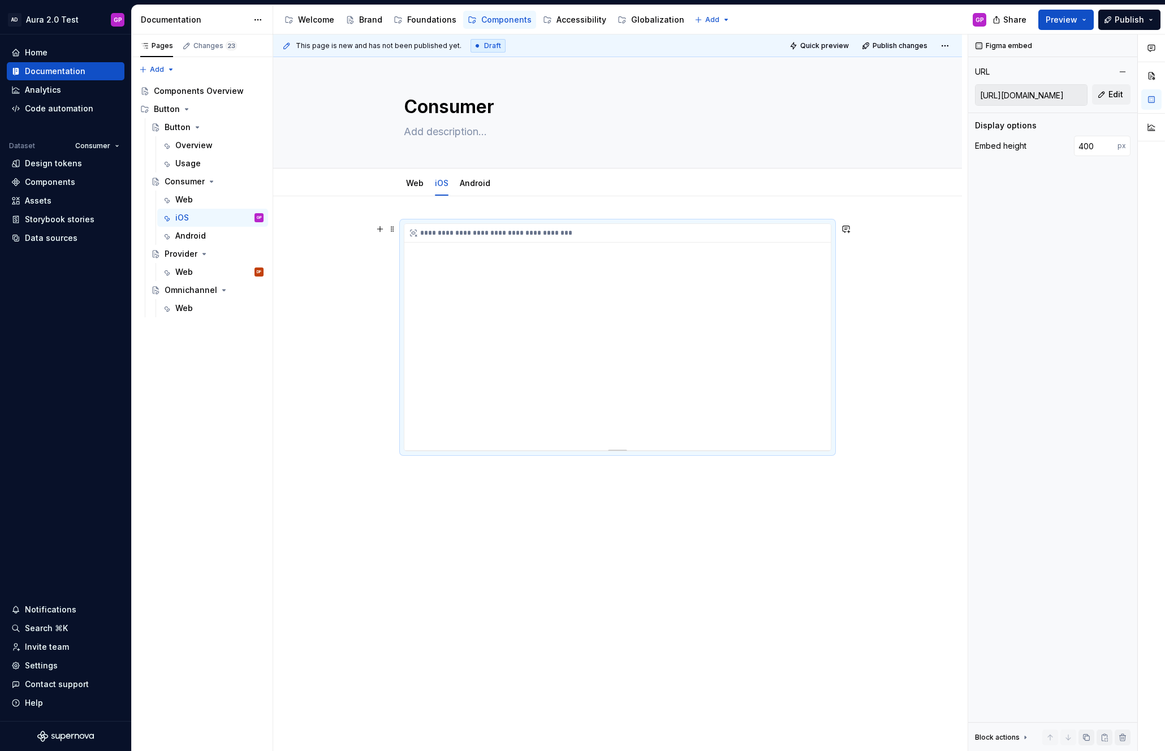
click at [416, 232] on icon at bounding box center [413, 232] width 9 height 9
click at [394, 230] on span at bounding box center [392, 229] width 9 height 16
click at [424, 329] on div "Delete" at bounding box center [449, 329] width 74 height 11
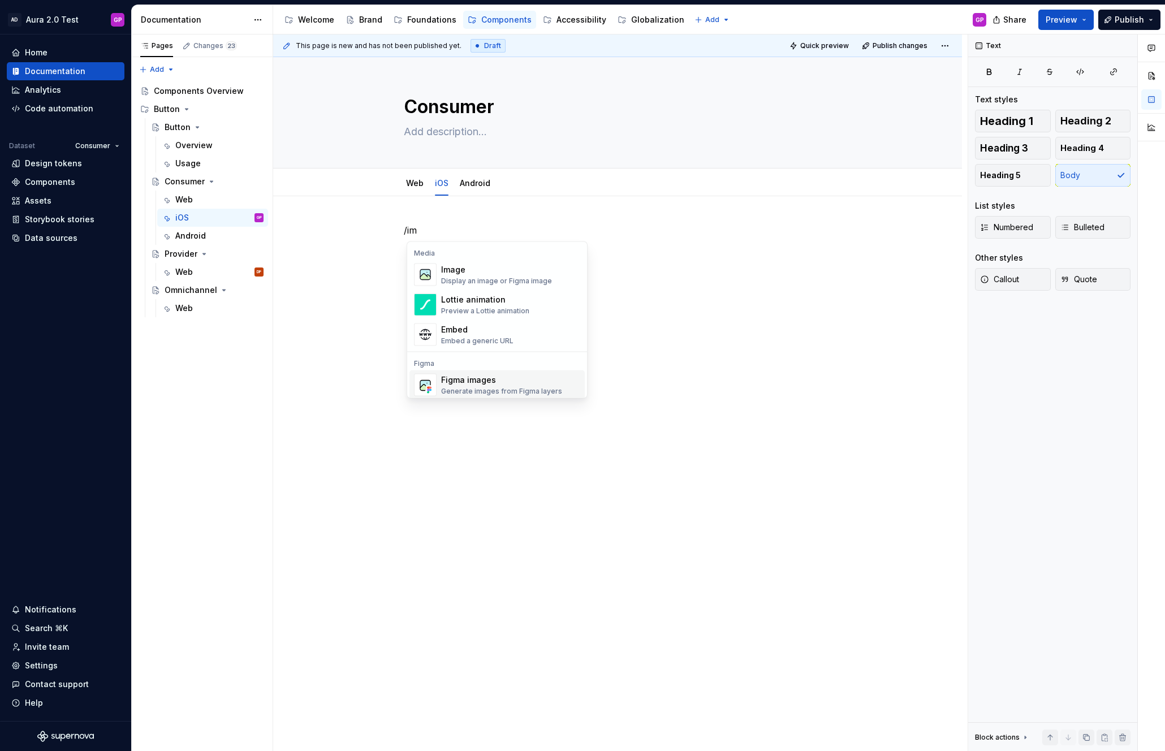
click at [457, 382] on div "Figma images" at bounding box center [501, 379] width 121 height 11
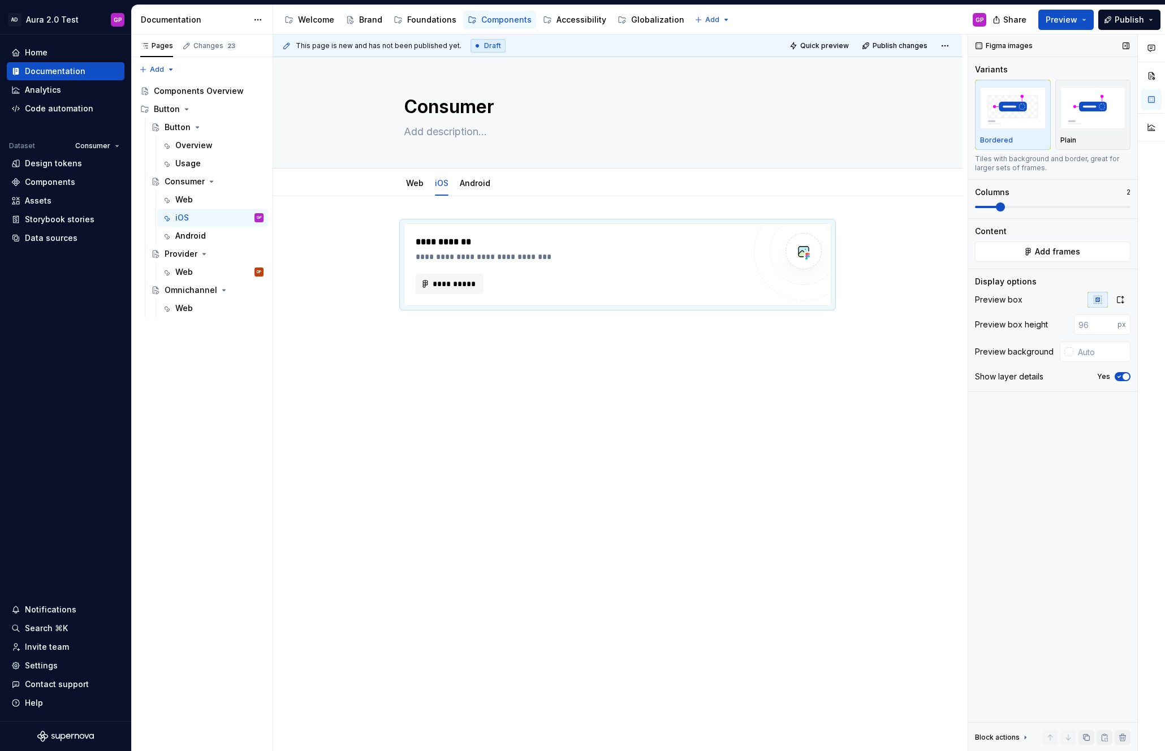
click at [1004, 209] on span at bounding box center [1000, 206] width 9 height 9
click at [445, 284] on span "**********" at bounding box center [454, 283] width 44 height 11
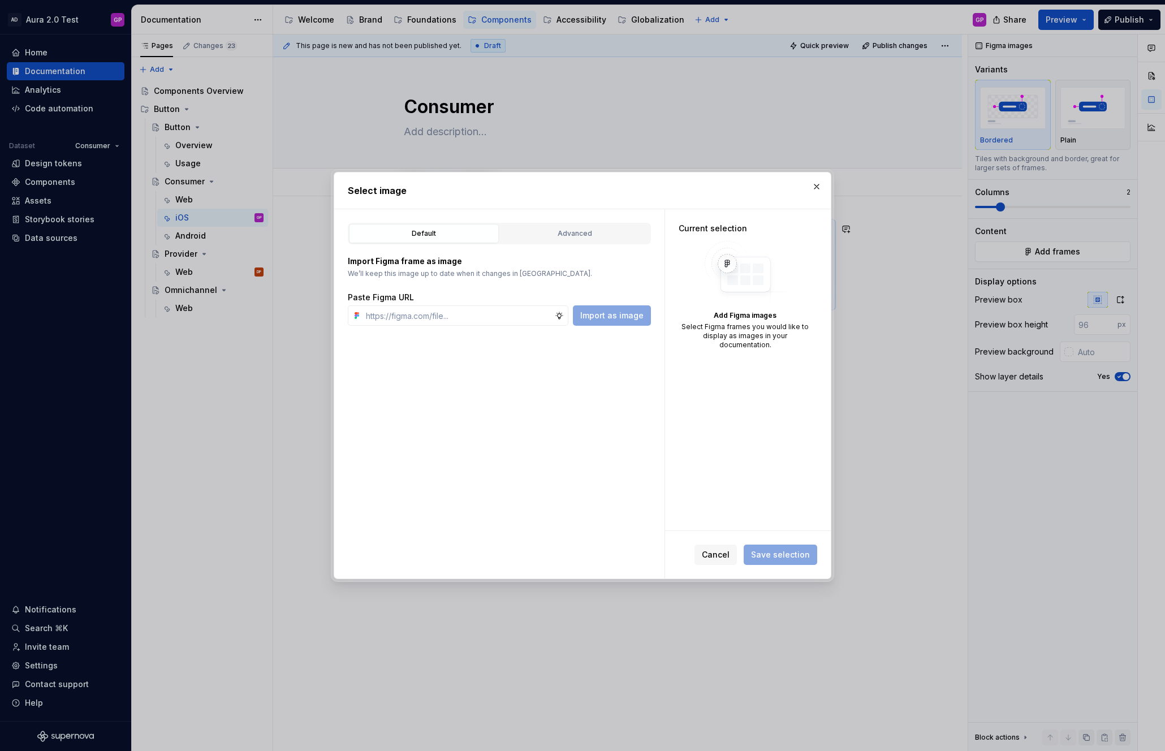
type textarea "*"
type input "[URL][DOMAIN_NAME]"
click at [606, 315] on span "Import as image" at bounding box center [611, 315] width 63 height 11
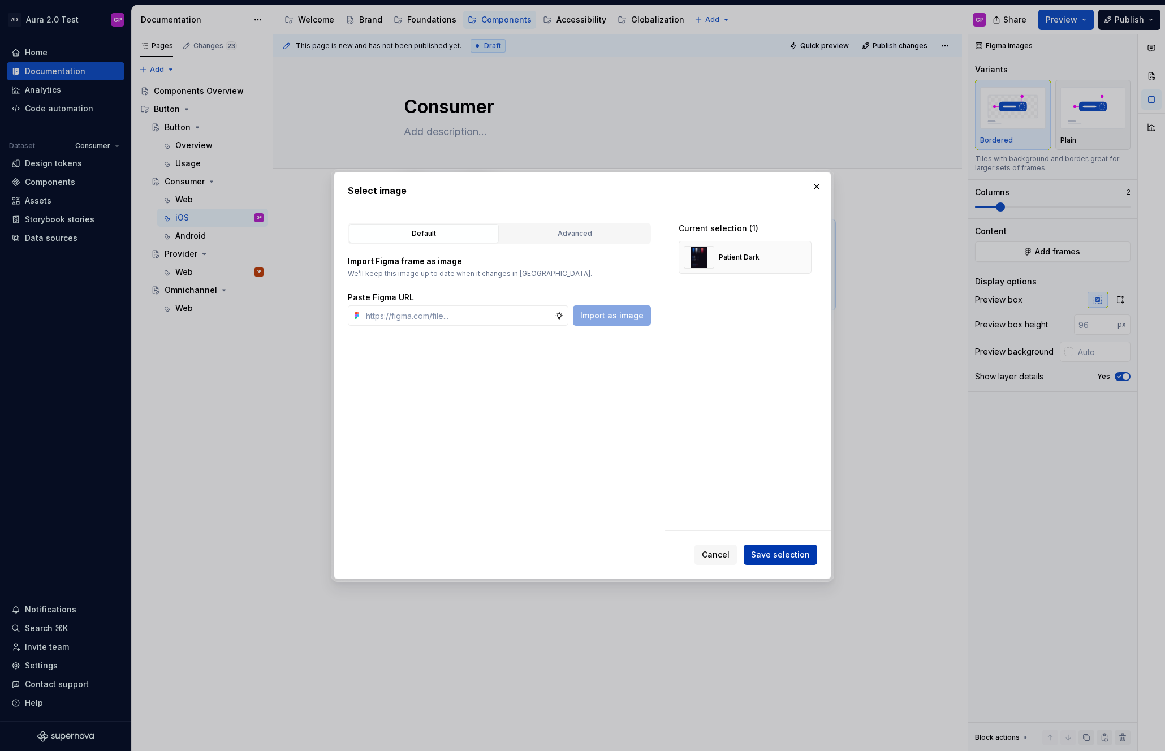
click at [780, 552] on span "Save selection" at bounding box center [780, 554] width 59 height 11
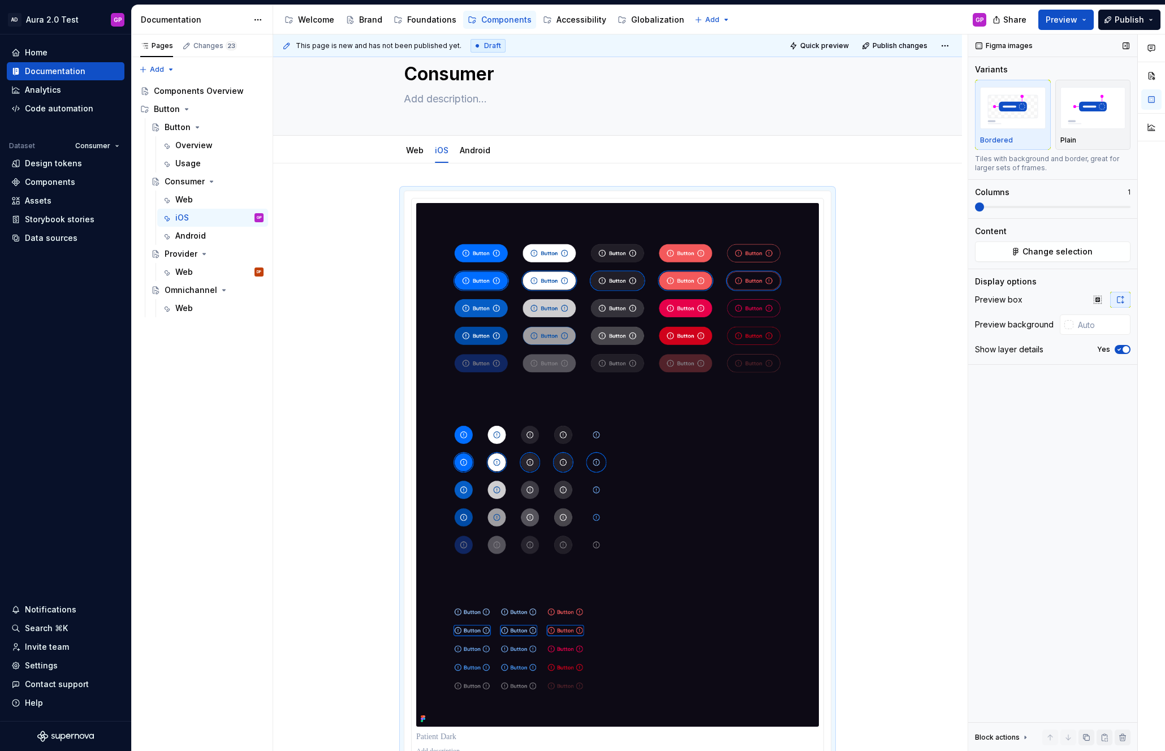
scroll to position [19, 0]
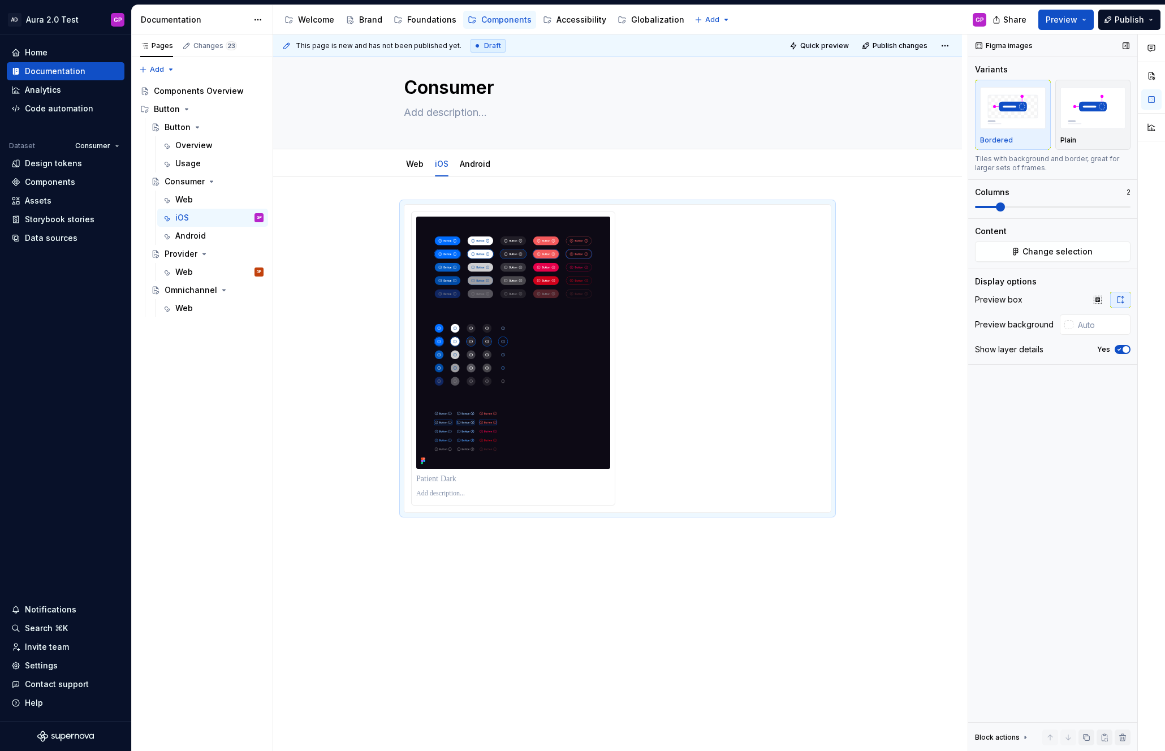
click at [1003, 207] on span at bounding box center [1000, 206] width 9 height 9
click at [719, 260] on div at bounding box center [617, 359] width 413 height 294
click at [624, 221] on div at bounding box center [617, 359] width 413 height 294
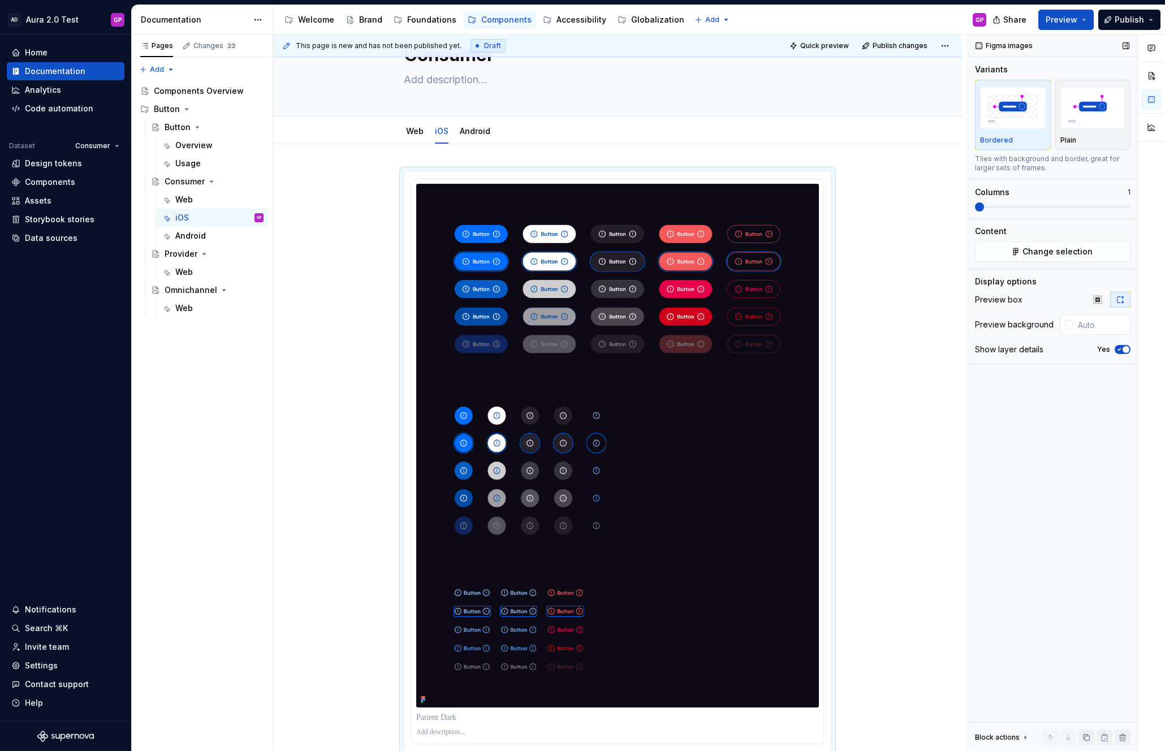
click at [976, 208] on span at bounding box center [979, 206] width 9 height 9
click at [803, 156] on div at bounding box center [617, 567] width 689 height 847
click at [395, 174] on span at bounding box center [392, 177] width 9 height 16
click at [419, 272] on div "Delete" at bounding box center [449, 276] width 74 height 11
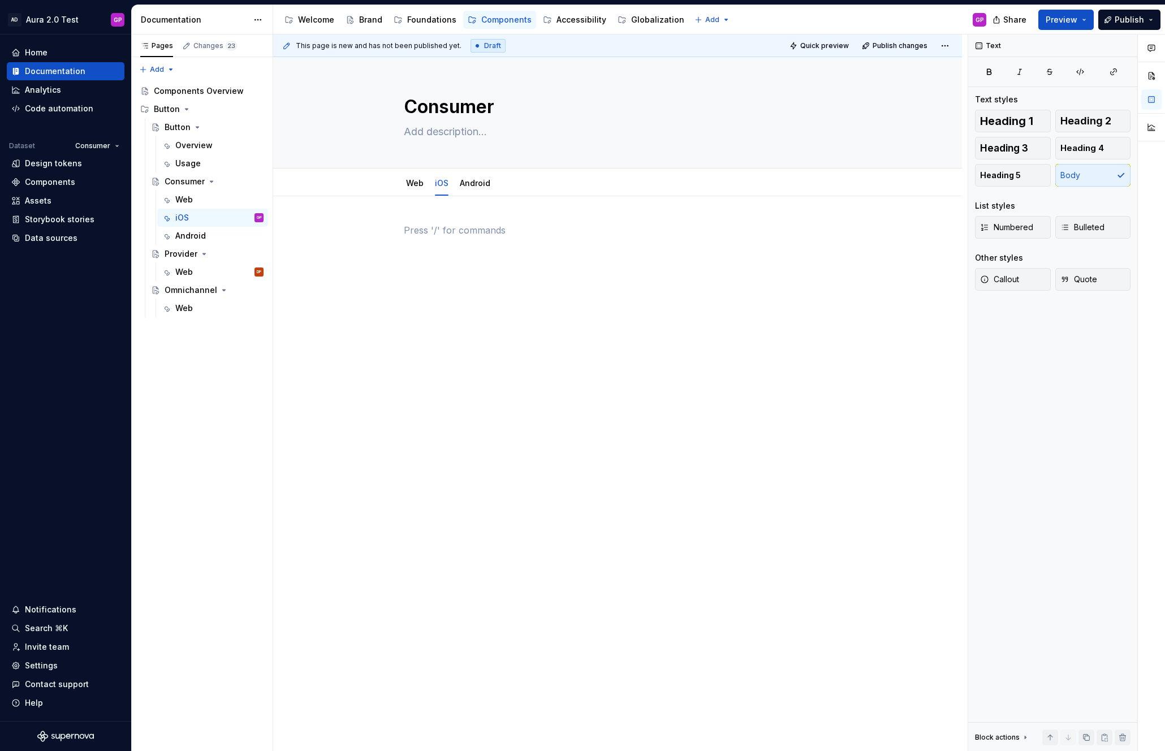
scroll to position [0, 0]
click at [359, 226] on div "This page is new and has not been published yet. Draft Quick preview Publish ch…" at bounding box center [620, 393] width 695 height 717
drag, startPoint x: 428, startPoint y: 230, endPoint x: 394, endPoint y: 229, distance: 33.4
click at [404, 229] on div "/co" at bounding box center [618, 251] width 428 height 57
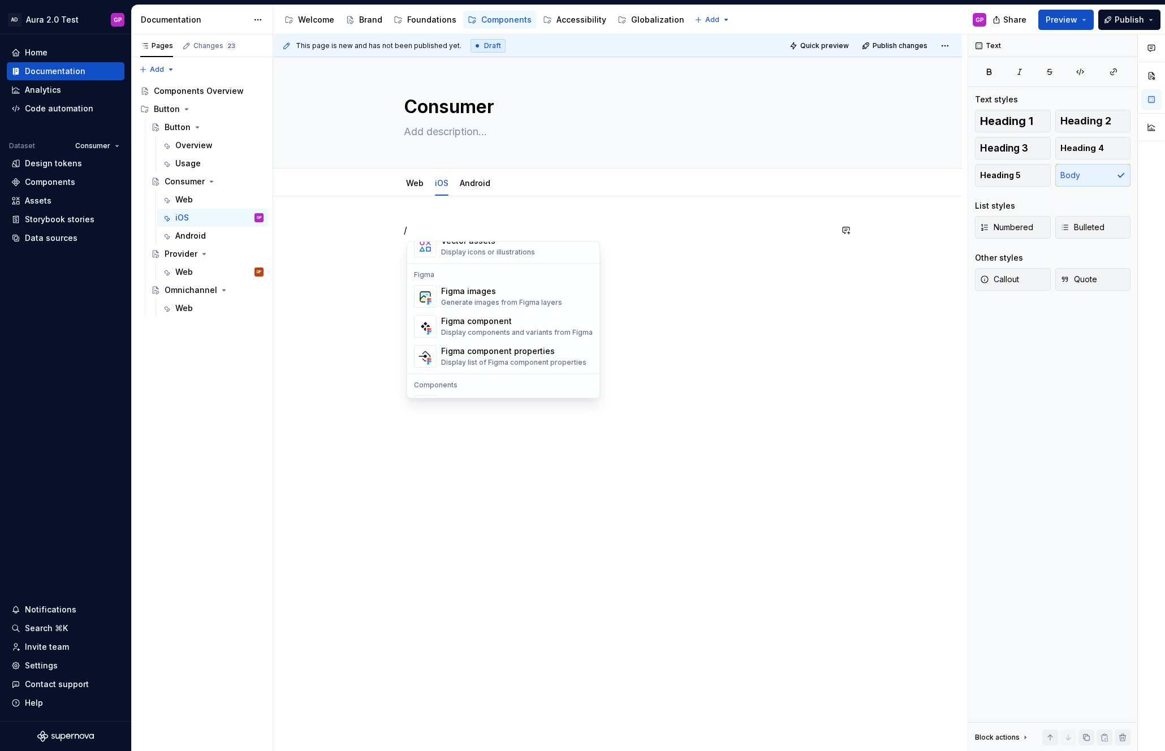
scroll to position [1041, 0]
click at [461, 298] on div "Generate images from Figma layers" at bounding box center [501, 302] width 121 height 9
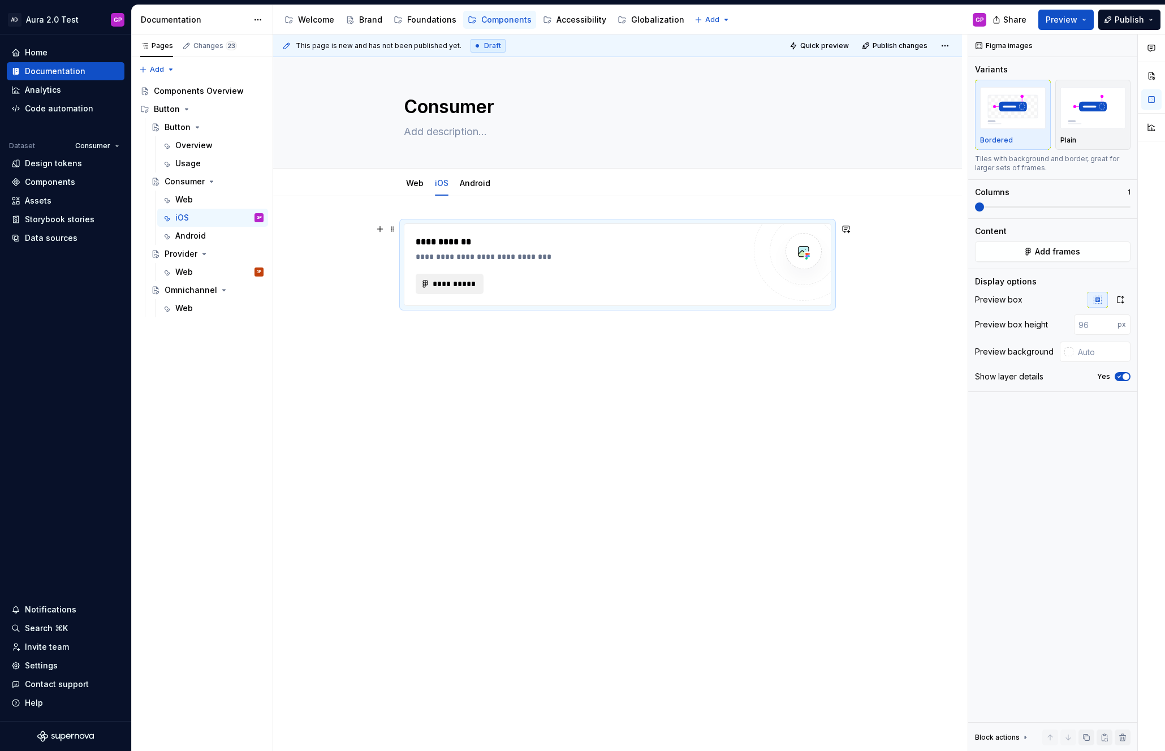
click at [446, 284] on span "**********" at bounding box center [454, 283] width 44 height 11
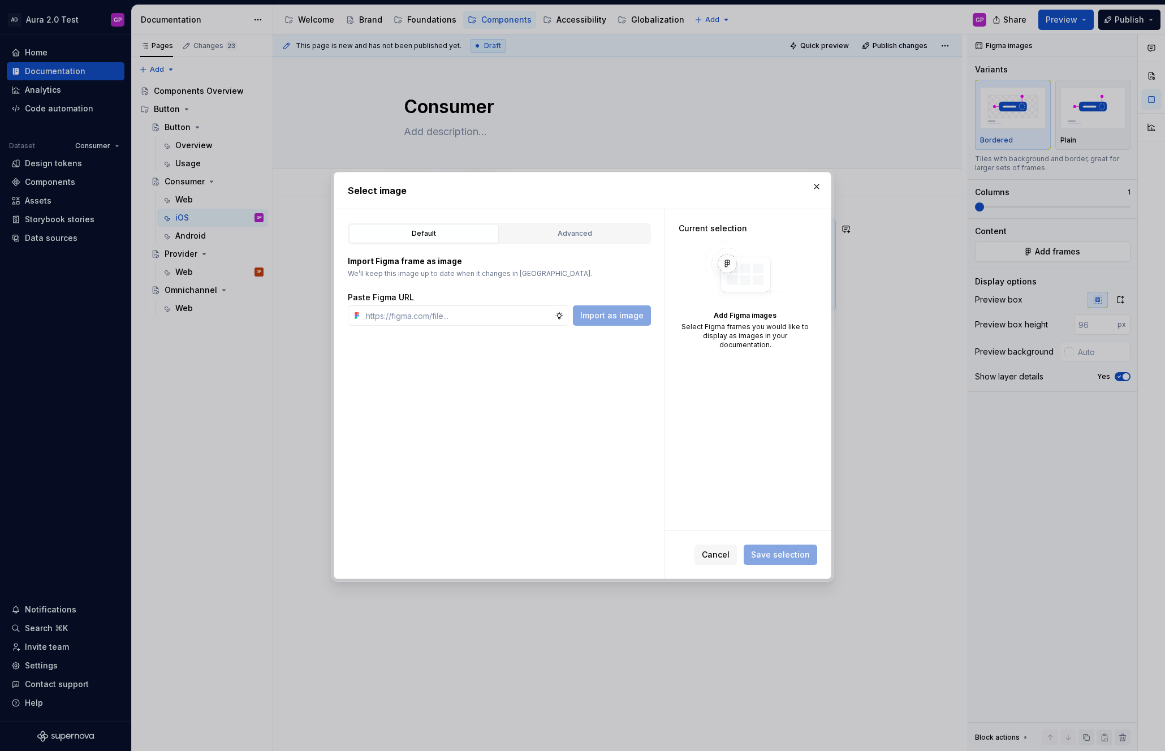
type textarea "*"
click at [551, 234] on div "Advanced" at bounding box center [575, 233] width 142 height 11
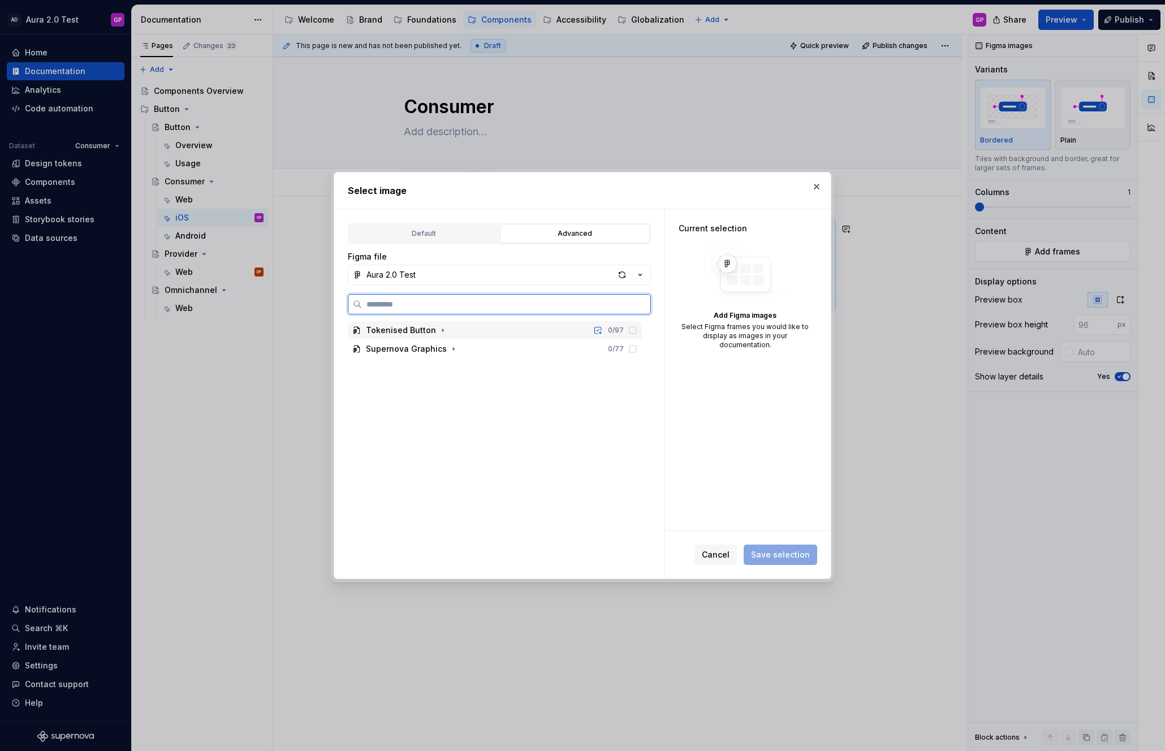
click at [637, 329] on icon at bounding box center [632, 330] width 9 height 9
click at [394, 235] on div "Default" at bounding box center [424, 233] width 142 height 11
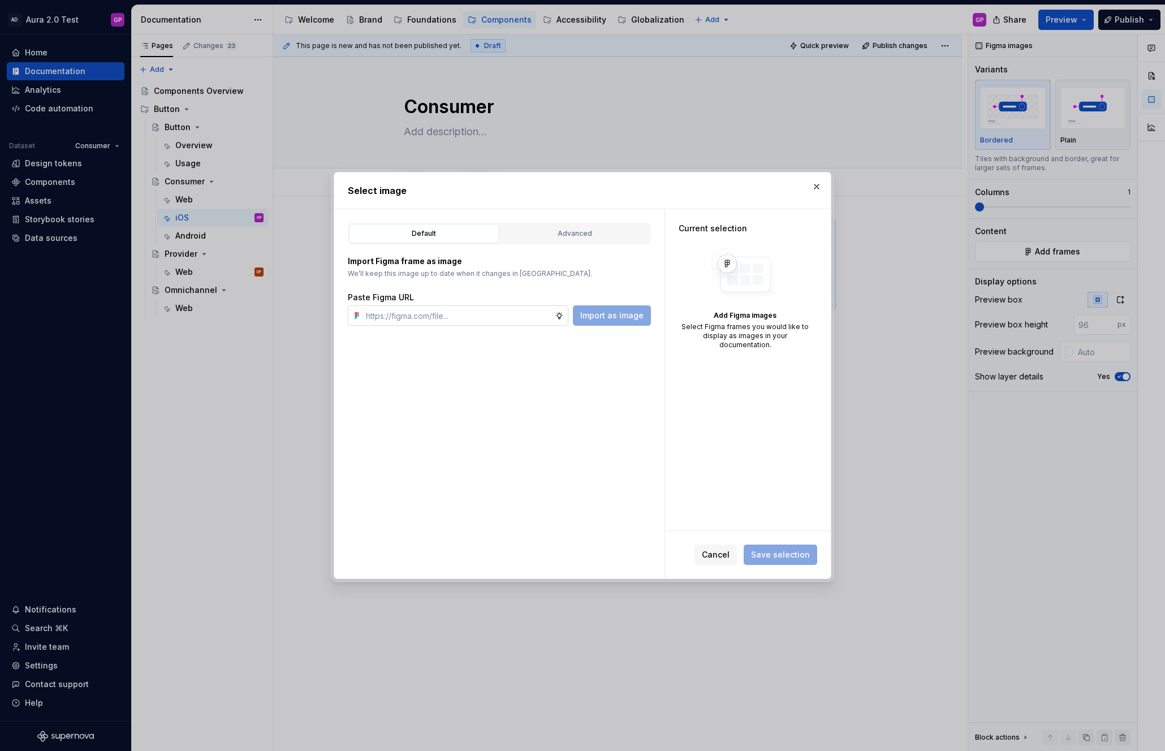
click at [466, 317] on input "text" at bounding box center [457, 315] width 193 height 20
paste input "[URL][DOMAIN_NAME]"
type input "[URL][DOMAIN_NAME]"
click at [620, 318] on span "Import as image" at bounding box center [611, 315] width 63 height 11
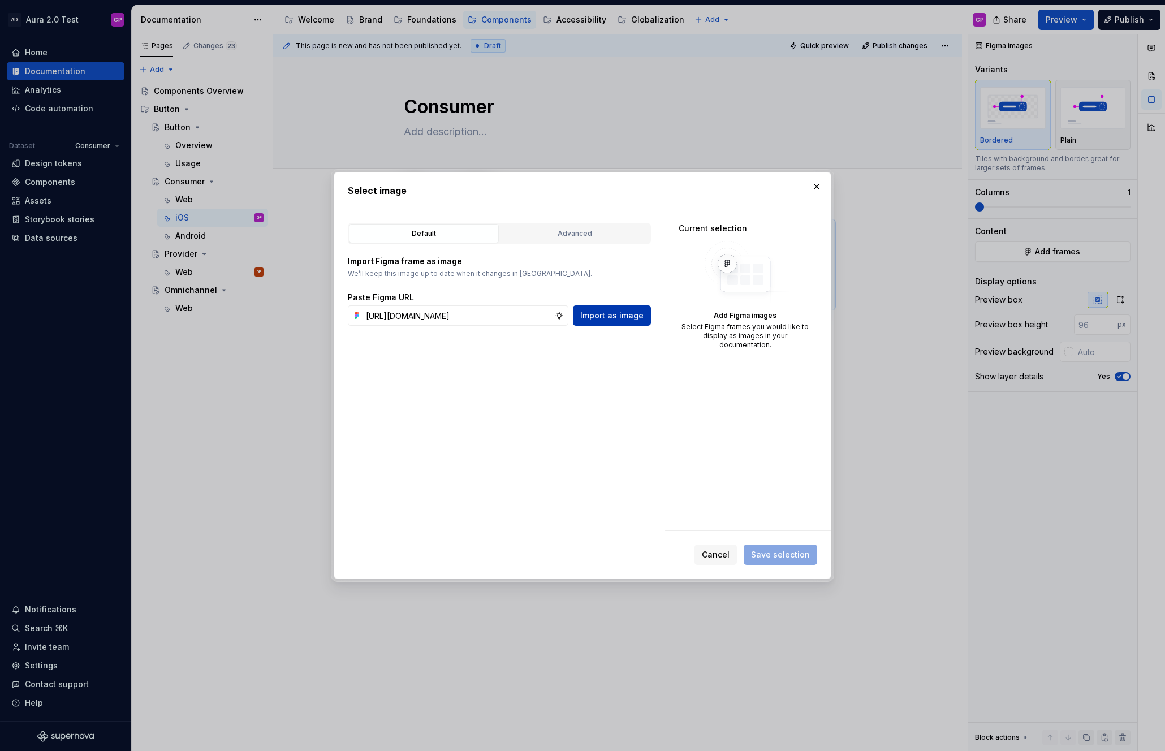
scroll to position [0, 0]
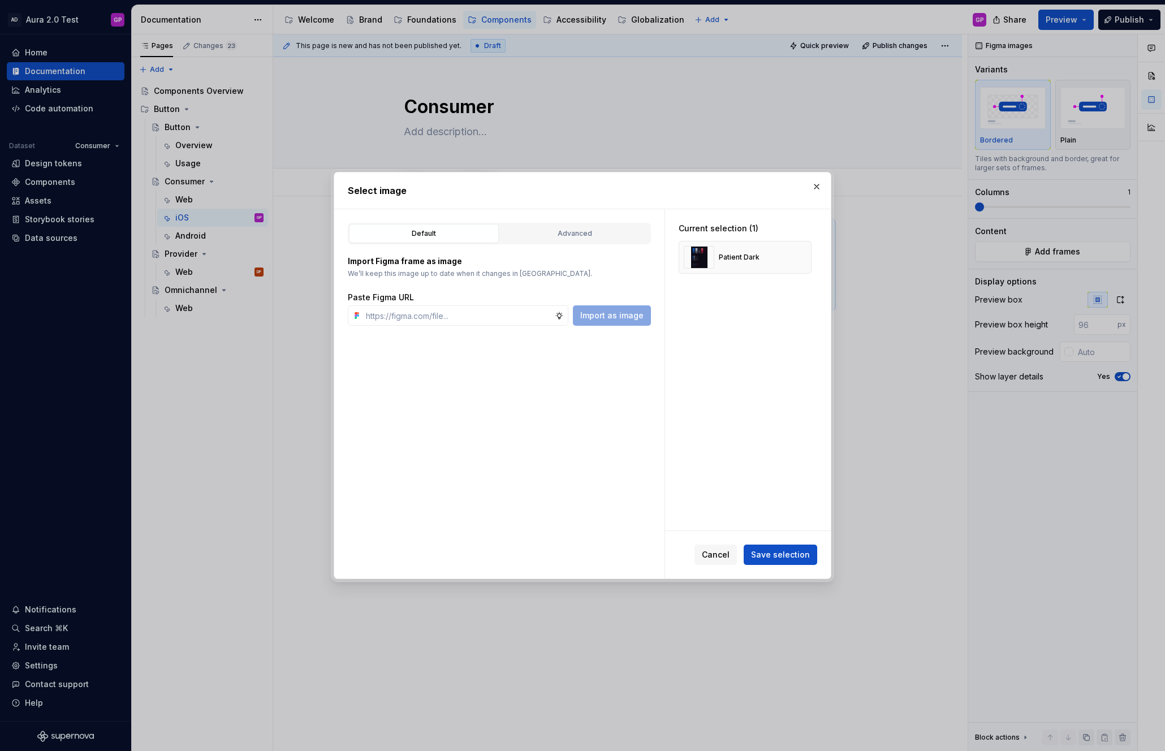
click at [778, 555] on span "Save selection" at bounding box center [780, 554] width 59 height 11
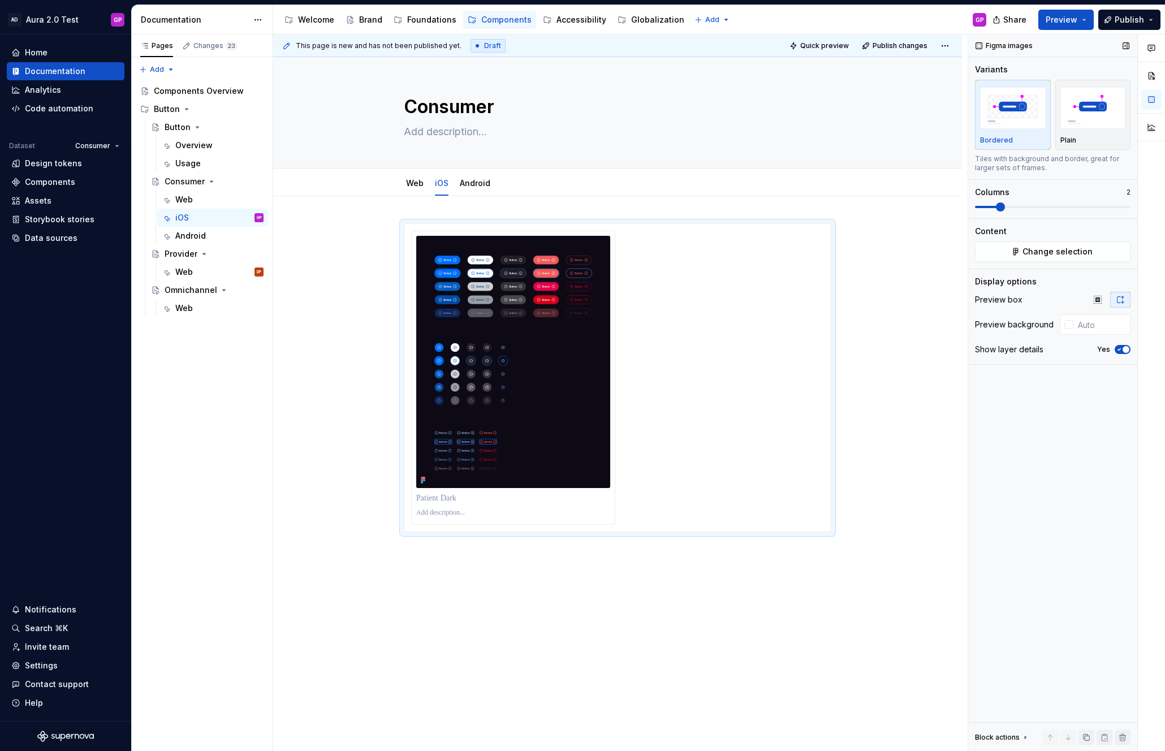
click at [1001, 206] on span at bounding box center [1000, 206] width 9 height 9
click at [726, 337] on div at bounding box center [617, 378] width 413 height 294
click at [687, 420] on div at bounding box center [617, 378] width 413 height 294
click at [667, 205] on div at bounding box center [617, 483] width 689 height 575
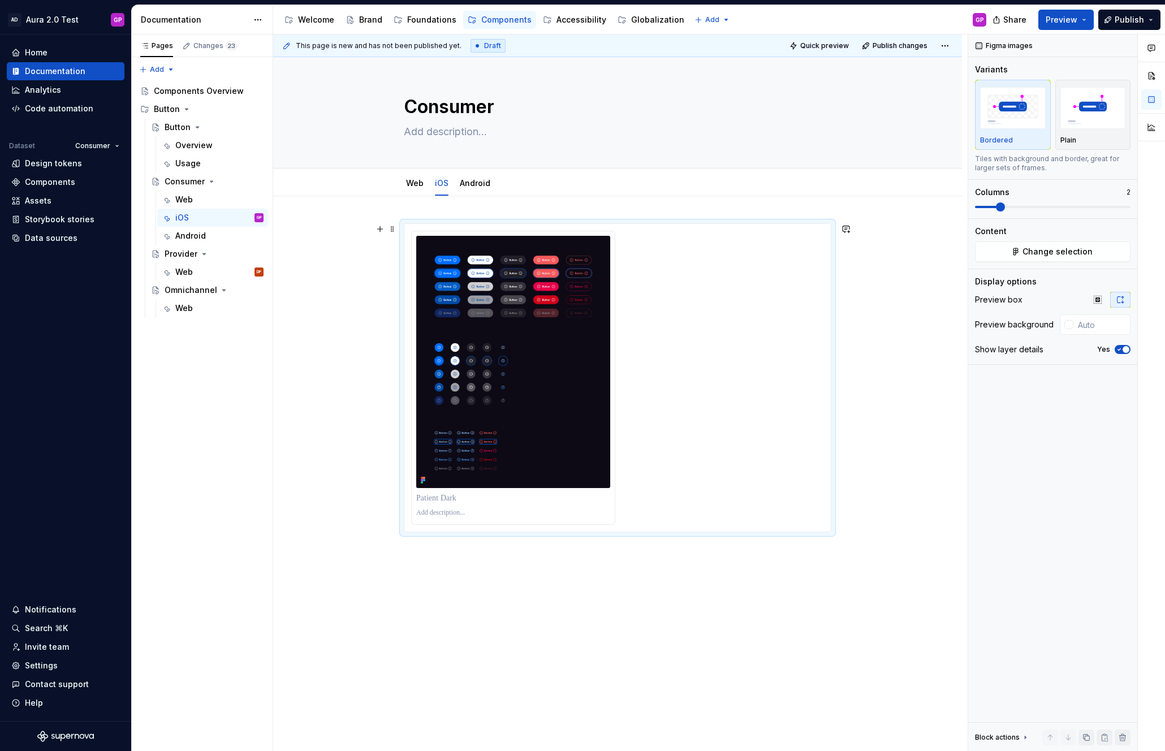
click at [378, 307] on div "This page is new and has not been published yet. Draft Quick preview Publish ch…" at bounding box center [620, 393] width 695 height 717
click at [435, 312] on img at bounding box center [513, 362] width 194 height 252
click at [728, 281] on div at bounding box center [617, 378] width 413 height 294
click at [511, 301] on img at bounding box center [513, 362] width 194 height 252
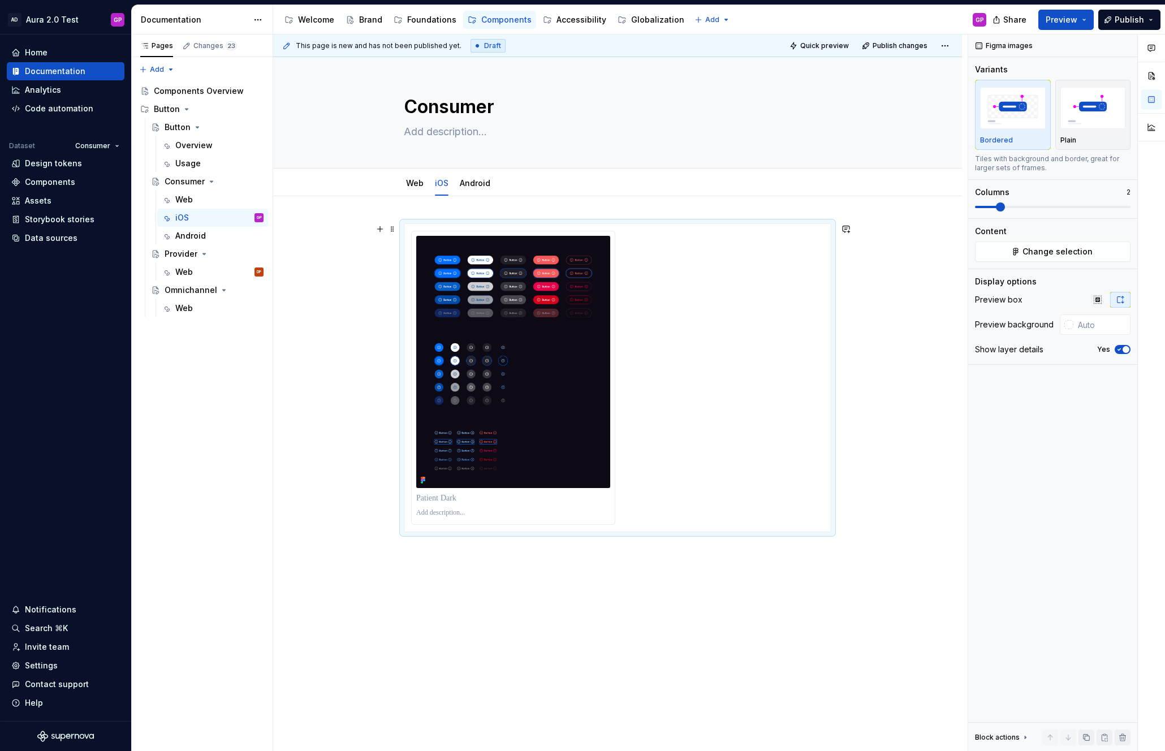
click at [653, 312] on div at bounding box center [617, 378] width 413 height 294
click at [898, 307] on div at bounding box center [617, 483] width 689 height 575
click at [419, 572] on div at bounding box center [617, 483] width 689 height 575
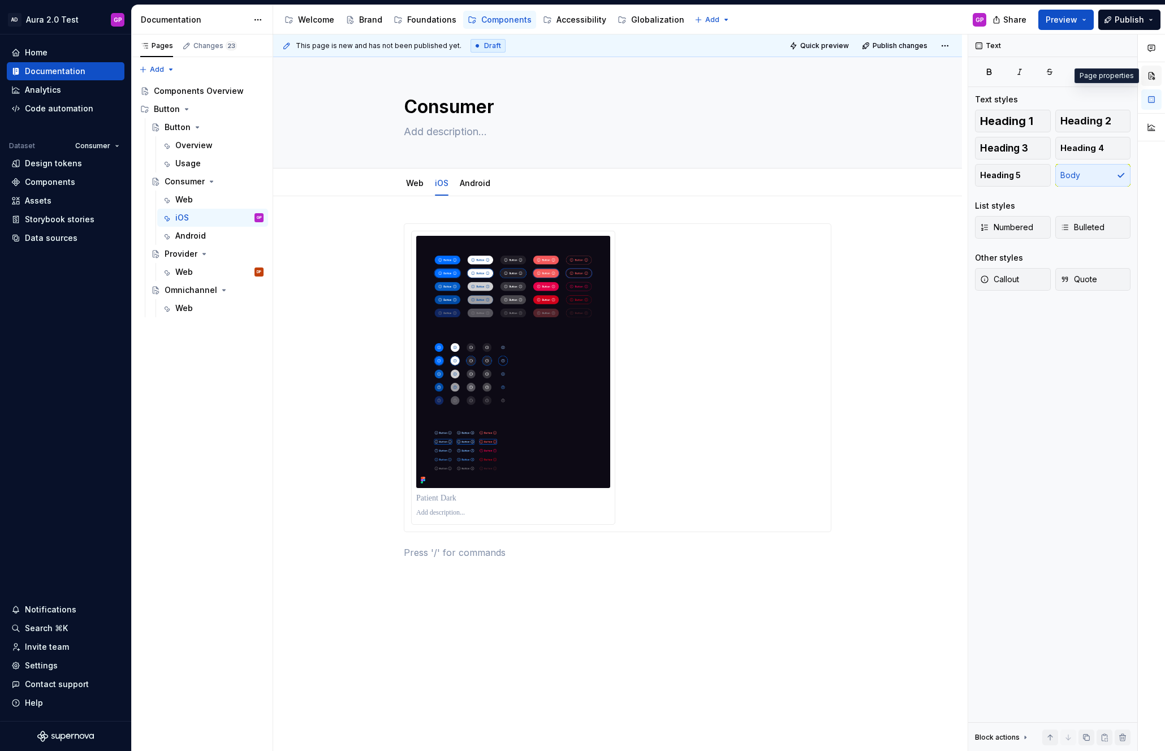
click at [1151, 74] on button "button" at bounding box center [1151, 76] width 20 height 20
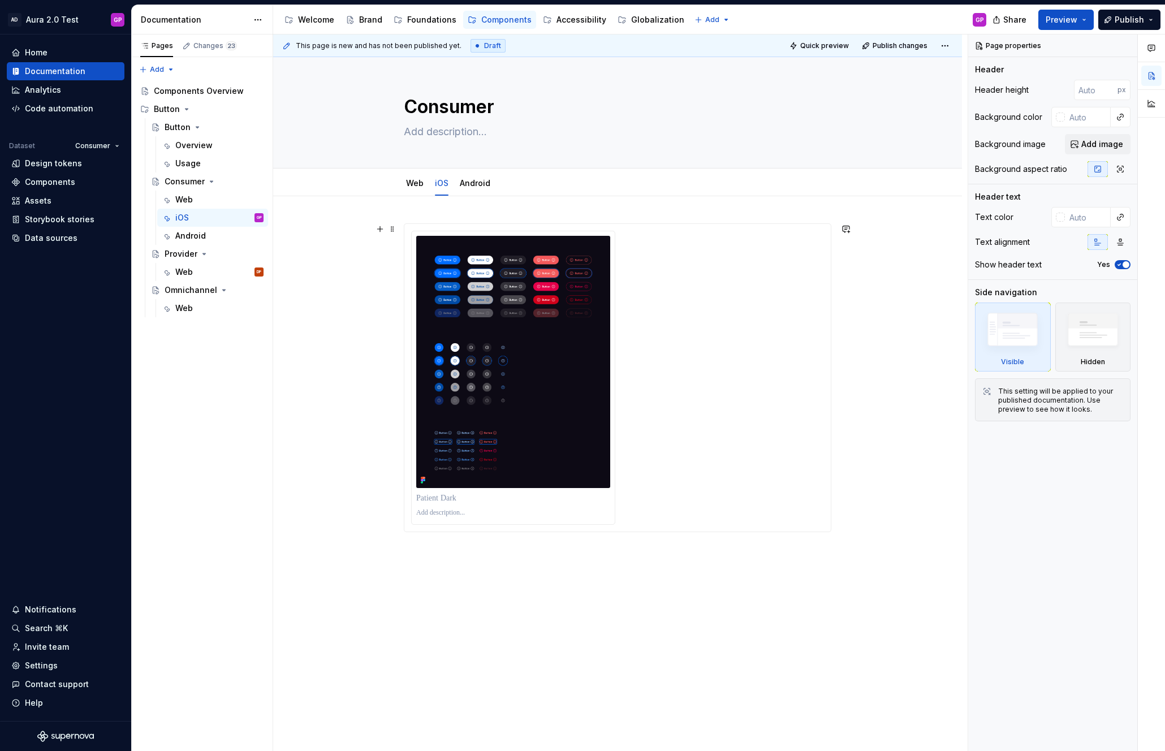
click at [724, 244] on div at bounding box center [617, 378] width 413 height 294
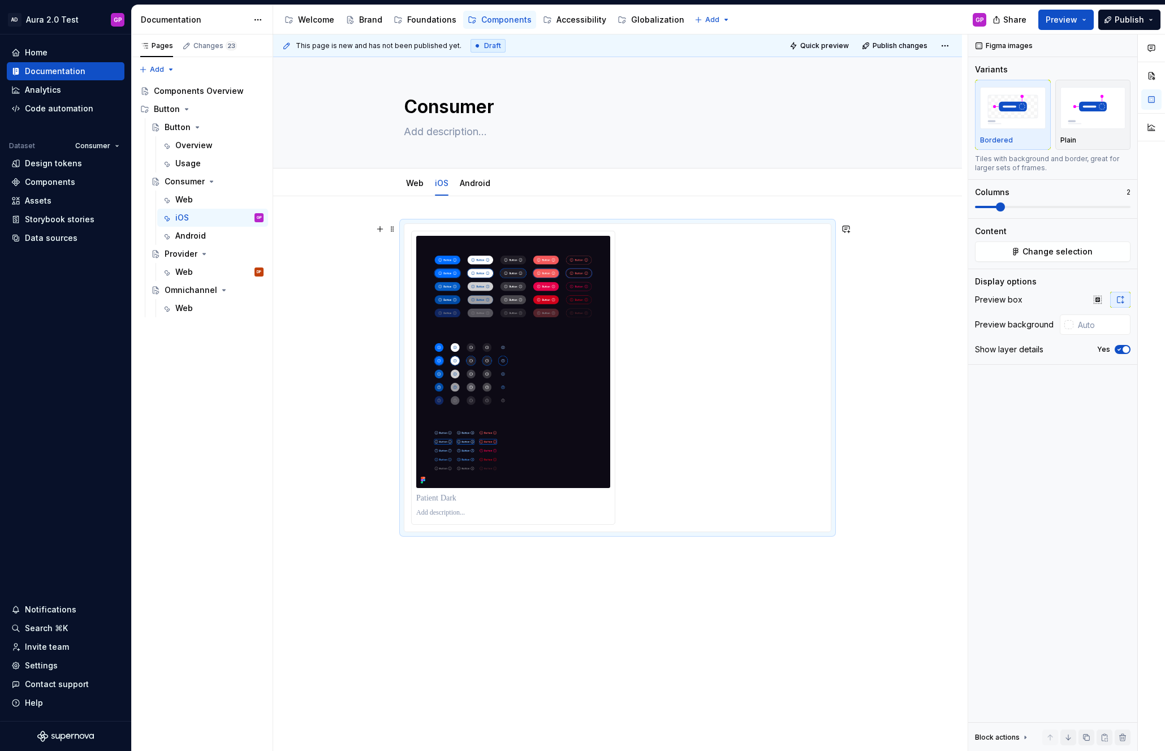
click at [712, 245] on div at bounding box center [617, 378] width 413 height 294
click at [663, 248] on div at bounding box center [617, 378] width 413 height 294
click at [627, 244] on div at bounding box center [617, 378] width 413 height 294
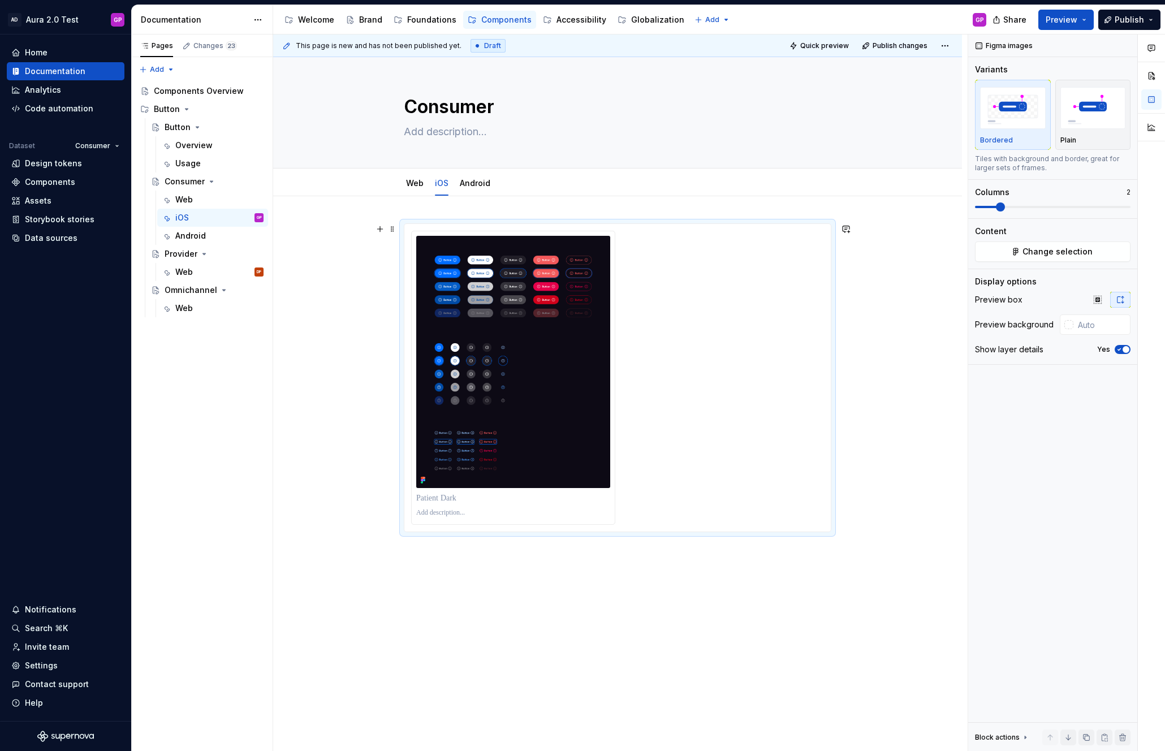
click at [627, 244] on div at bounding box center [617, 378] width 413 height 294
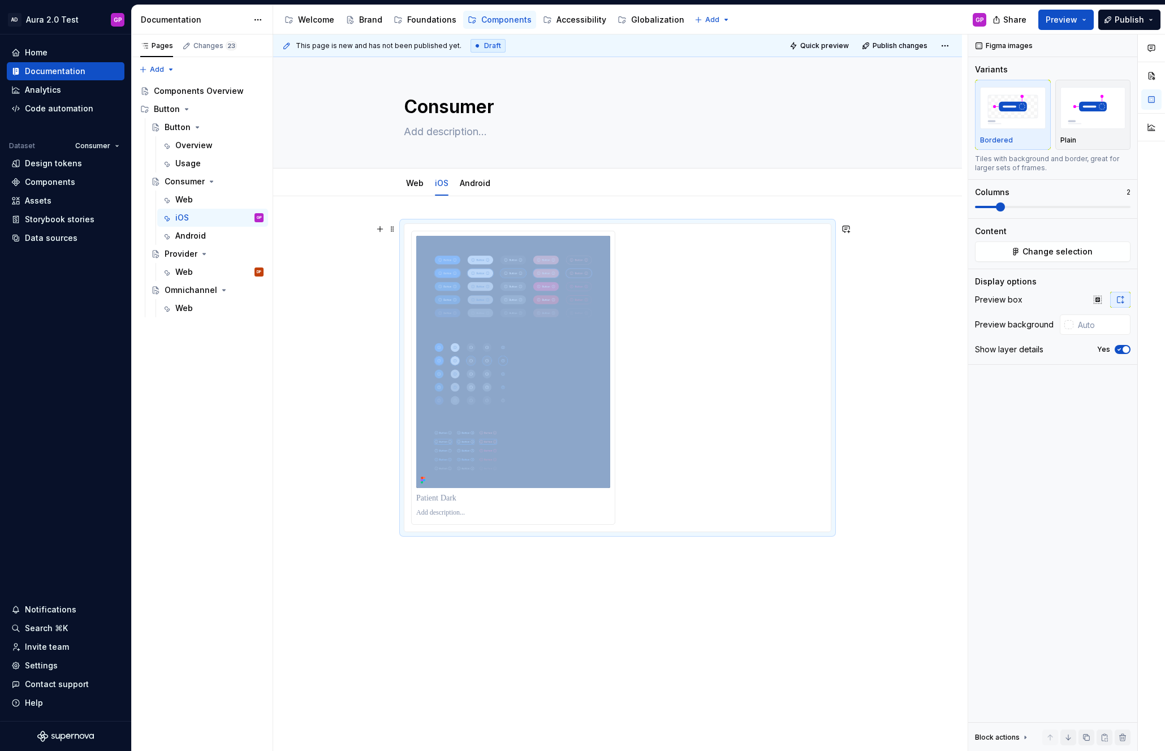
click at [627, 244] on div at bounding box center [617, 378] width 413 height 294
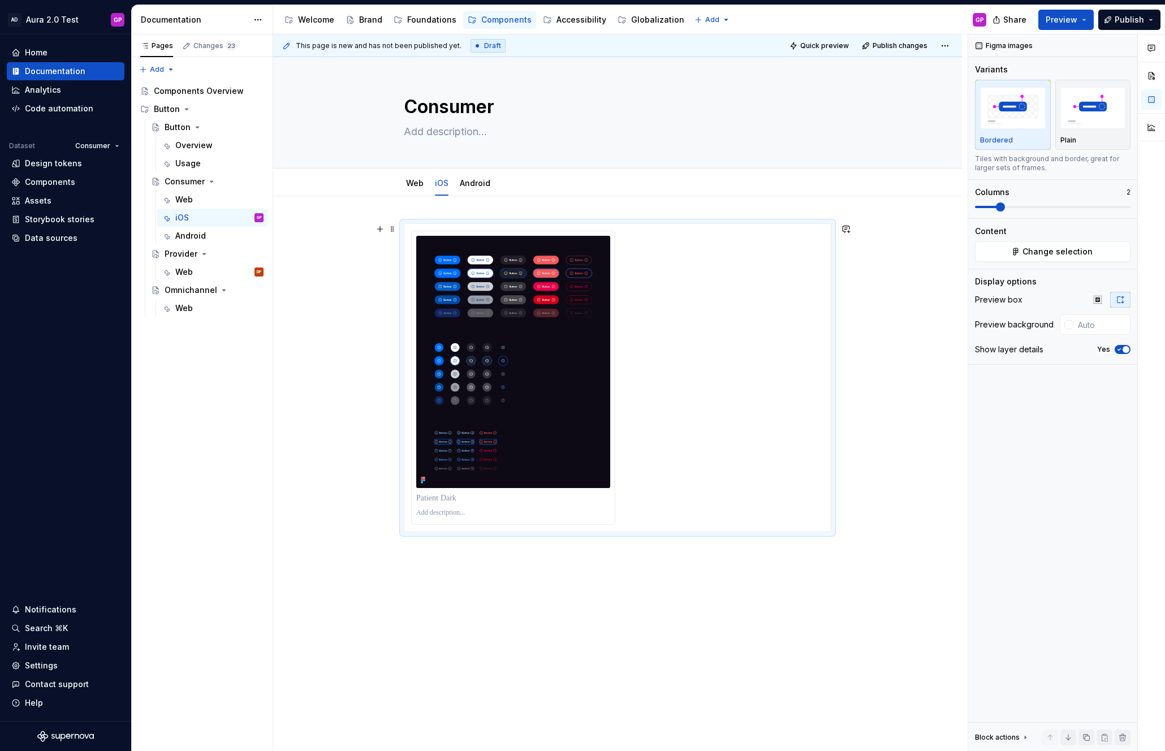
click at [620, 503] on div at bounding box center [617, 378] width 413 height 294
click at [695, 291] on div at bounding box center [617, 378] width 413 height 294
click at [445, 512] on p at bounding box center [513, 512] width 194 height 9
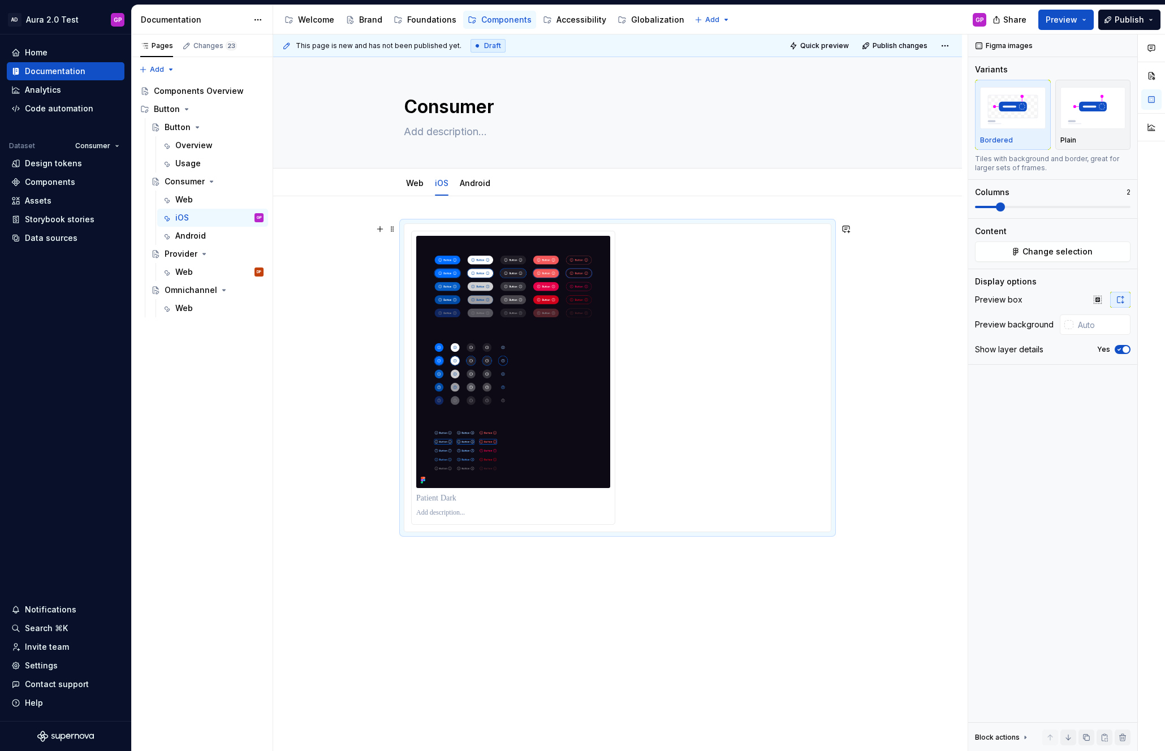
click at [626, 499] on div at bounding box center [617, 378] width 413 height 294
type textarea "*"
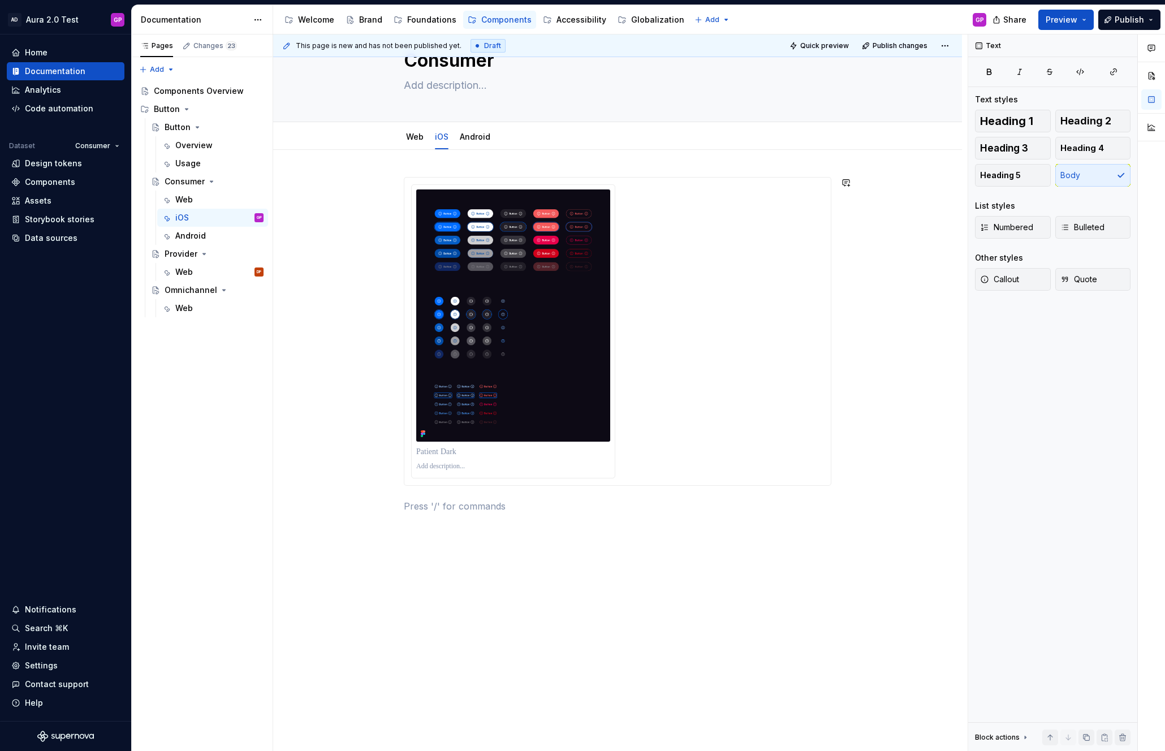
click at [409, 525] on div at bounding box center [618, 352] width 428 height 350
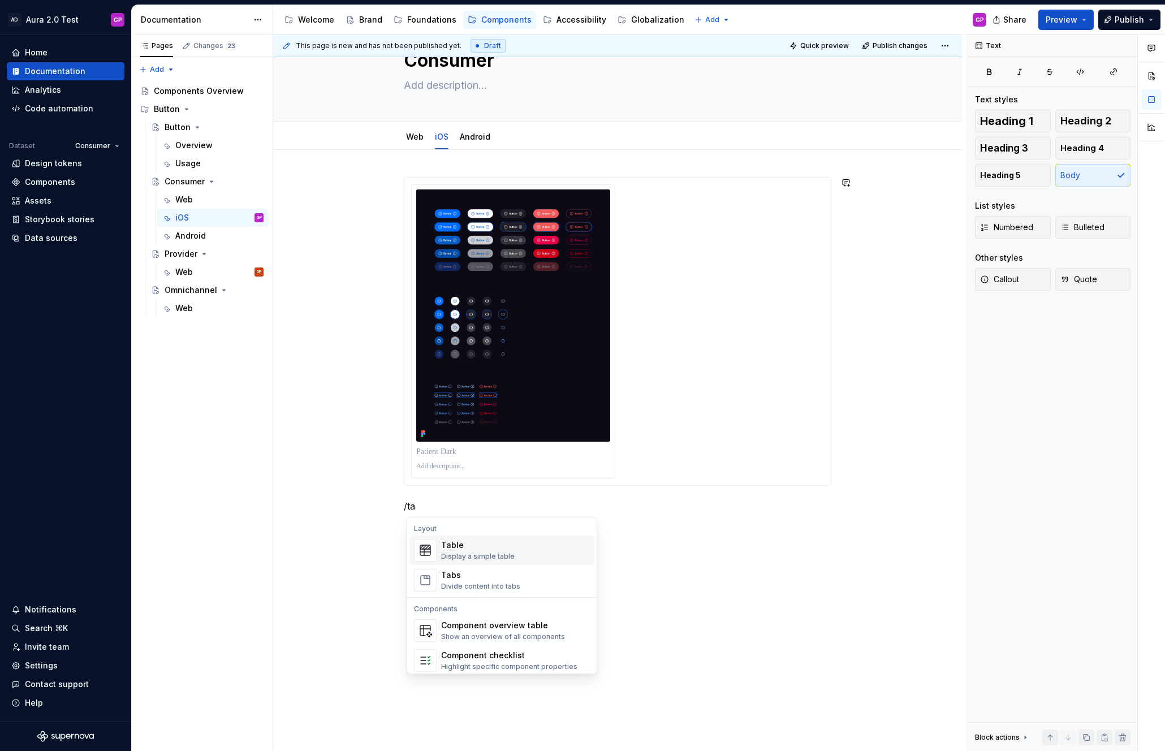
click at [454, 553] on div "Display a simple table" at bounding box center [478, 556] width 74 height 9
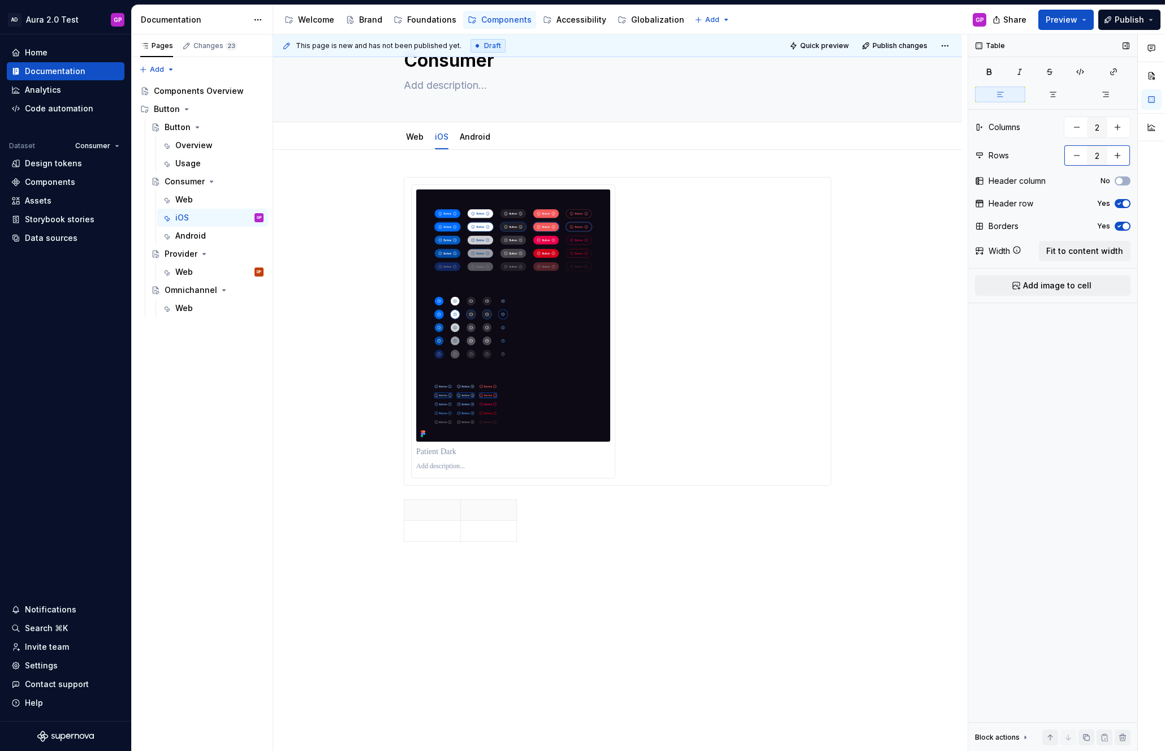
click at [1077, 155] on button "button" at bounding box center [1077, 155] width 20 height 20
type input "1"
click at [1056, 89] on button "button" at bounding box center [1053, 95] width 50 height 16
click at [1076, 254] on span "Fit to content width" at bounding box center [1084, 250] width 77 height 11
click at [1040, 283] on span "Add image to cell" at bounding box center [1057, 285] width 68 height 11
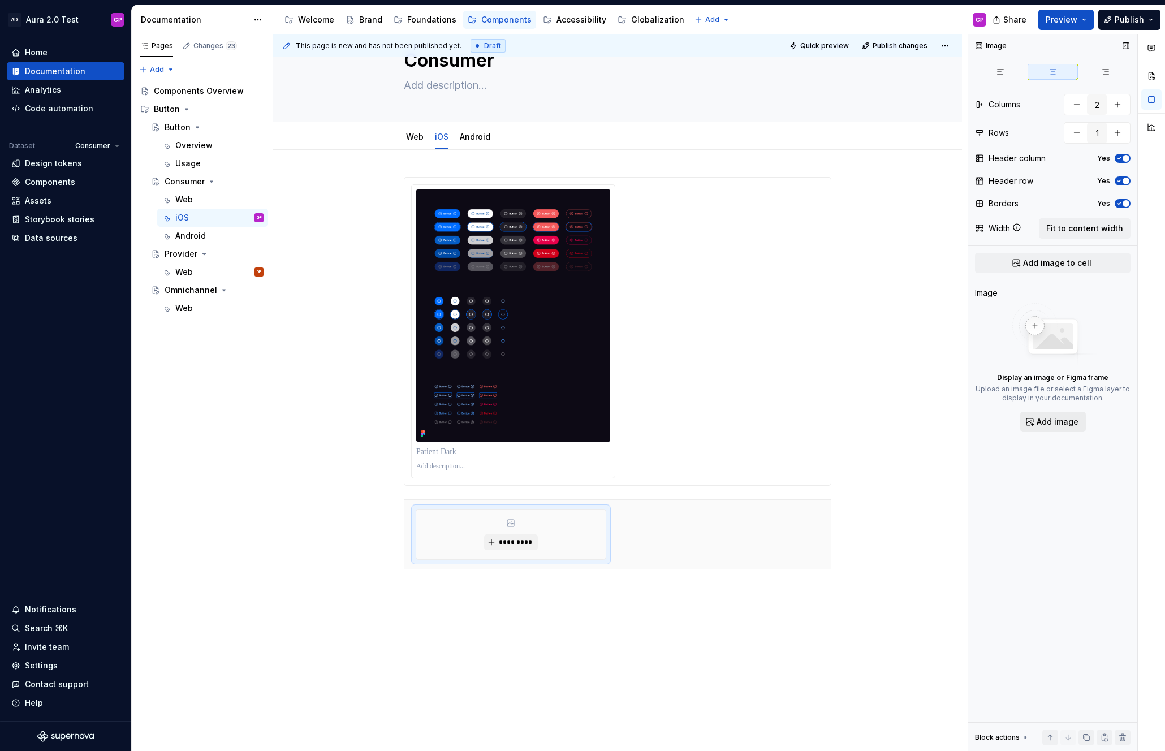
click at [1041, 423] on span "Add image" at bounding box center [1058, 421] width 42 height 11
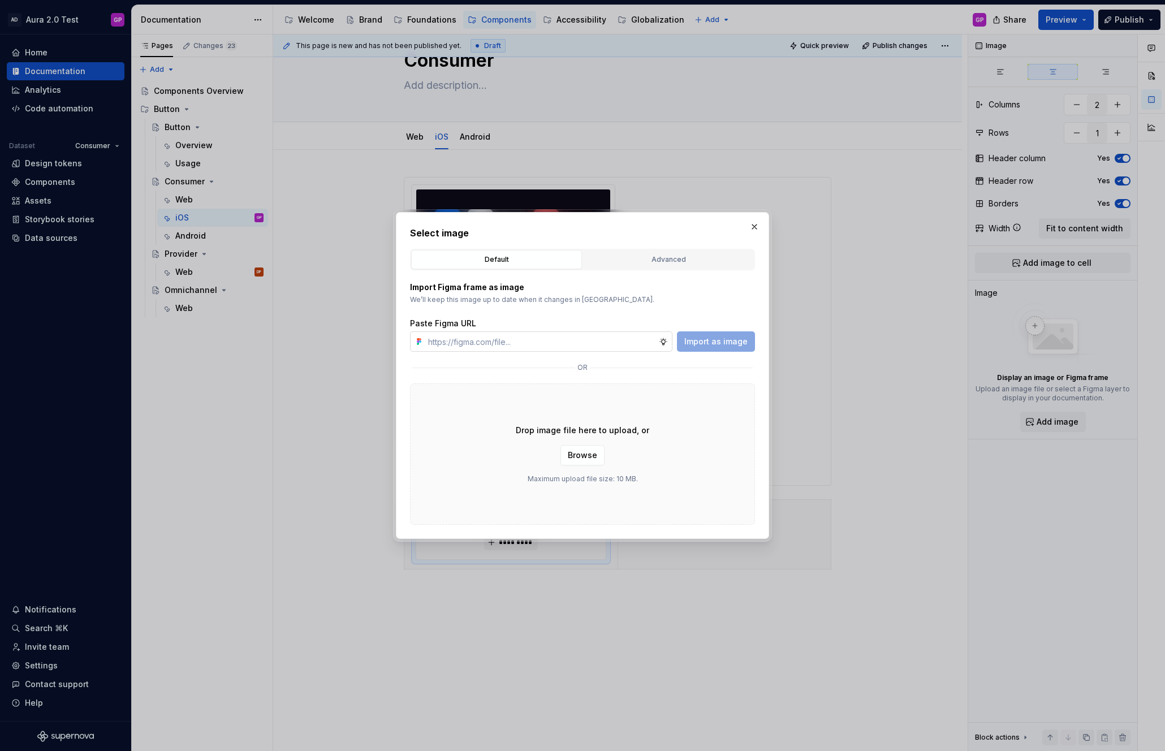
type textarea "*"
type input "[URL][DOMAIN_NAME]"
click at [699, 343] on span "Import as image" at bounding box center [715, 341] width 63 height 11
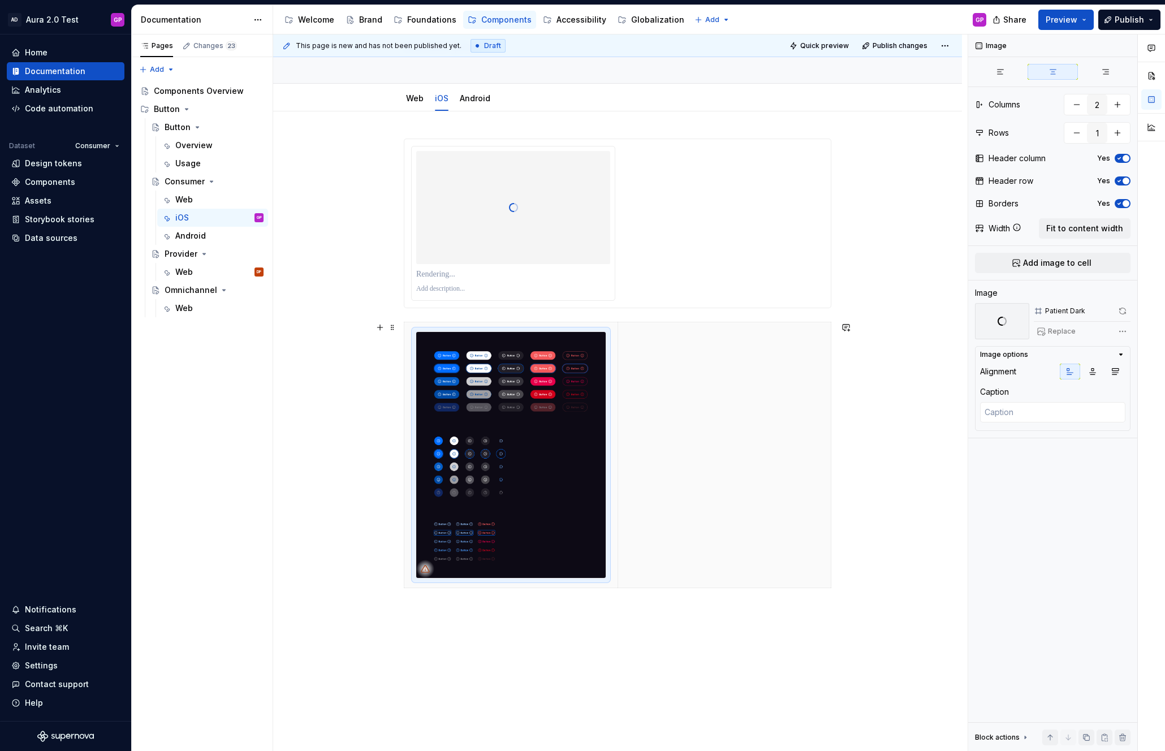
scroll to position [86, 0]
click at [712, 359] on th at bounding box center [724, 454] width 213 height 266
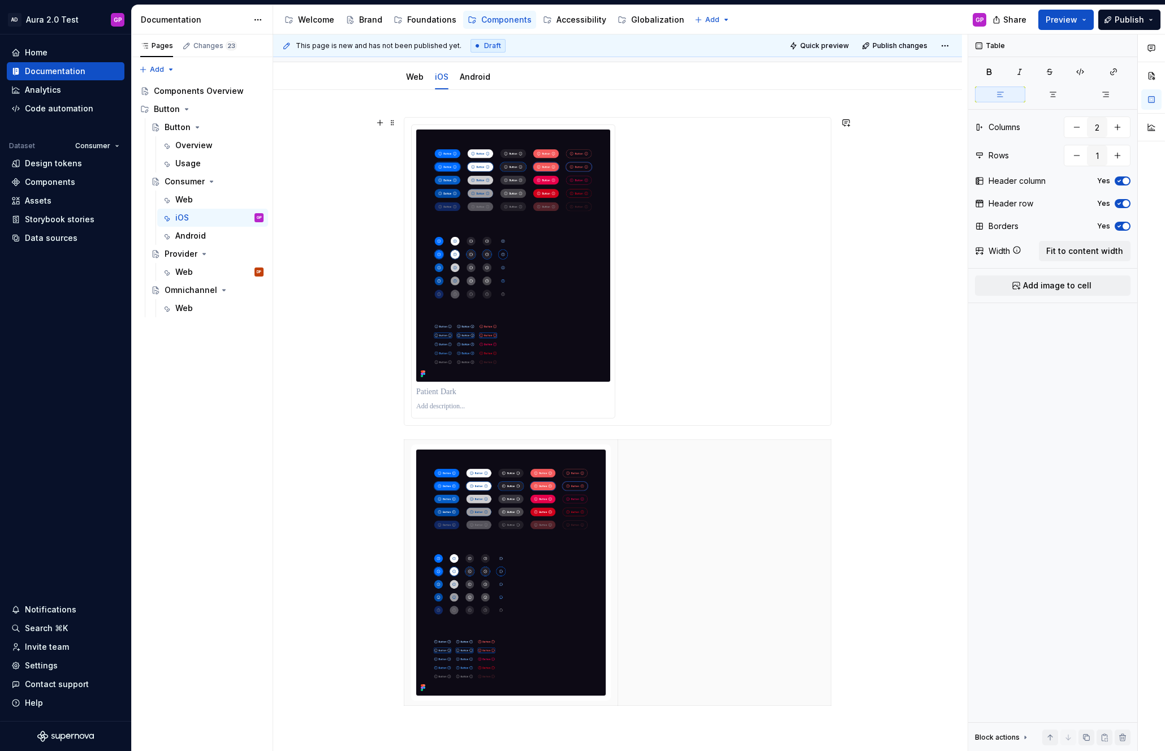
scroll to position [106, 0]
type textarea "*"
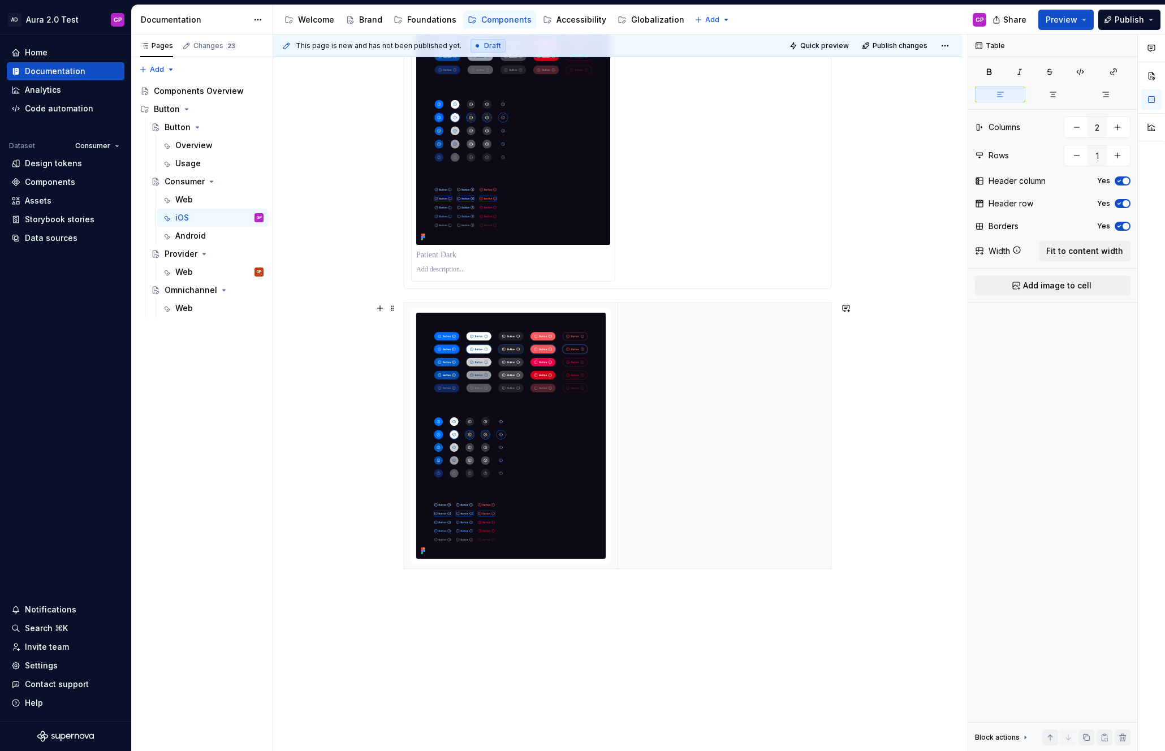
scroll to position [245, 0]
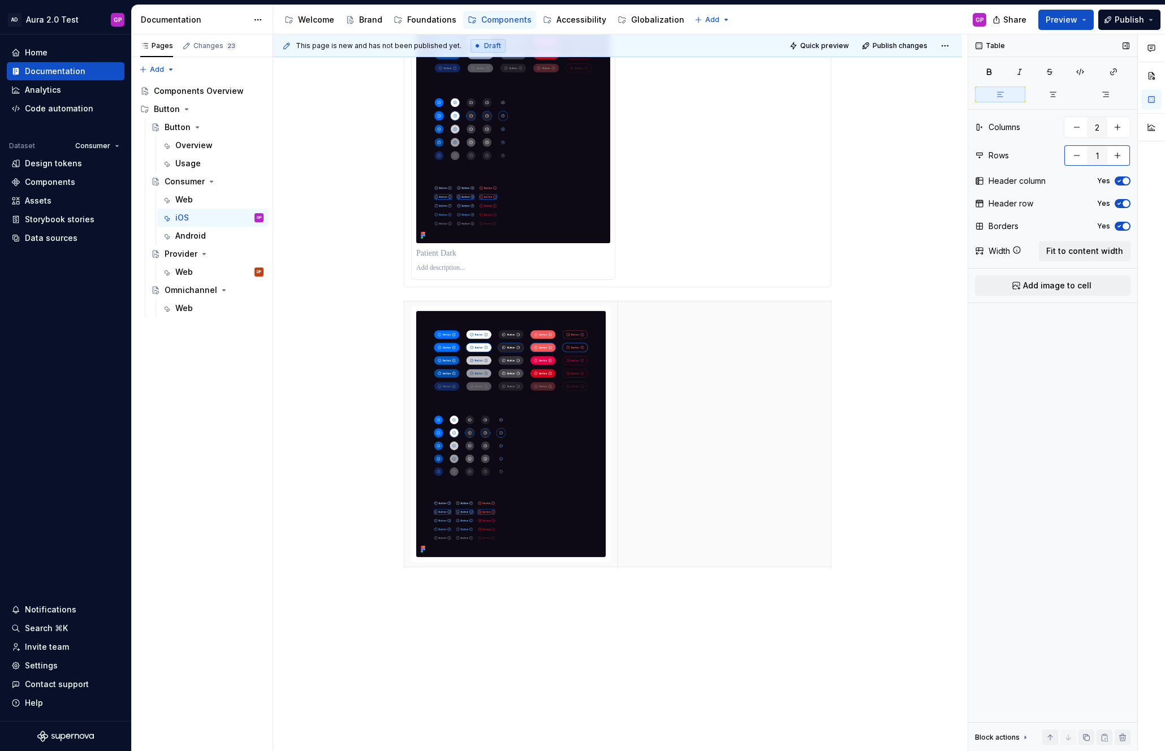
click at [1118, 155] on button "button" at bounding box center [1117, 155] width 20 height 20
type input "2"
click at [684, 410] on th at bounding box center [724, 434] width 213 height 266
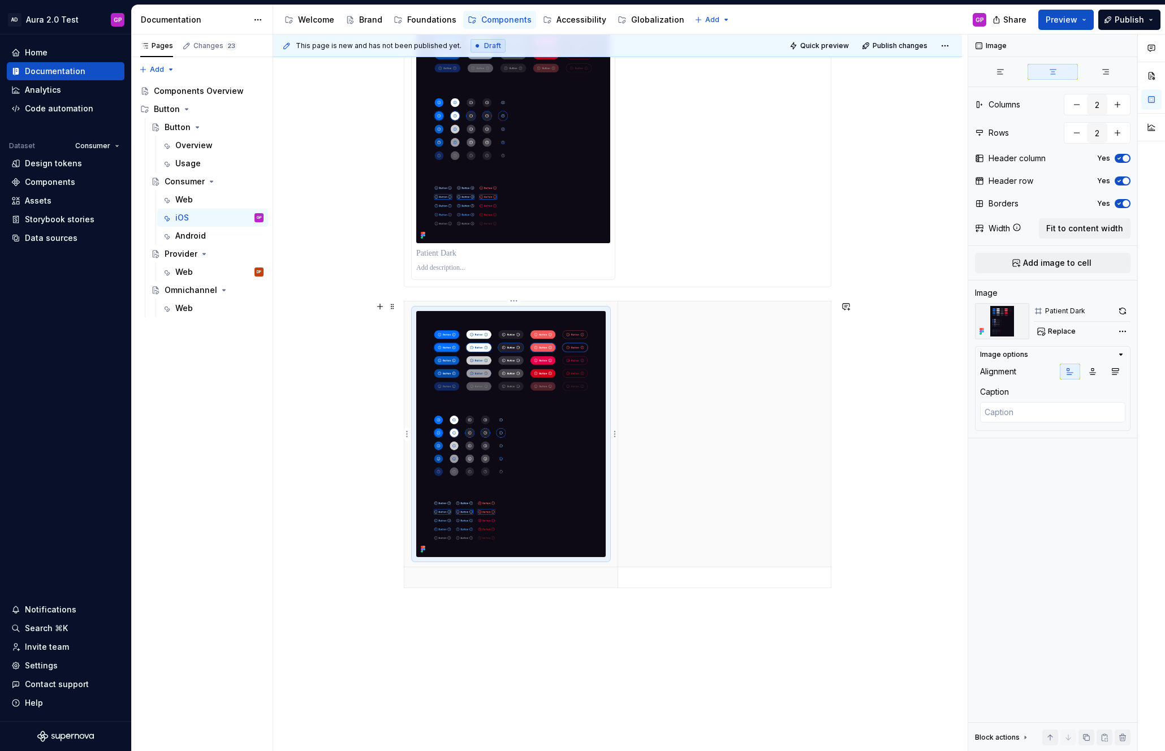
click at [481, 506] on img at bounding box center [510, 434] width 189 height 246
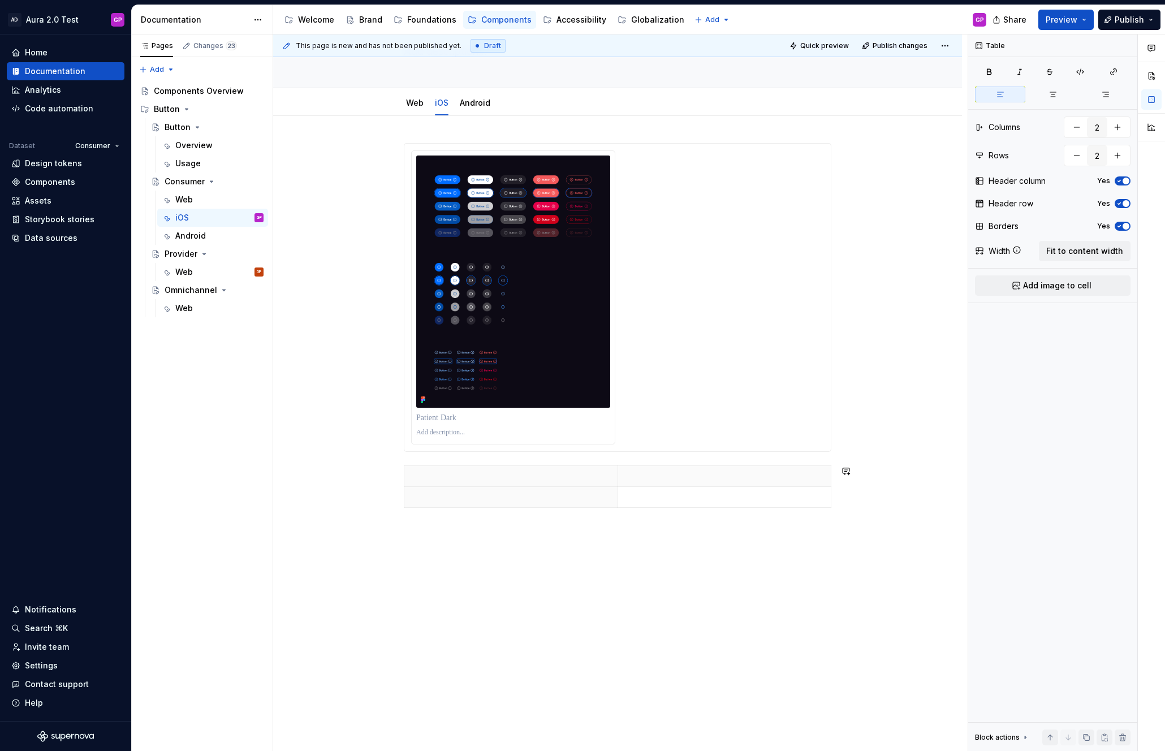
scroll to position [80, 0]
click at [467, 501] on p at bounding box center [511, 497] width 200 height 11
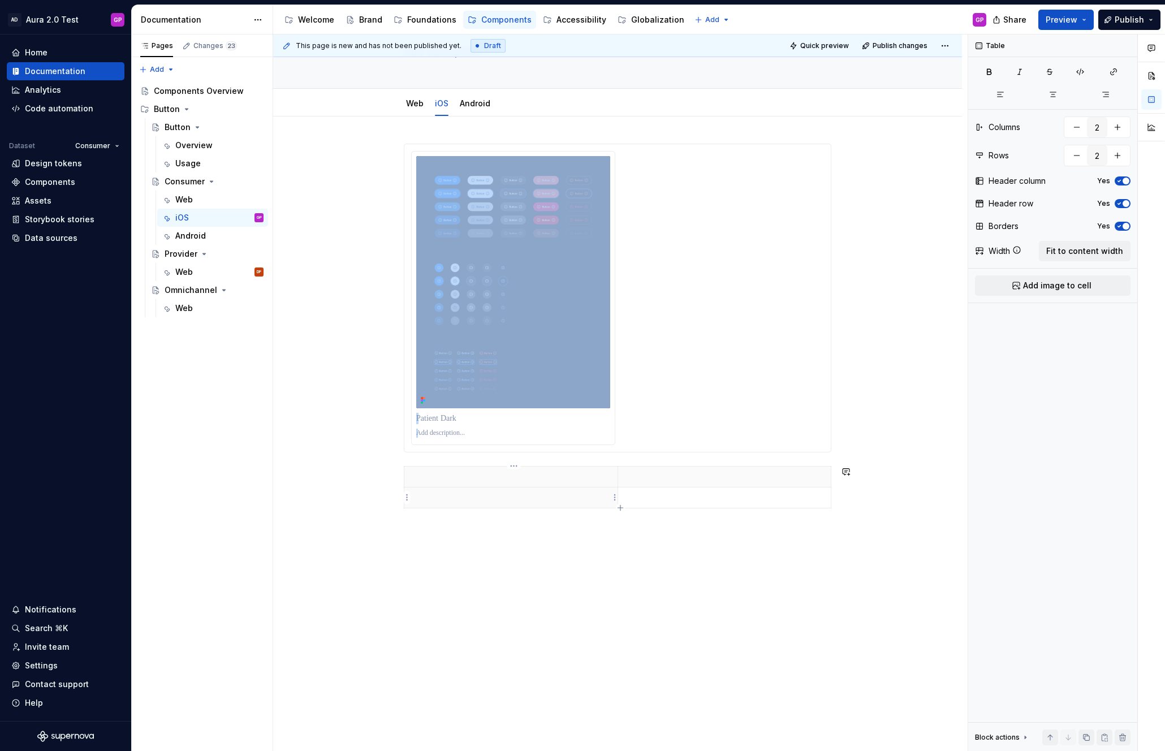
scroll to position [245, 0]
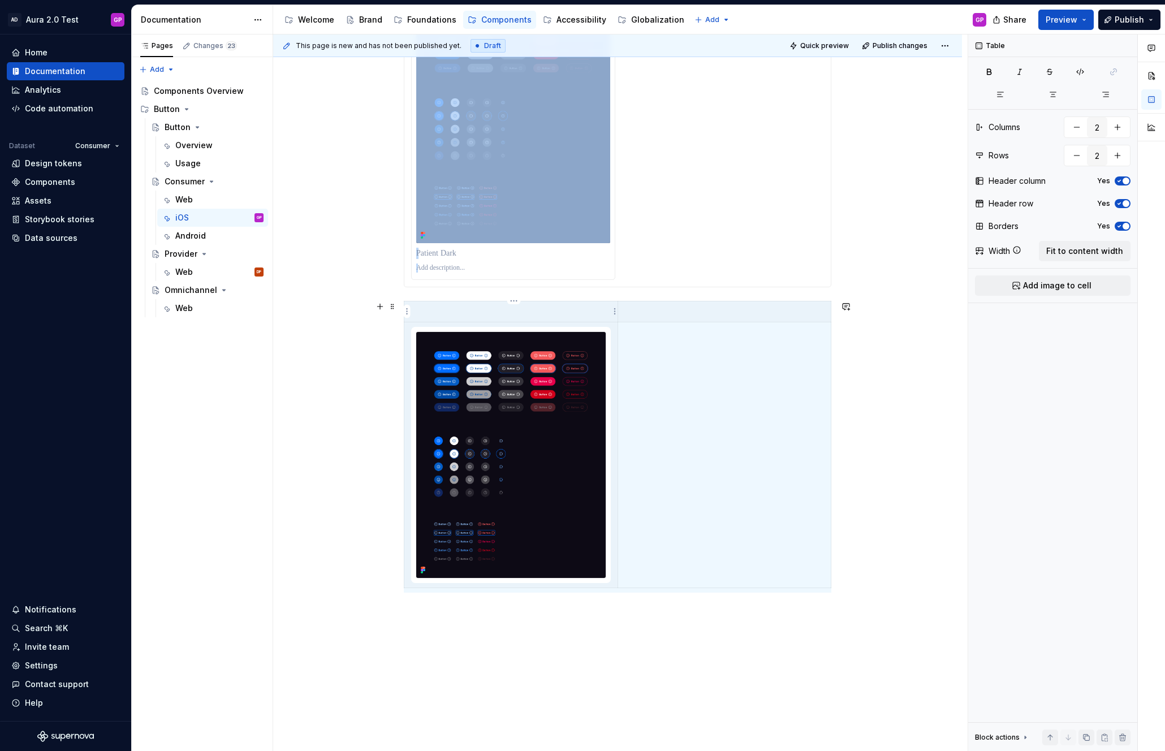
click at [478, 308] on p at bounding box center [511, 311] width 200 height 11
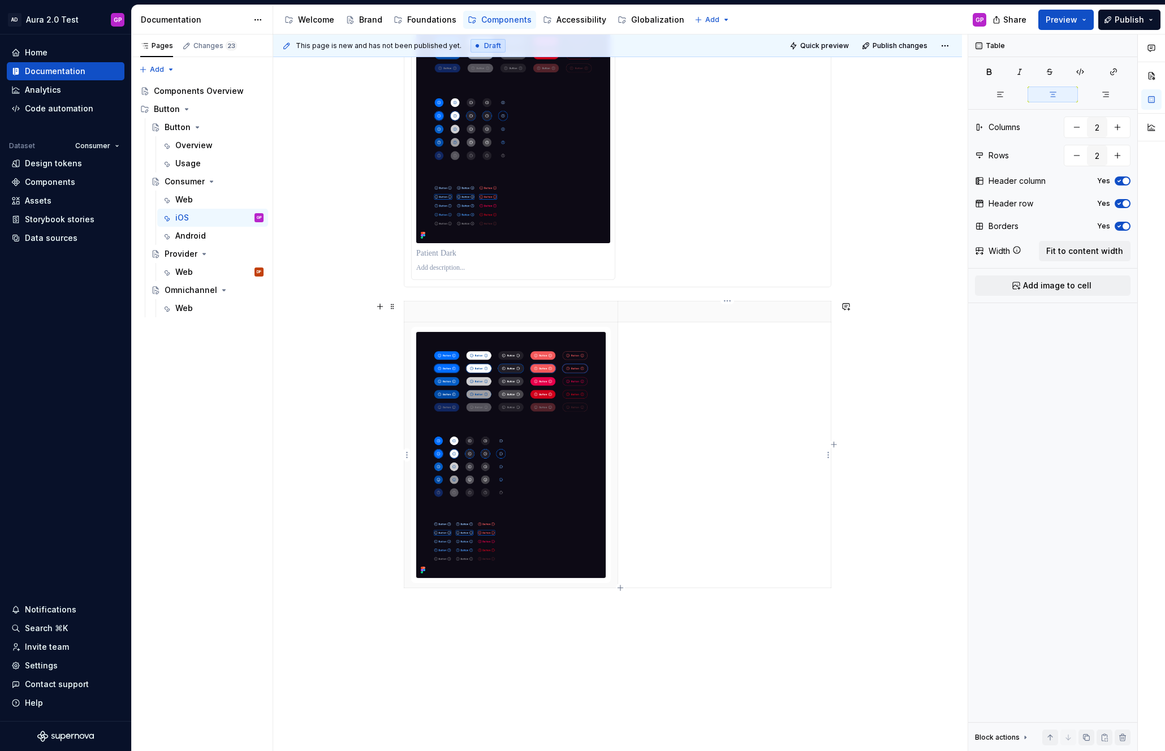
click at [696, 390] on td at bounding box center [724, 455] width 213 height 266
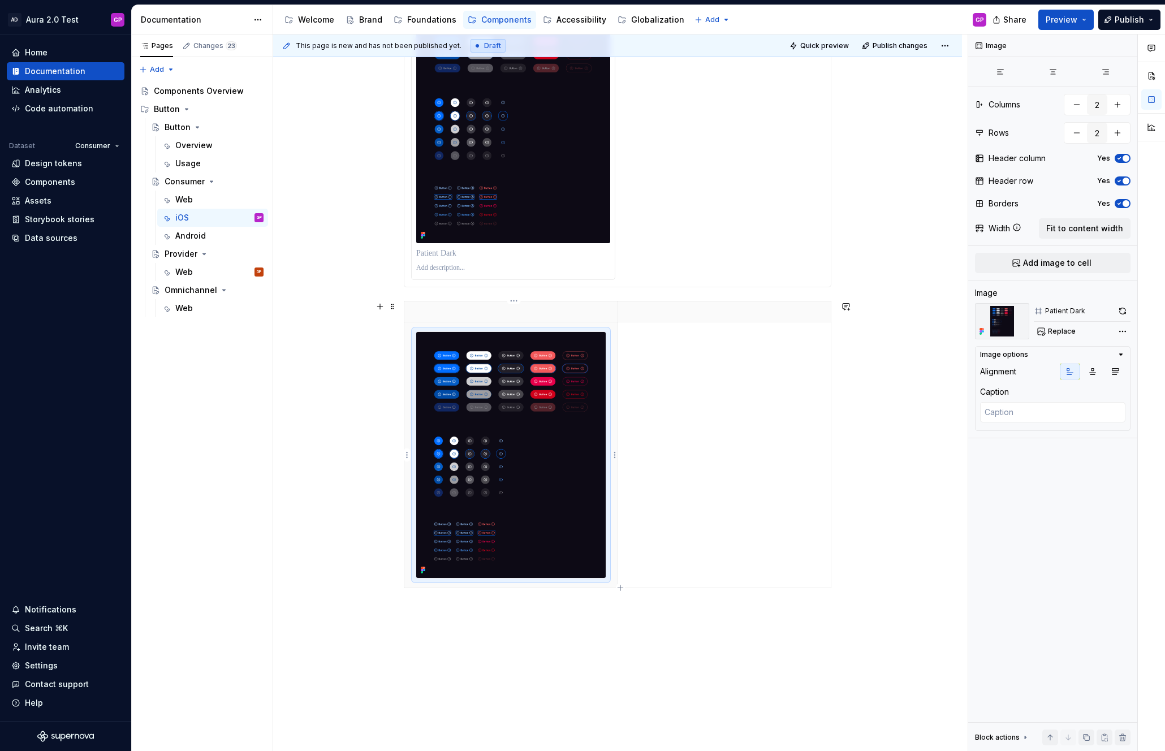
click at [519, 387] on img at bounding box center [510, 455] width 189 height 246
click at [394, 307] on span at bounding box center [392, 307] width 9 height 16
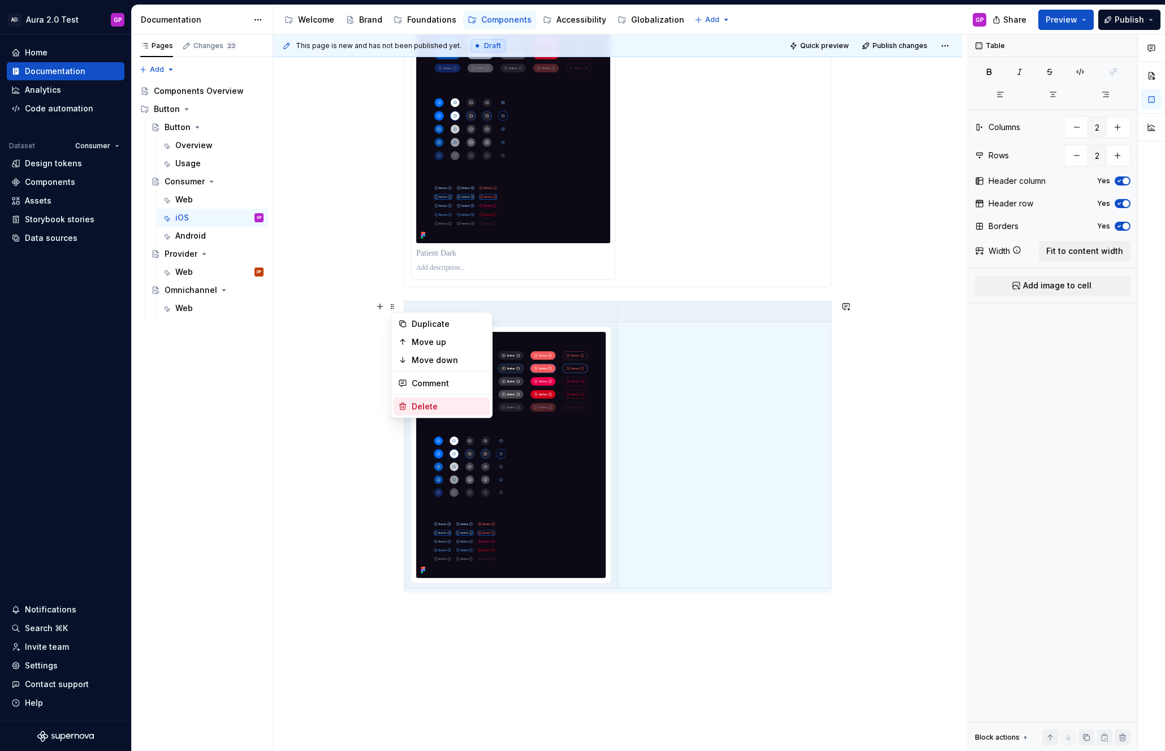
click at [418, 406] on div "Delete" at bounding box center [449, 406] width 74 height 11
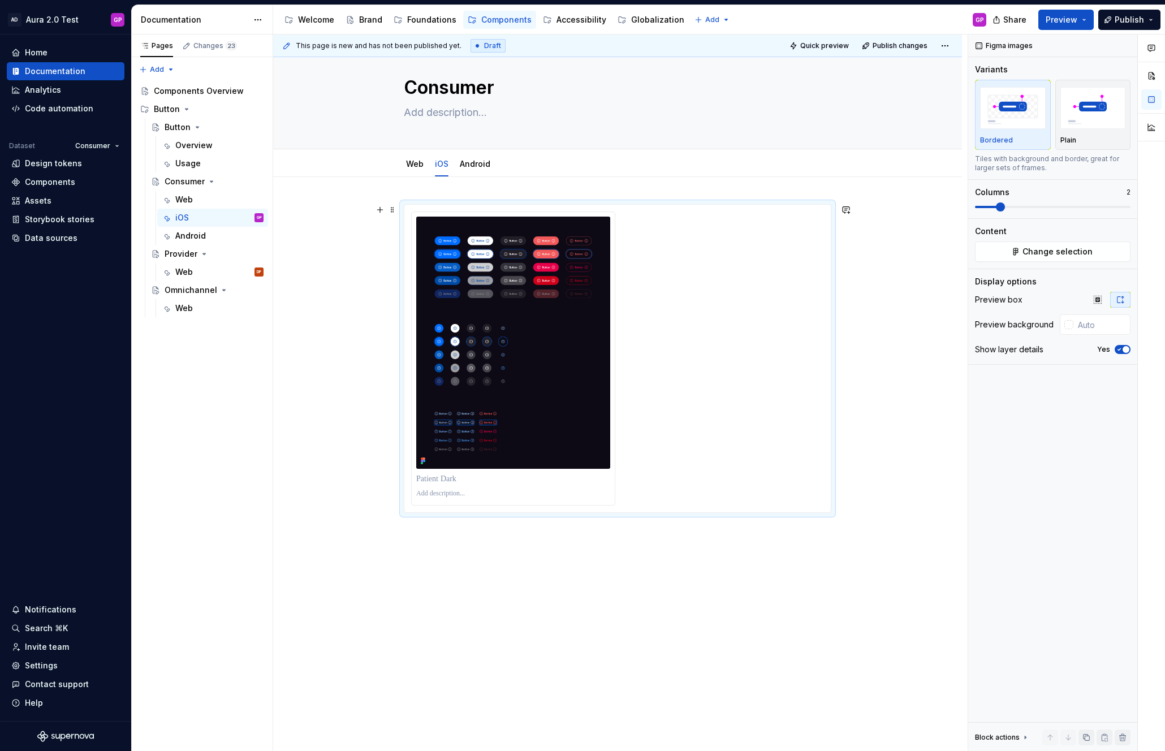
scroll to position [0, 0]
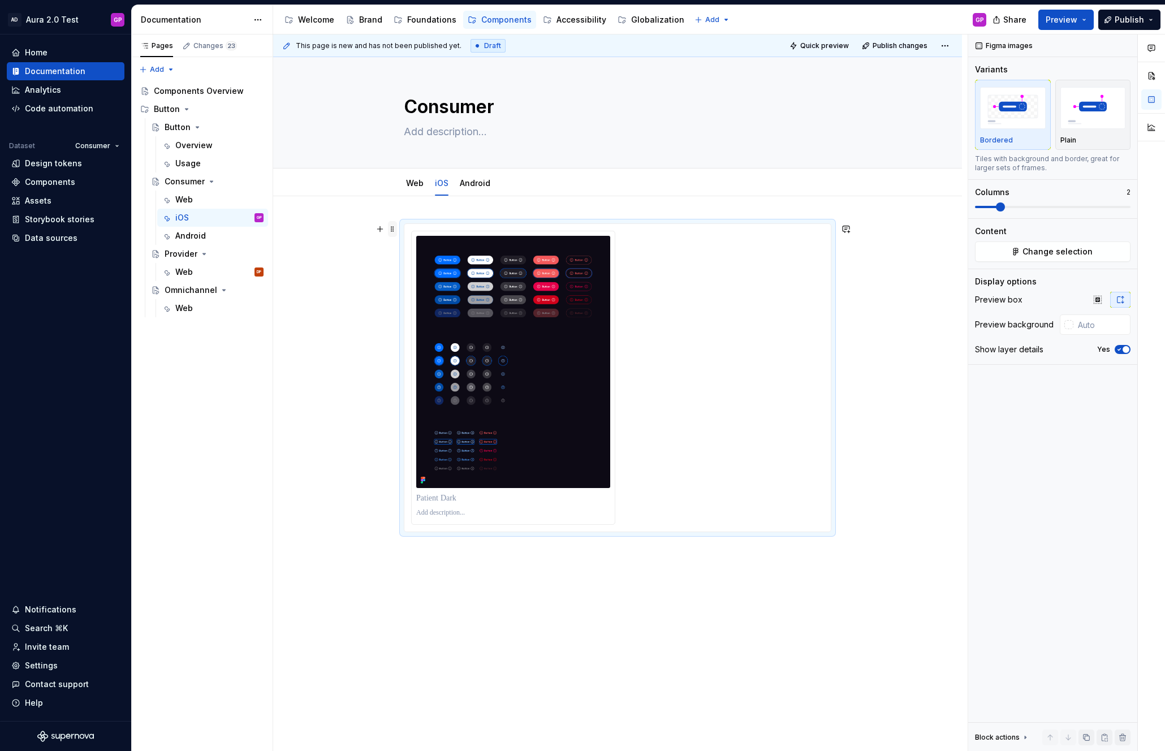
click at [396, 232] on span at bounding box center [392, 229] width 9 height 16
click at [423, 329] on div "Delete" at bounding box center [449, 329] width 74 height 11
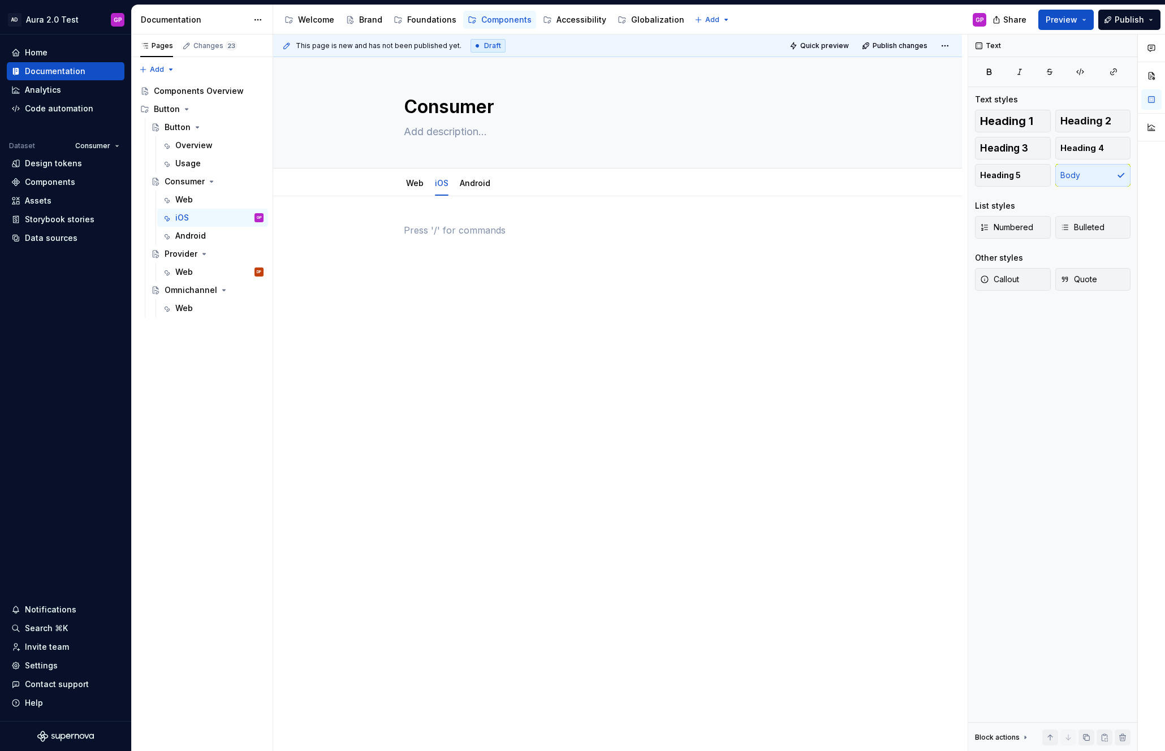
click at [357, 319] on div at bounding box center [617, 350] width 689 height 309
click at [182, 196] on div "Web" at bounding box center [184, 199] width 18 height 11
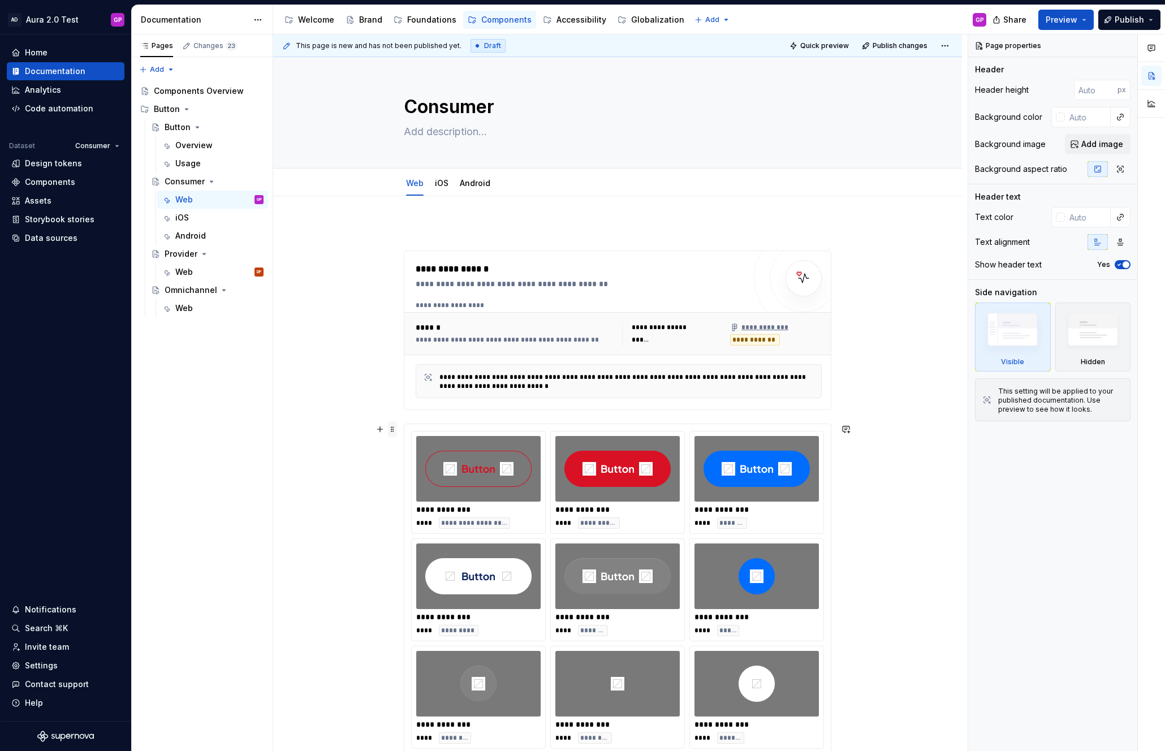
click at [394, 430] on span at bounding box center [392, 429] width 9 height 16
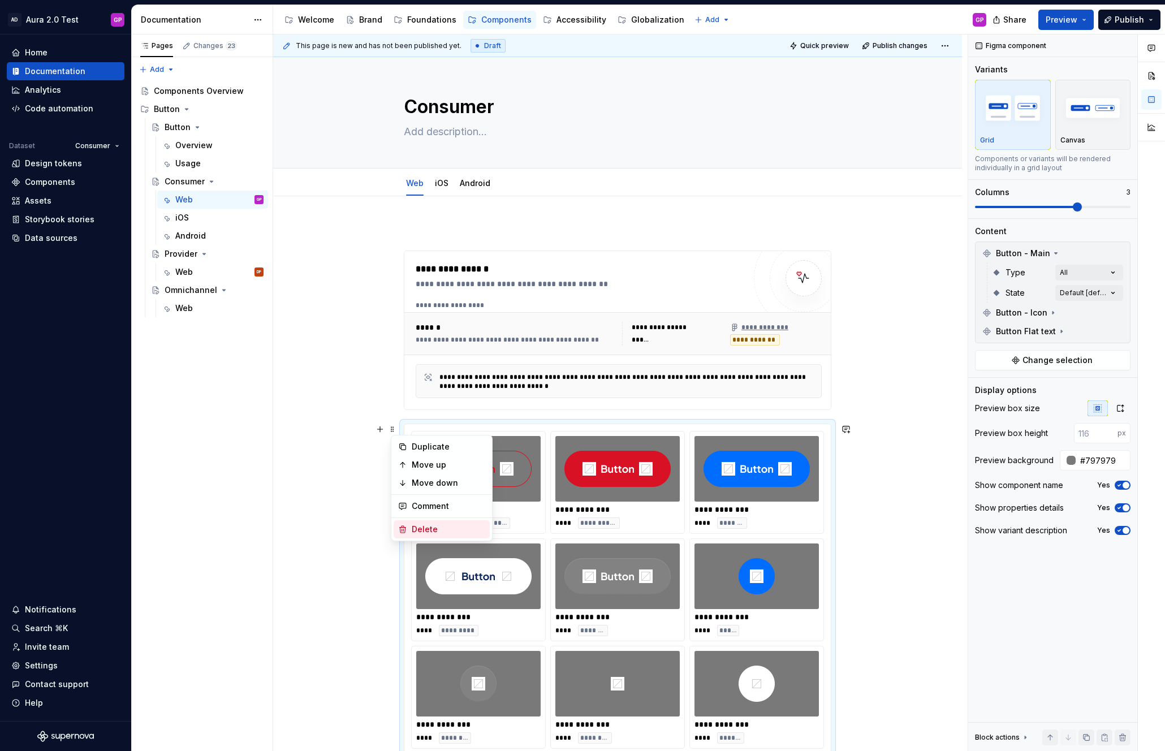
click at [424, 526] on div "Delete" at bounding box center [449, 529] width 74 height 11
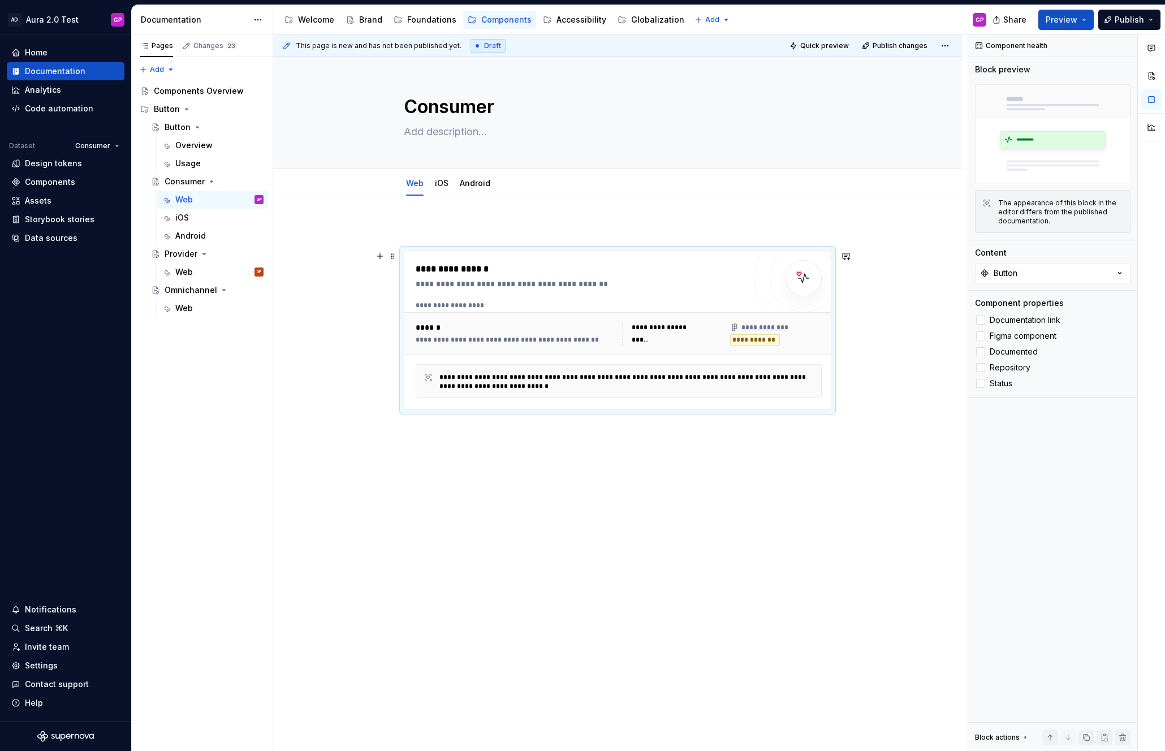
click at [450, 334] on div "**********" at bounding box center [516, 334] width 200 height 24
click at [1020, 271] on button "Button" at bounding box center [1053, 273] width 156 height 20
click at [892, 178] on div "Web iOS Android Add tab" at bounding box center [617, 183] width 598 height 25
click at [115, 144] on html "AD Aura 2.0 Test GP Home Documentation Analytics Code automation Dataset Consum…" at bounding box center [582, 375] width 1165 height 751
click at [105, 203] on div "Provider" at bounding box center [130, 204] width 74 height 11
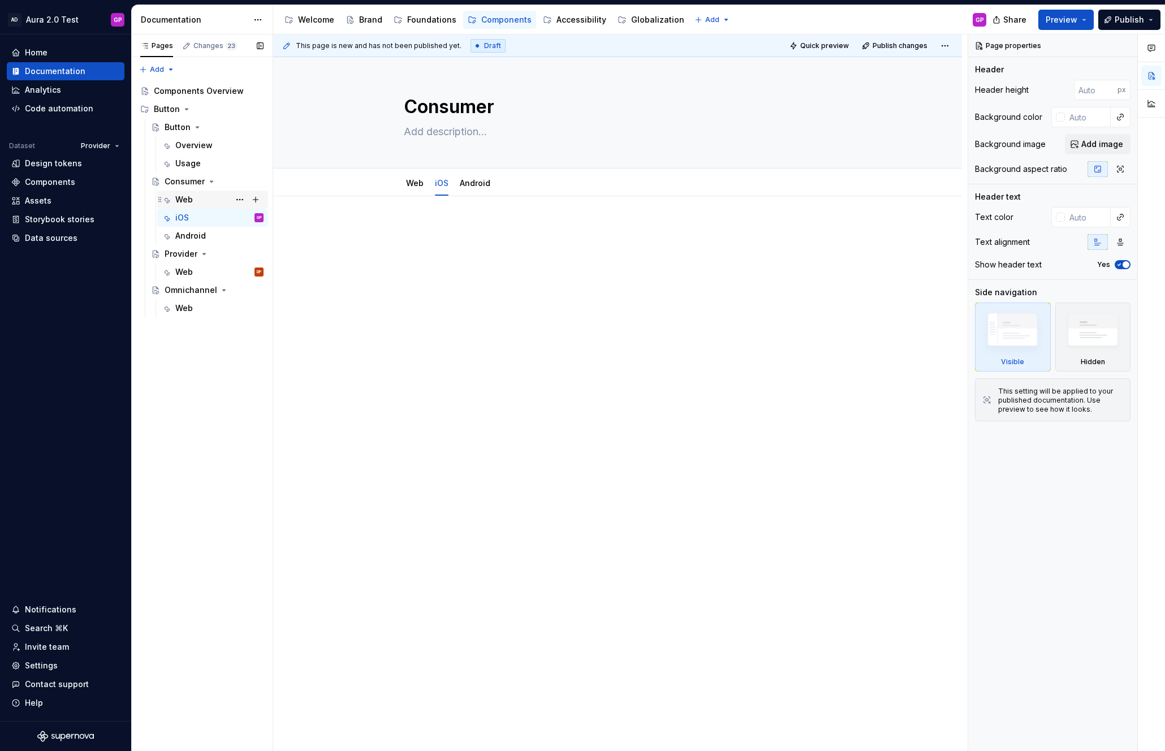
click at [183, 196] on div "Web" at bounding box center [184, 199] width 18 height 11
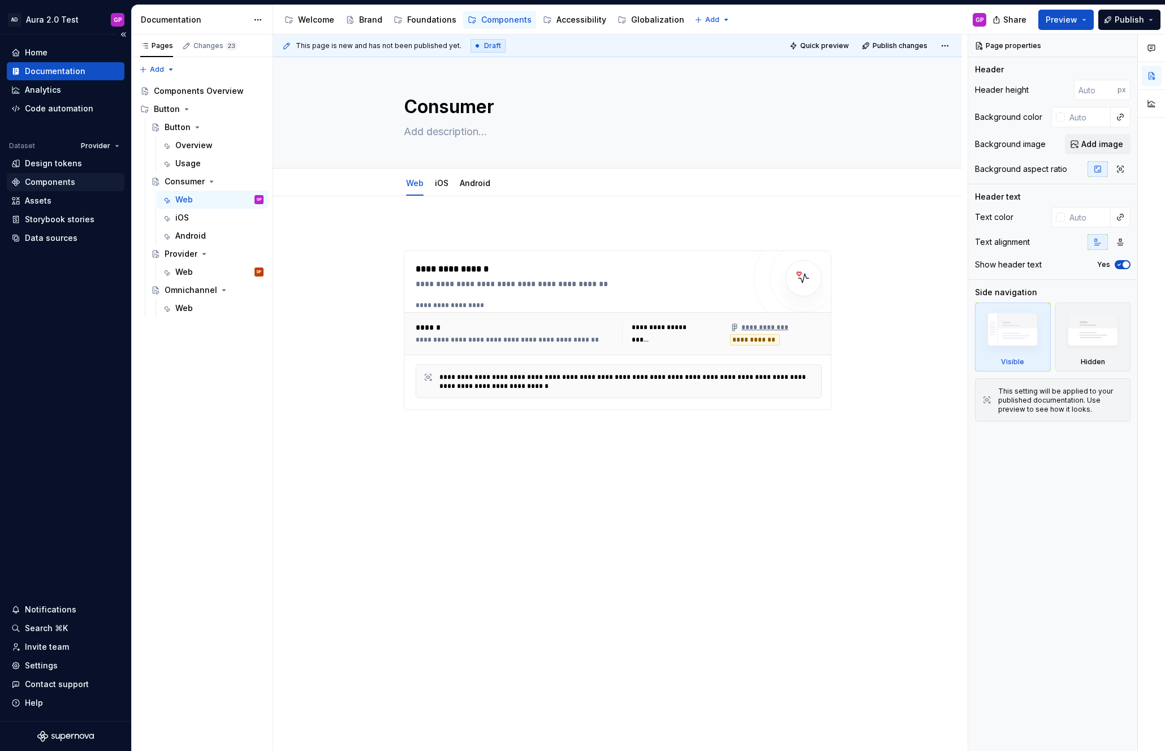
click at [27, 179] on div "Components" at bounding box center [50, 181] width 50 height 11
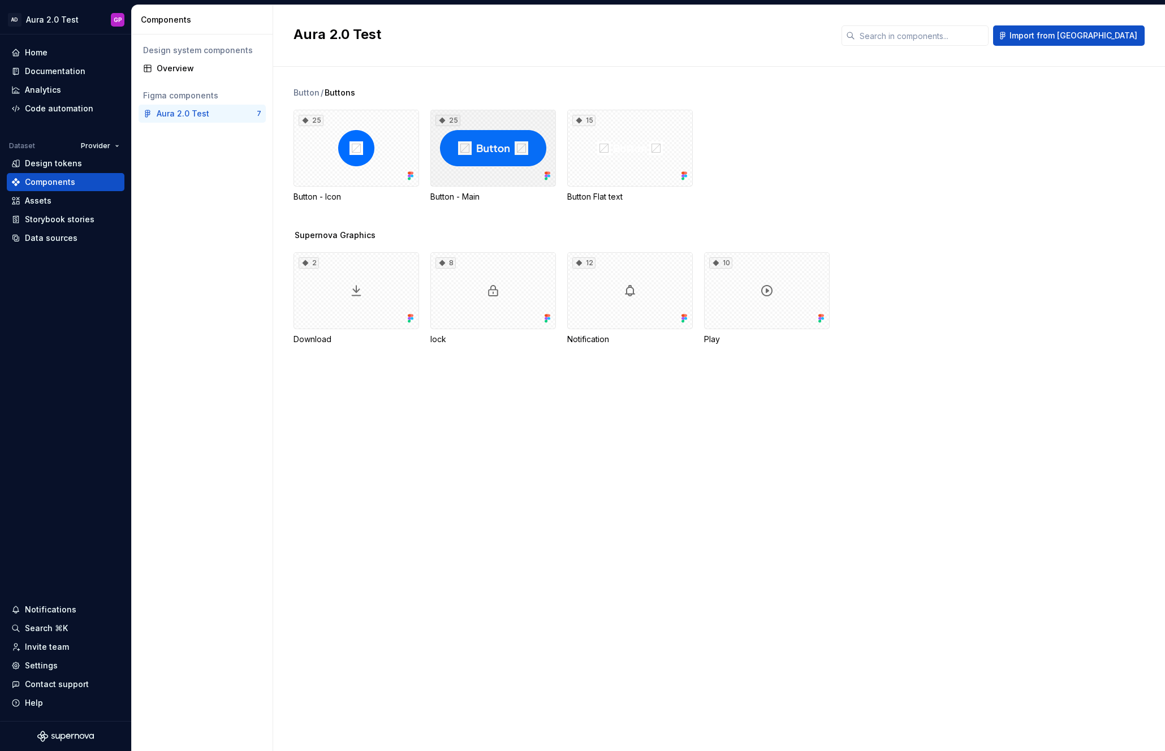
click at [455, 167] on div "25" at bounding box center [493, 148] width 126 height 77
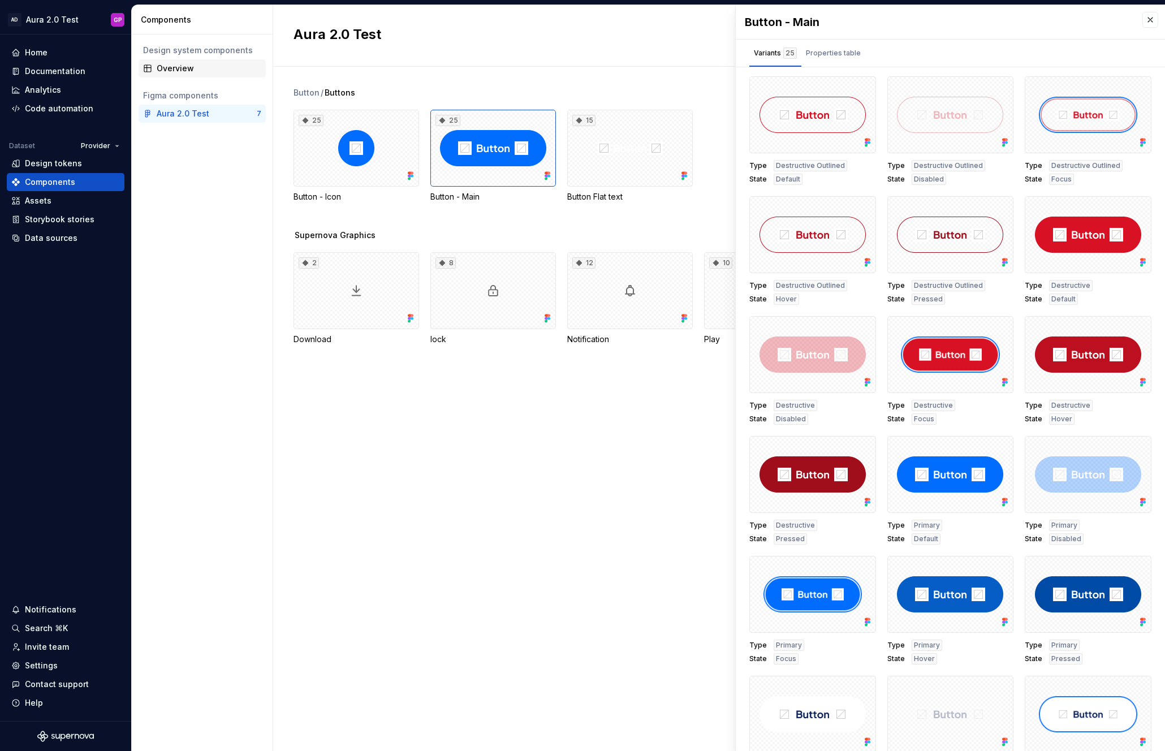
click at [173, 67] on div "Overview" at bounding box center [209, 68] width 105 height 11
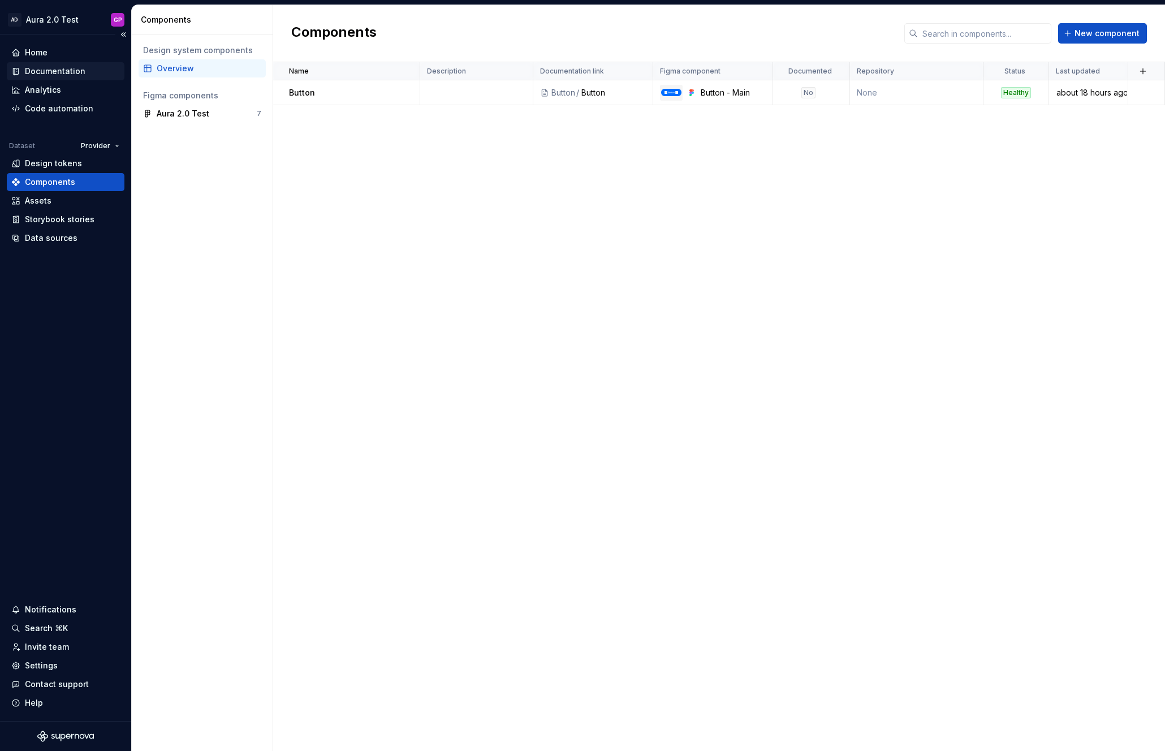
click at [35, 69] on div "Documentation" at bounding box center [55, 71] width 61 height 11
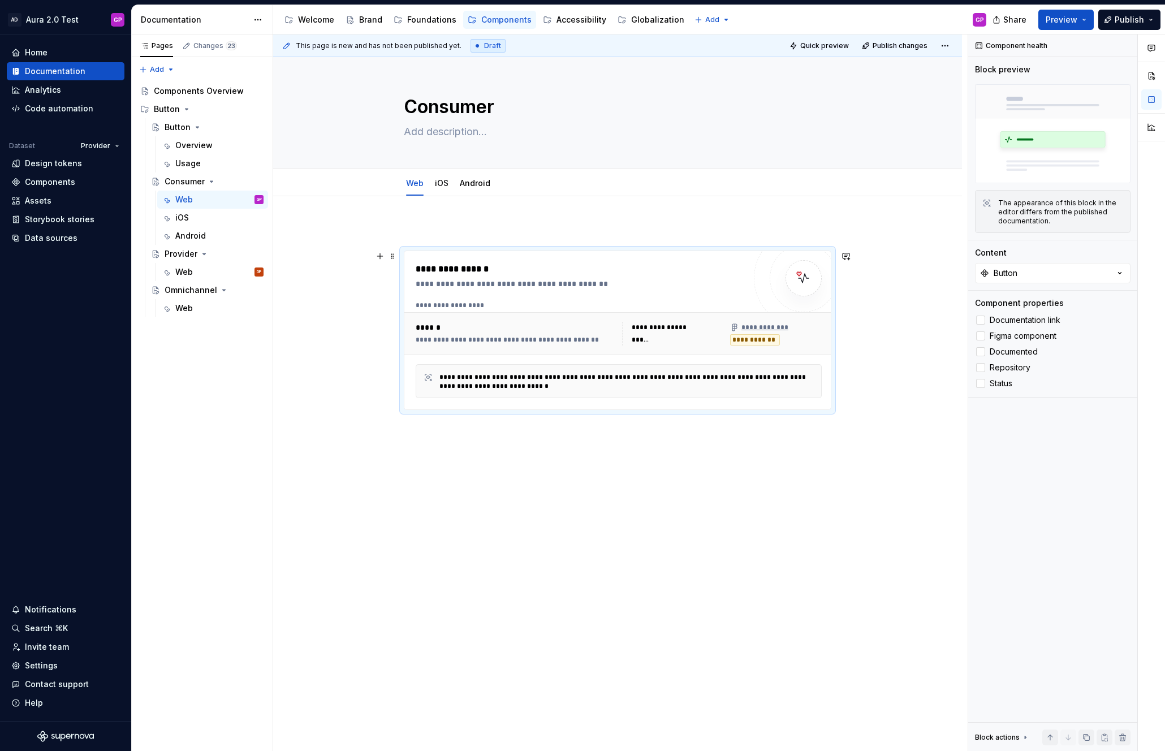
click at [625, 329] on div "**********" at bounding box center [722, 334] width 200 height 24
click at [610, 279] on div "**********" at bounding box center [580, 283] width 329 height 11
click at [1006, 272] on div "Button" at bounding box center [1006, 273] width 24 height 11
click at [988, 333] on div "Button" at bounding box center [995, 334] width 26 height 11
click at [186, 270] on div "Web" at bounding box center [184, 271] width 18 height 11
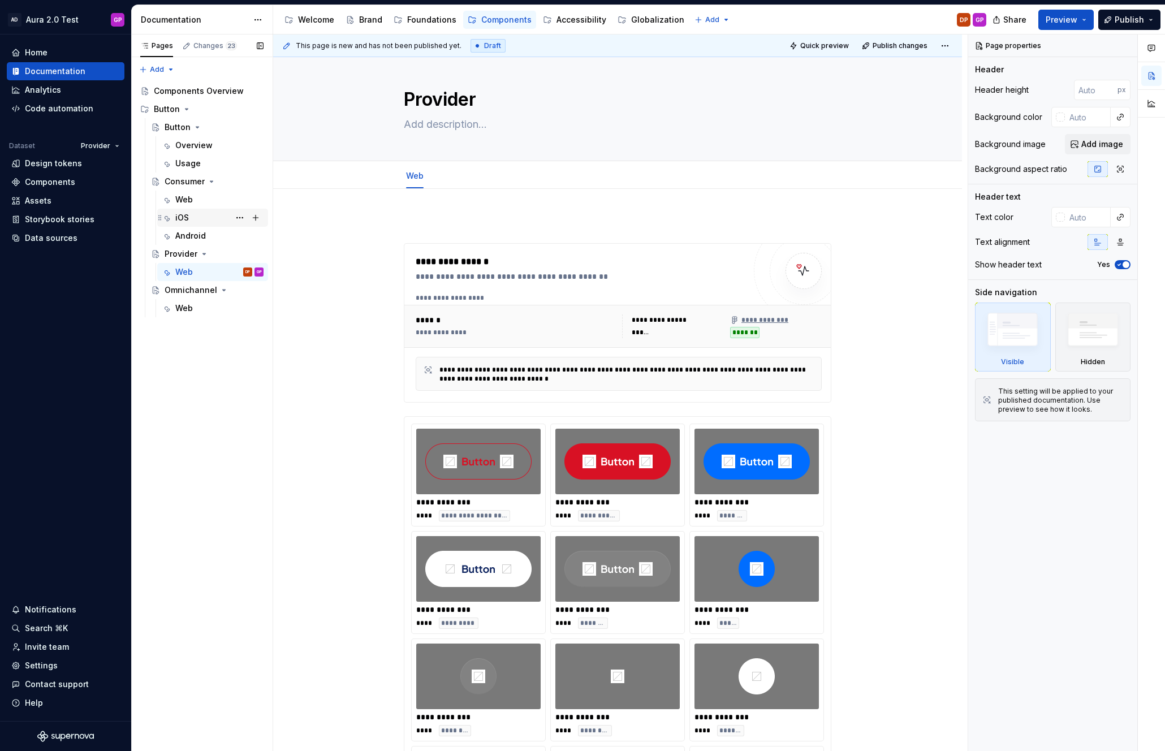
scroll to position [11, 0]
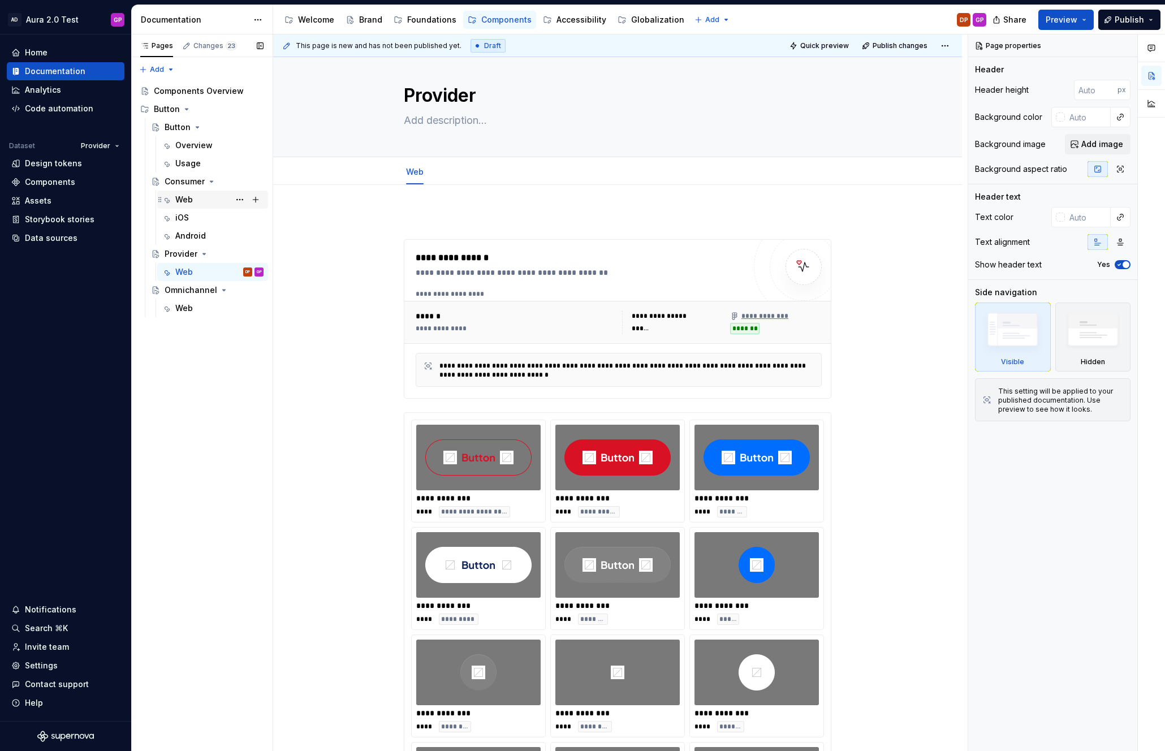
click at [185, 201] on div "Web" at bounding box center [184, 199] width 18 height 11
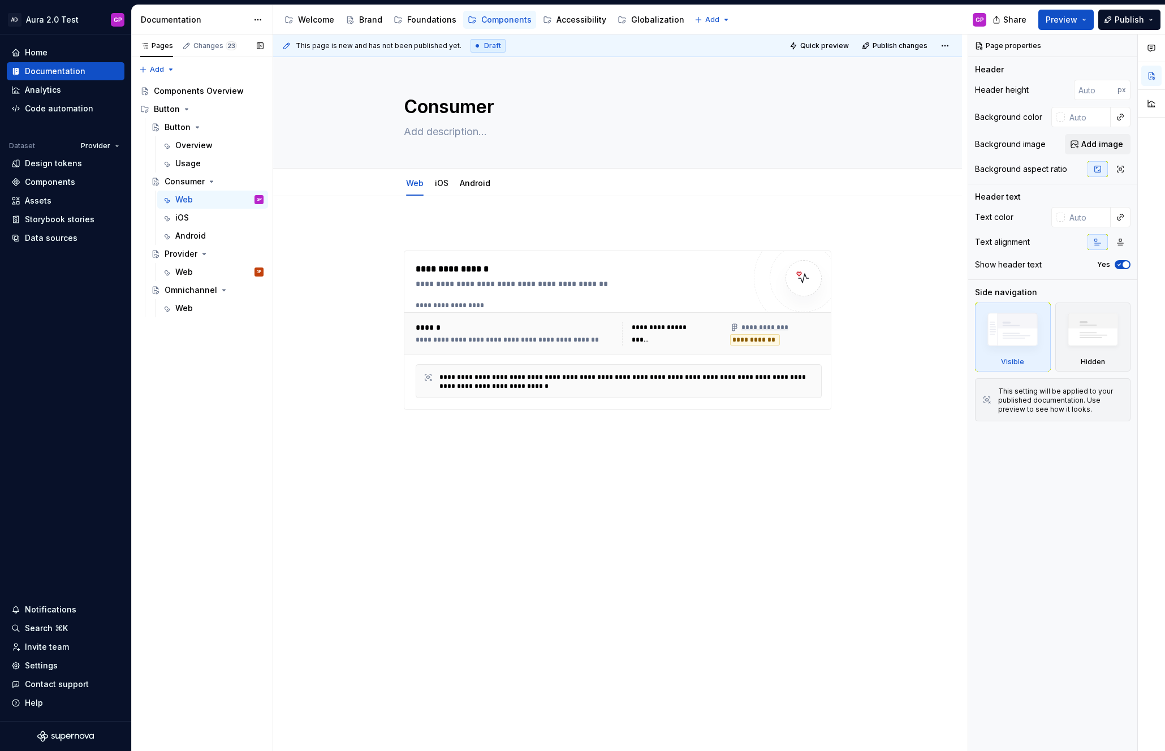
click at [0, 0] on button "Page tree" at bounding box center [0, 0] width 0 height 0
click at [182, 215] on div "Pages Changes 23 Add Accessibility guide for tree Page tree. Navigate the tree …" at bounding box center [201, 393] width 141 height 717
click at [182, 215] on div "iOS" at bounding box center [182, 217] width 14 height 11
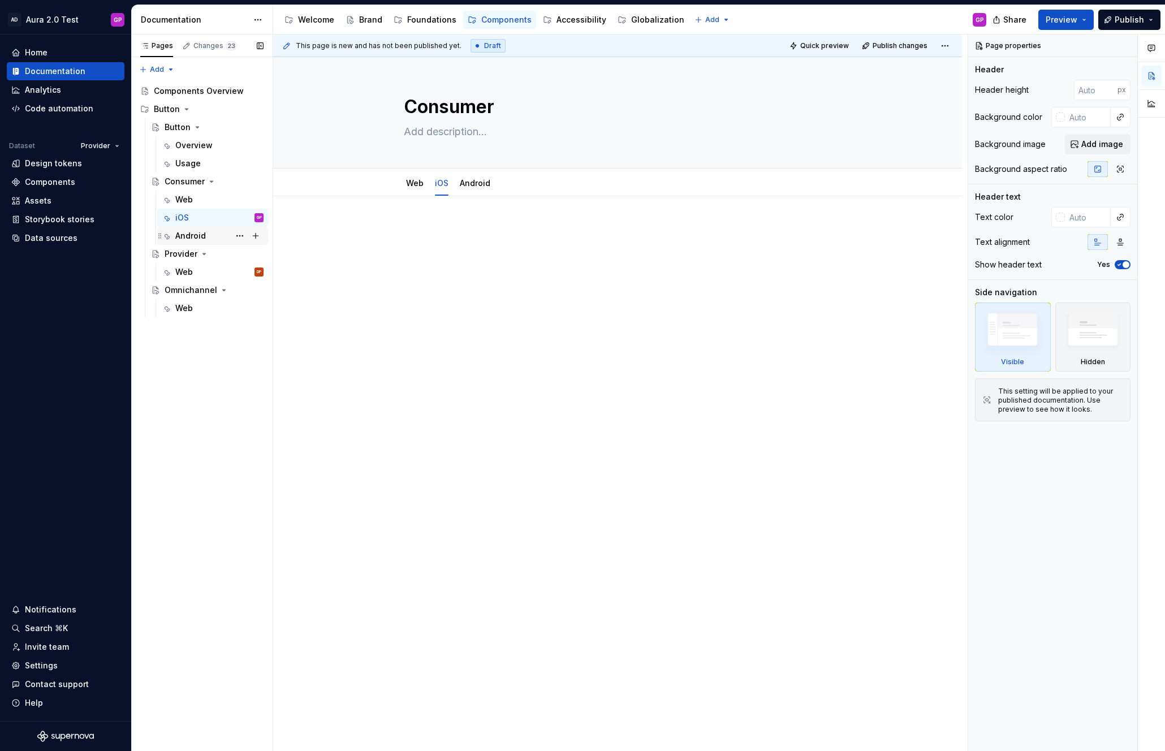
click at [184, 235] on div "Android" at bounding box center [190, 235] width 31 height 11
click at [181, 200] on div "Web" at bounding box center [184, 199] width 18 height 11
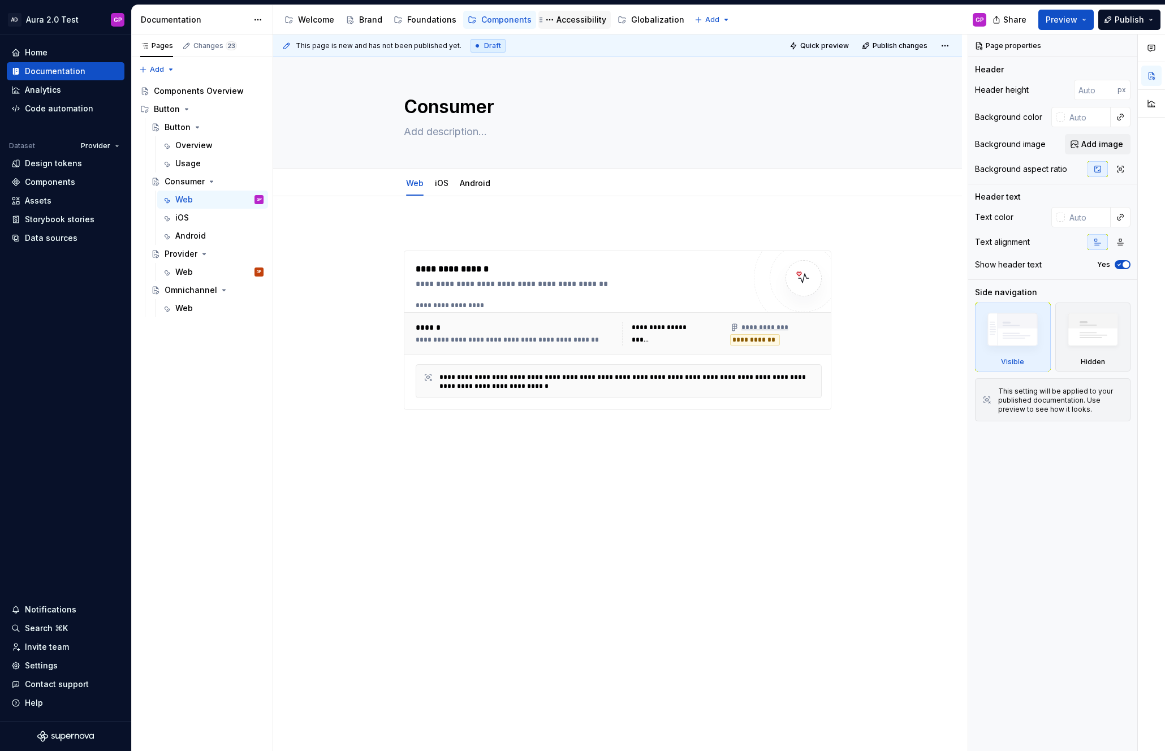
type textarea "*"
